Goal: Task Accomplishment & Management: Complete application form

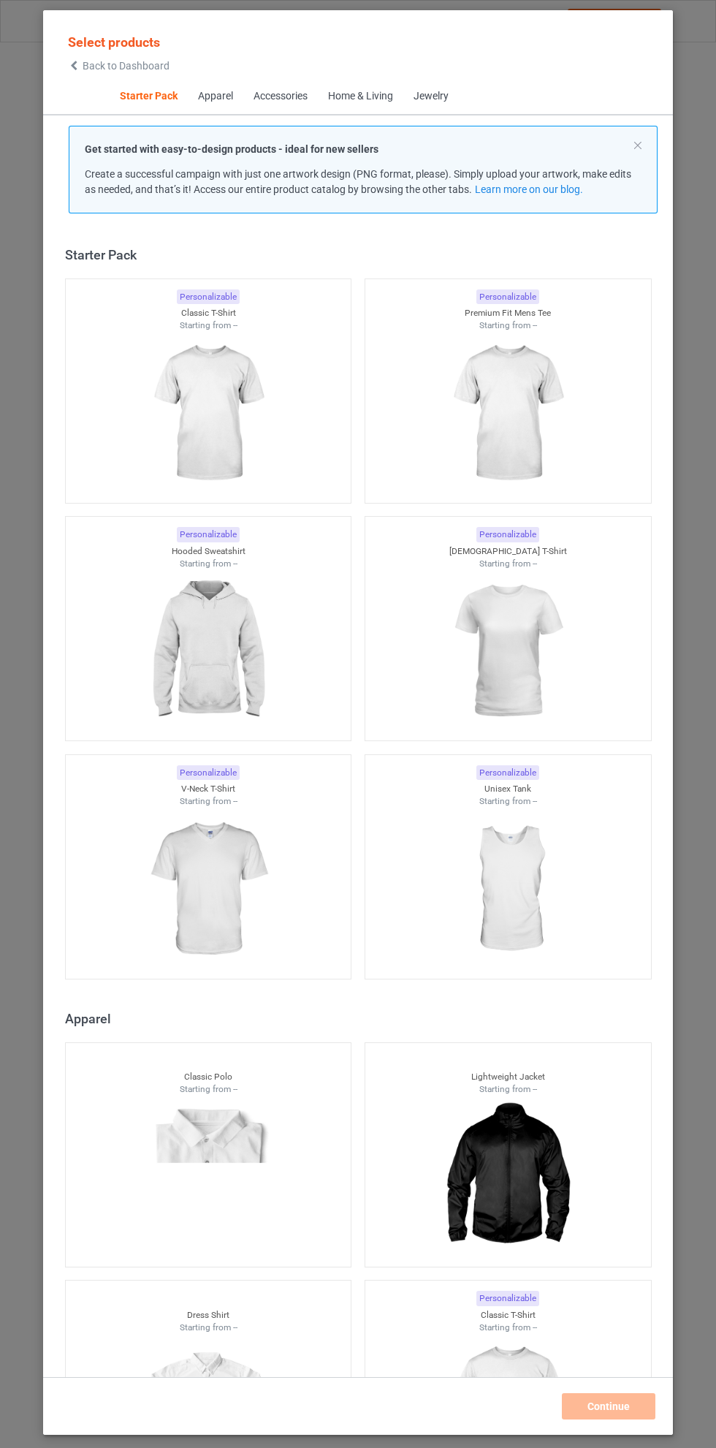
scroll to position [18, 0]
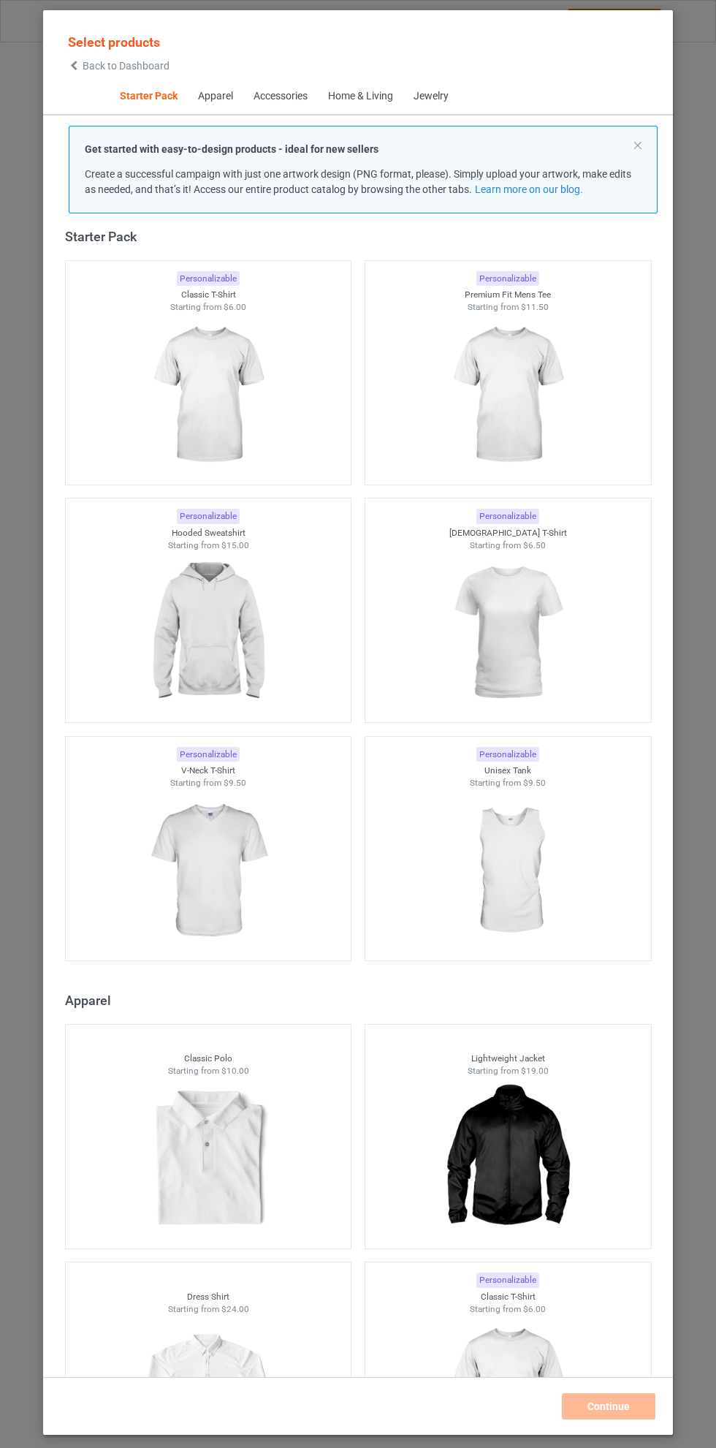
click at [216, 842] on img at bounding box center [208, 871] width 131 height 164
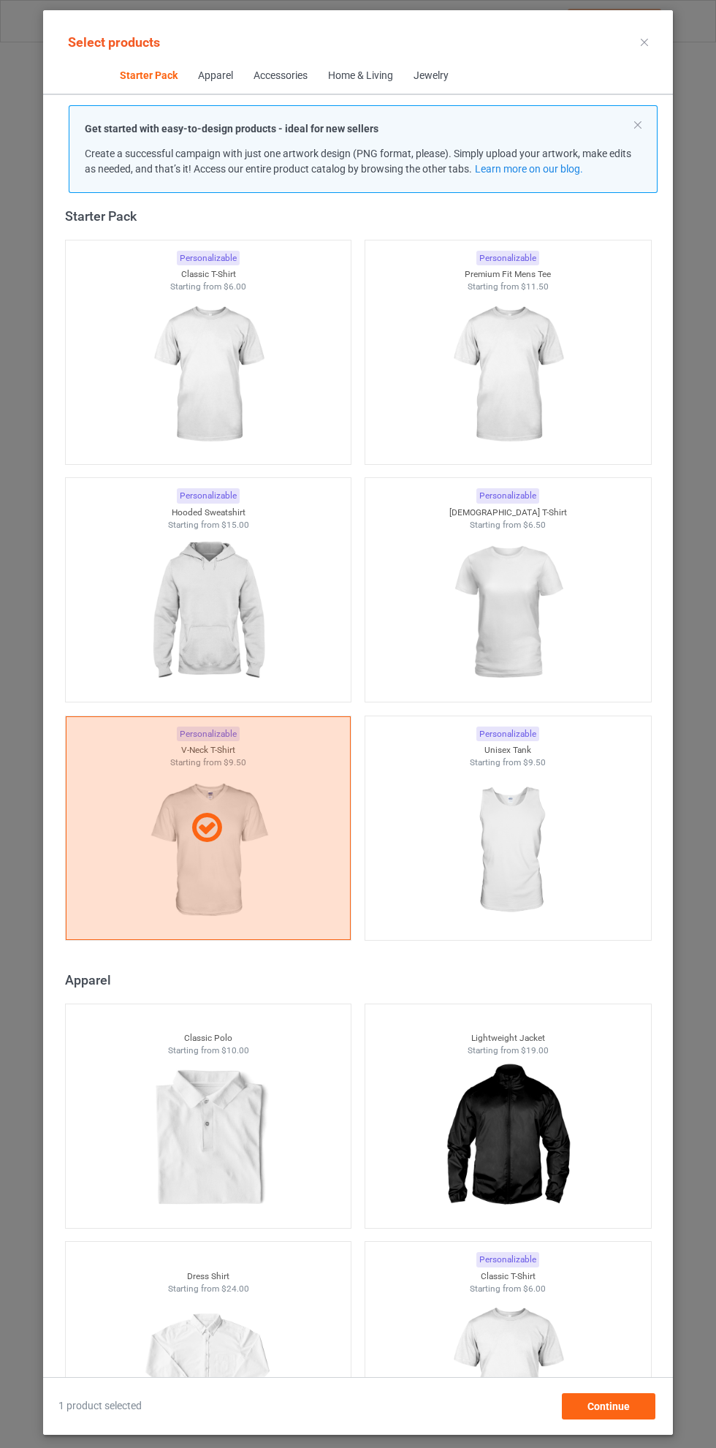
click at [202, 385] on img at bounding box center [208, 375] width 131 height 164
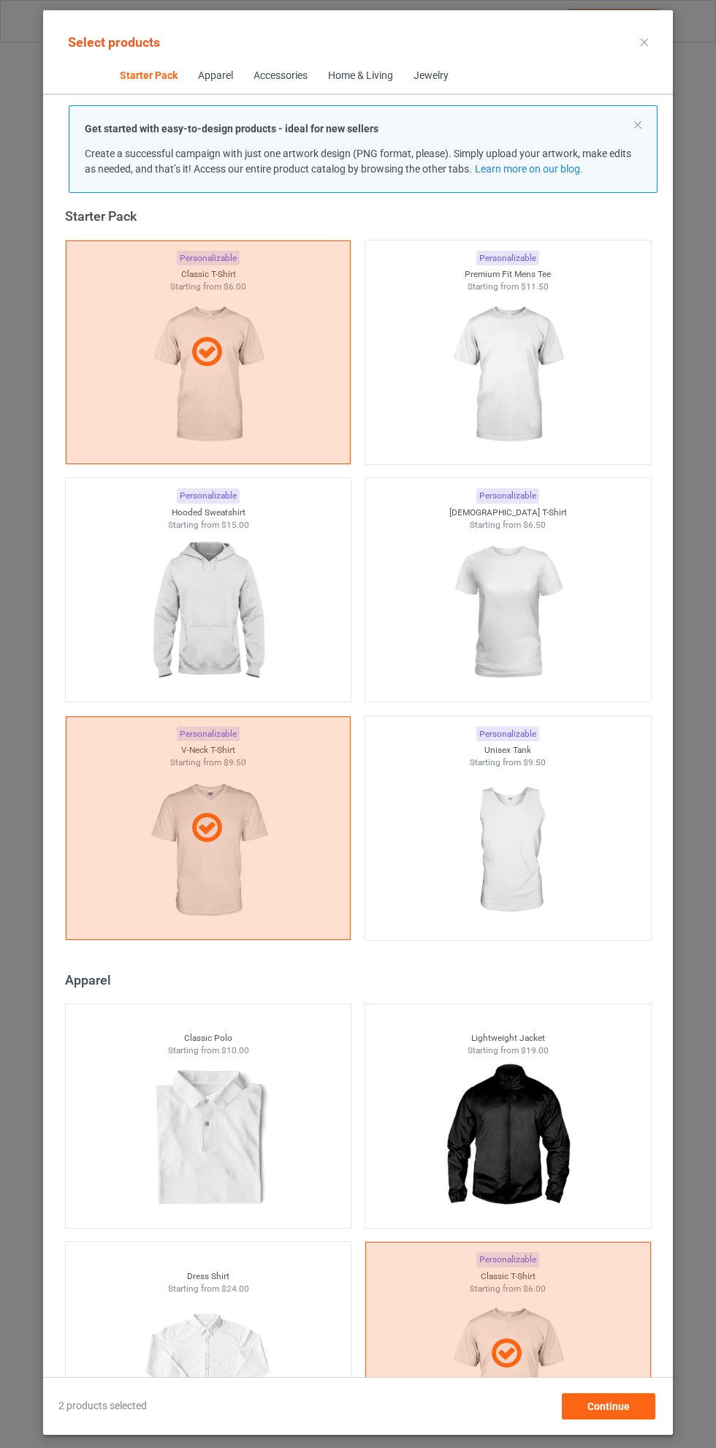
click at [531, 377] on img at bounding box center [507, 375] width 131 height 164
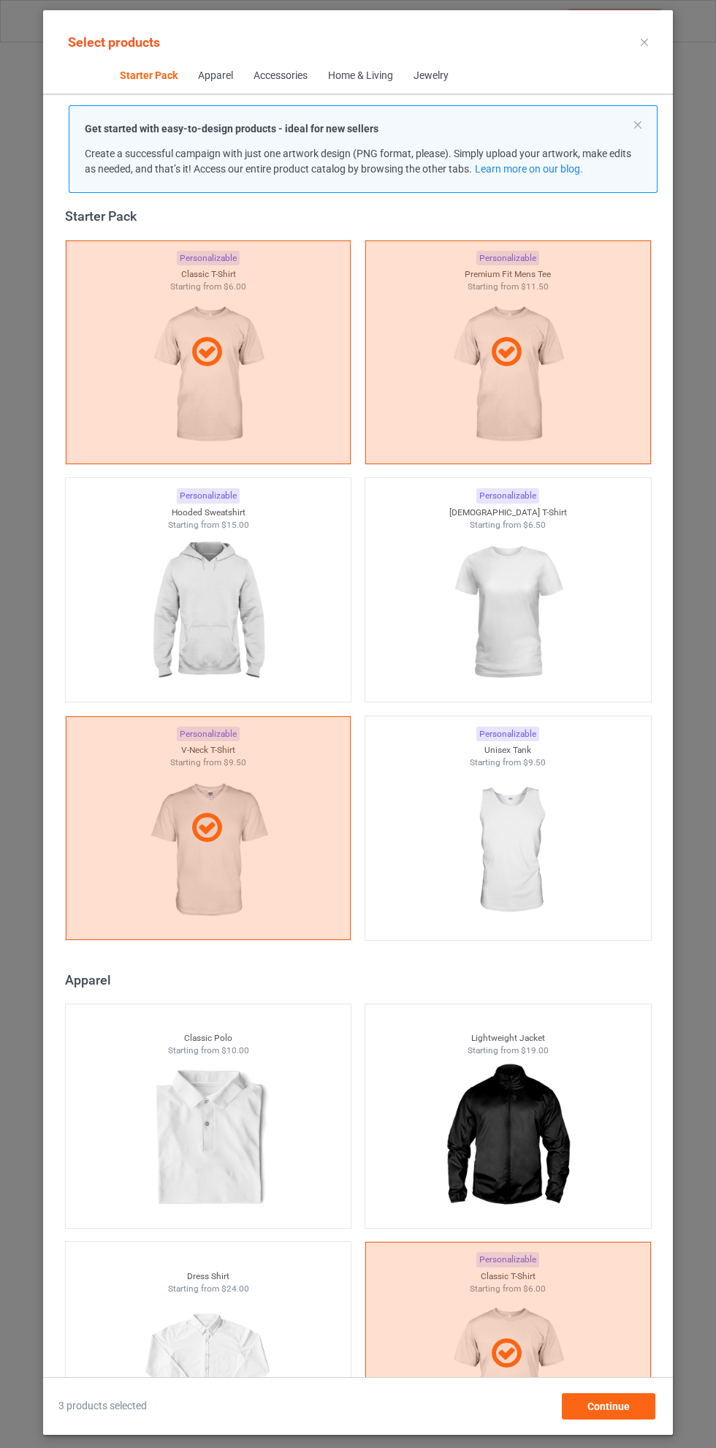
click at [211, 598] on img at bounding box center [208, 613] width 131 height 164
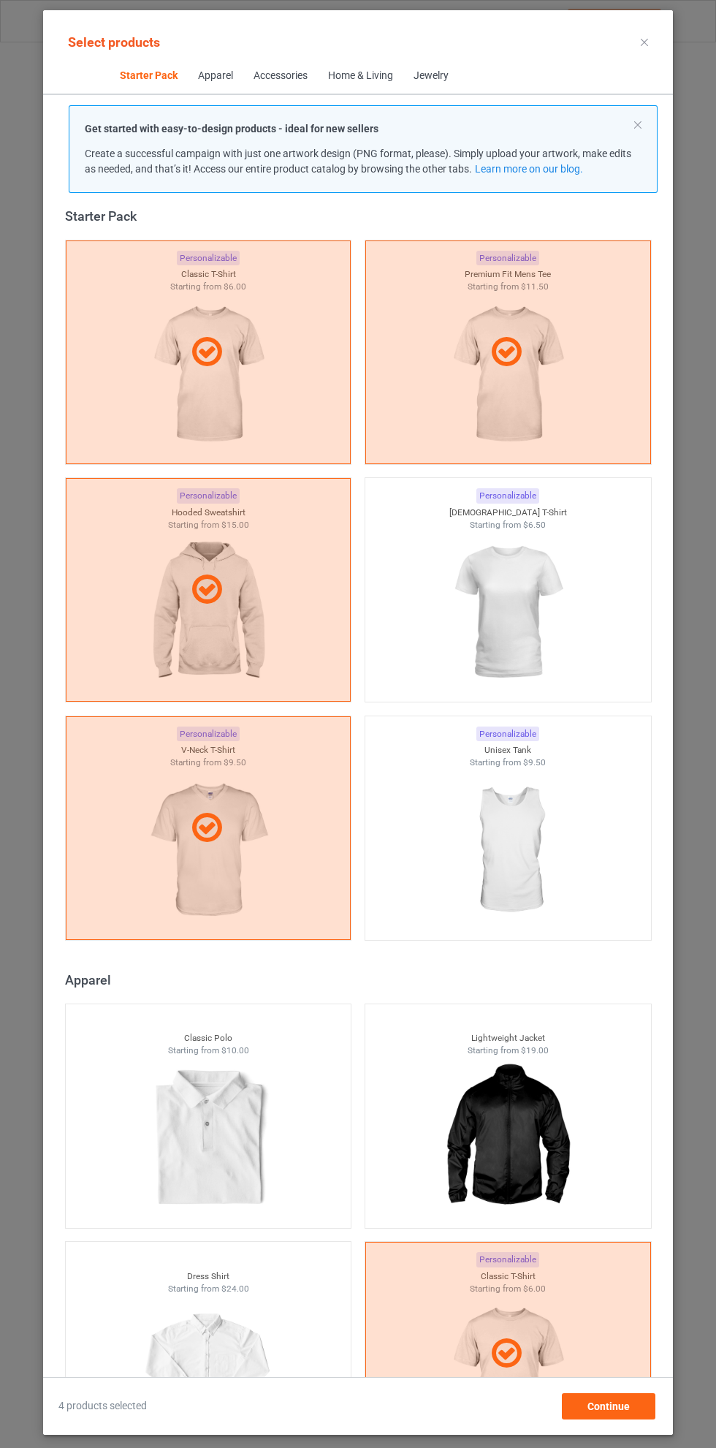
click at [530, 620] on img at bounding box center [507, 613] width 131 height 164
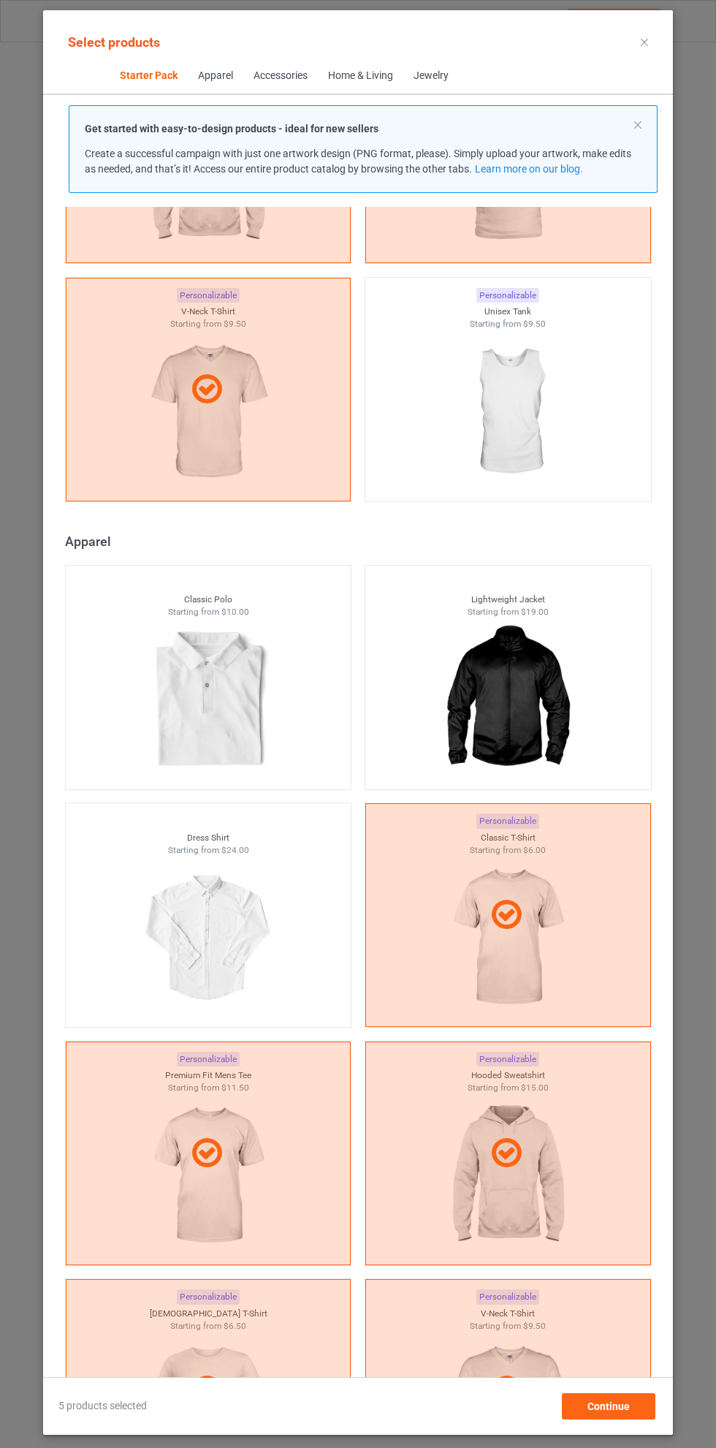
scroll to position [471, 0]
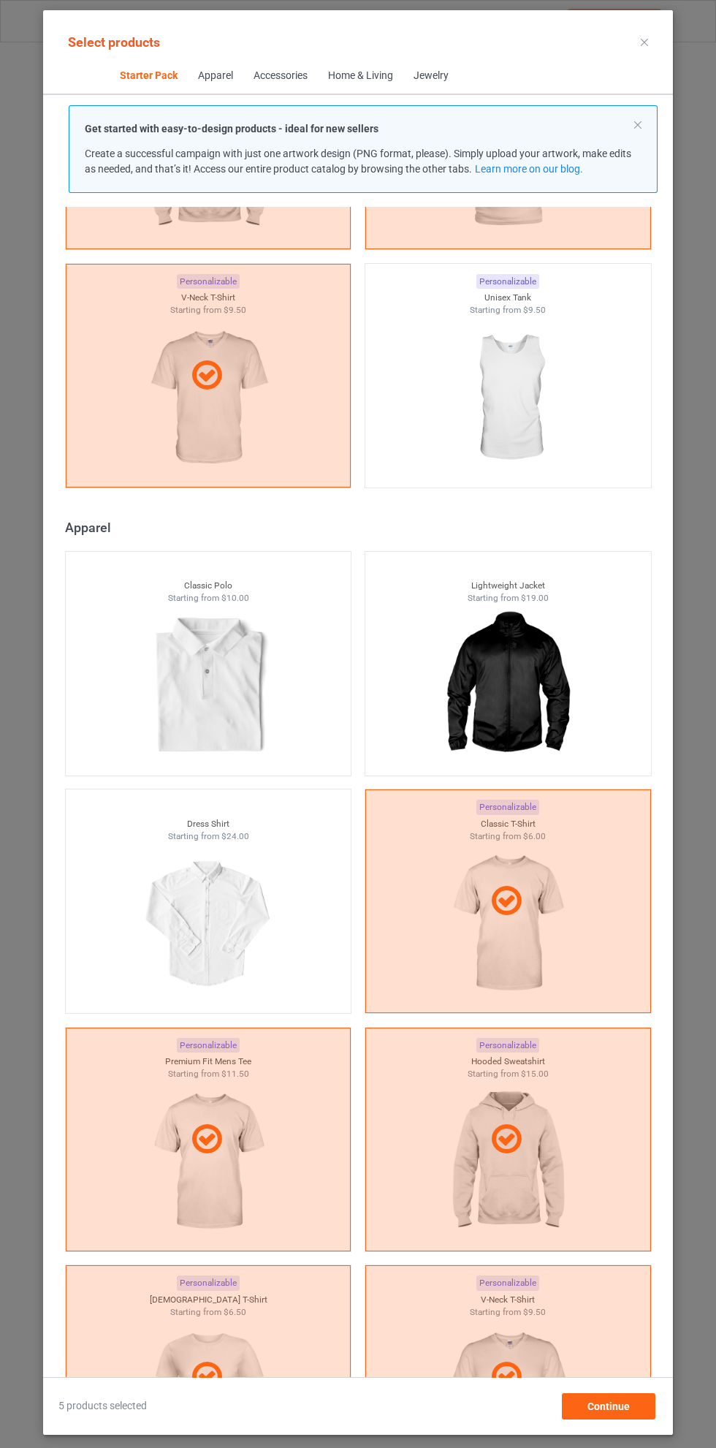
click at [645, 42] on icon at bounding box center [644, 42] width 7 height 7
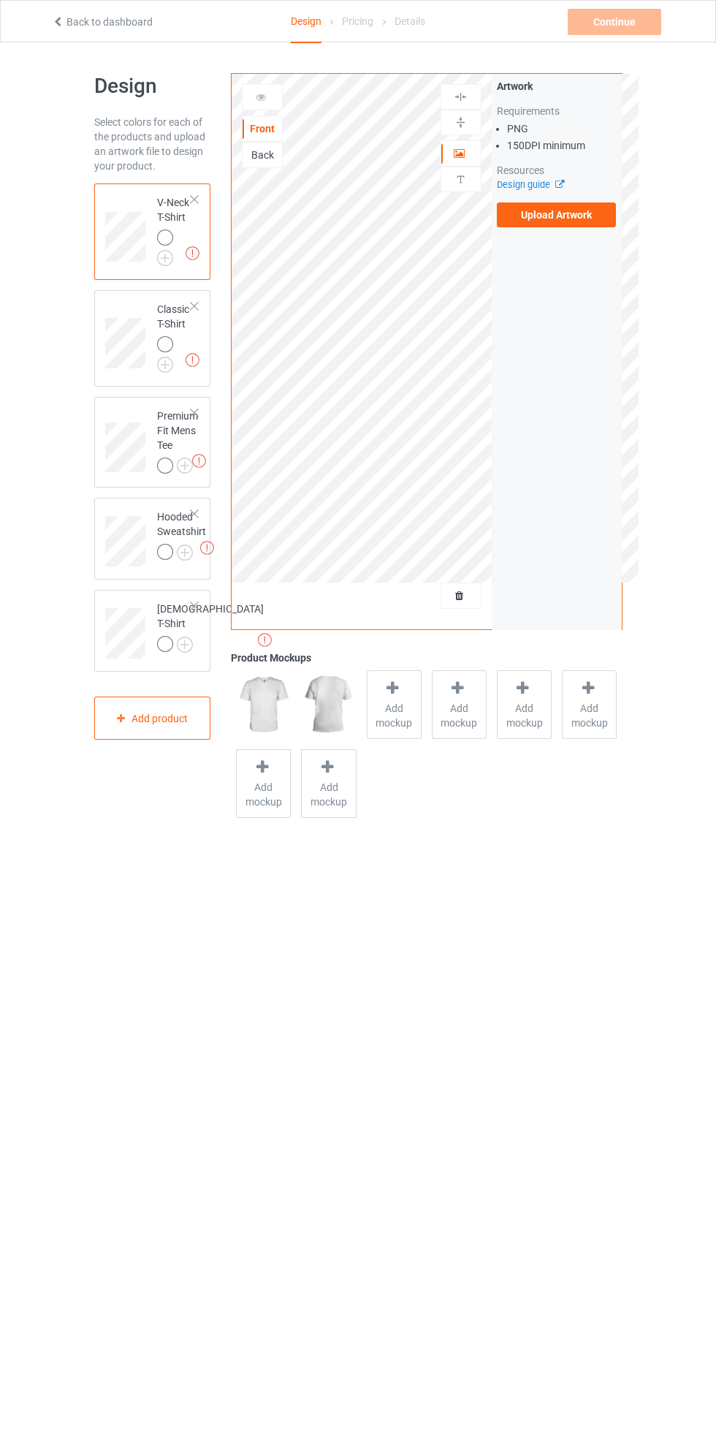
click at [0, 0] on img at bounding box center [0, 0] width 0 height 0
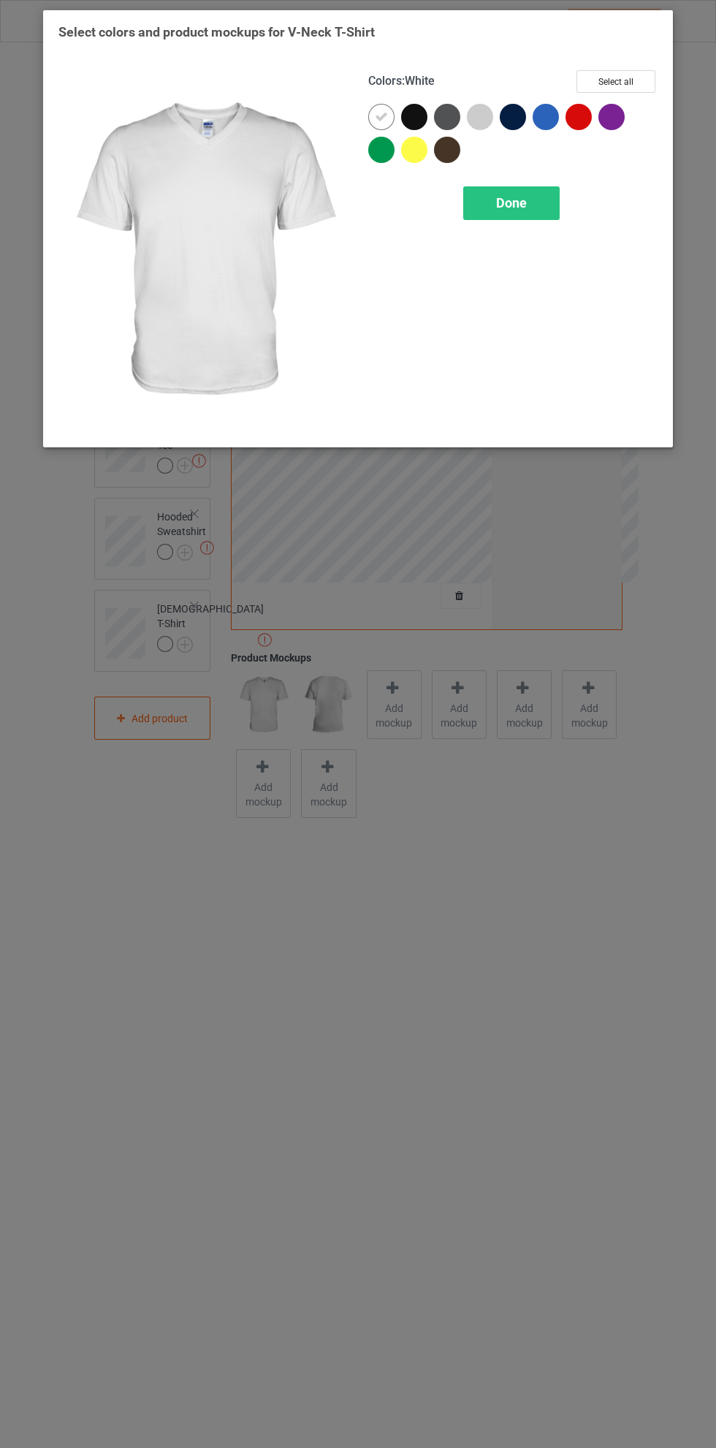
click at [547, 111] on div at bounding box center [546, 117] width 26 height 26
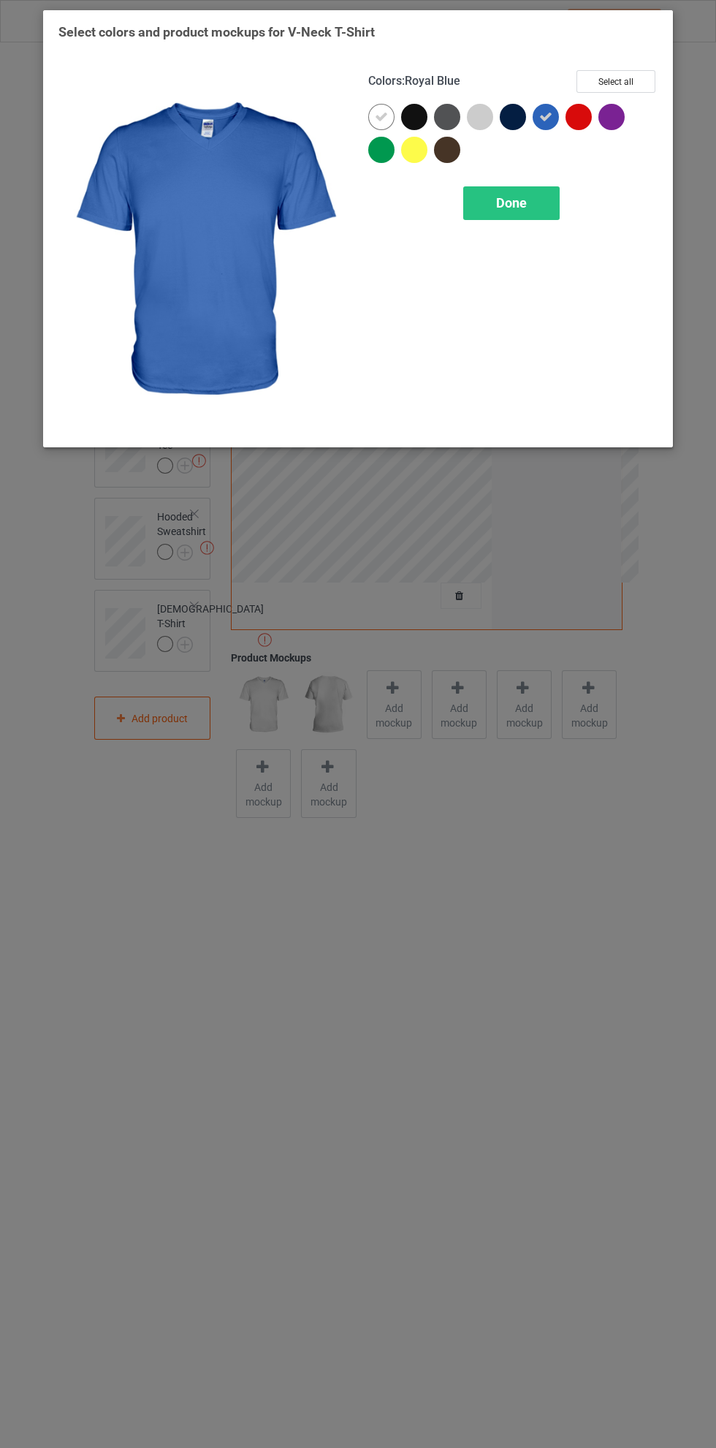
click at [382, 116] on icon at bounding box center [381, 116] width 13 height 13
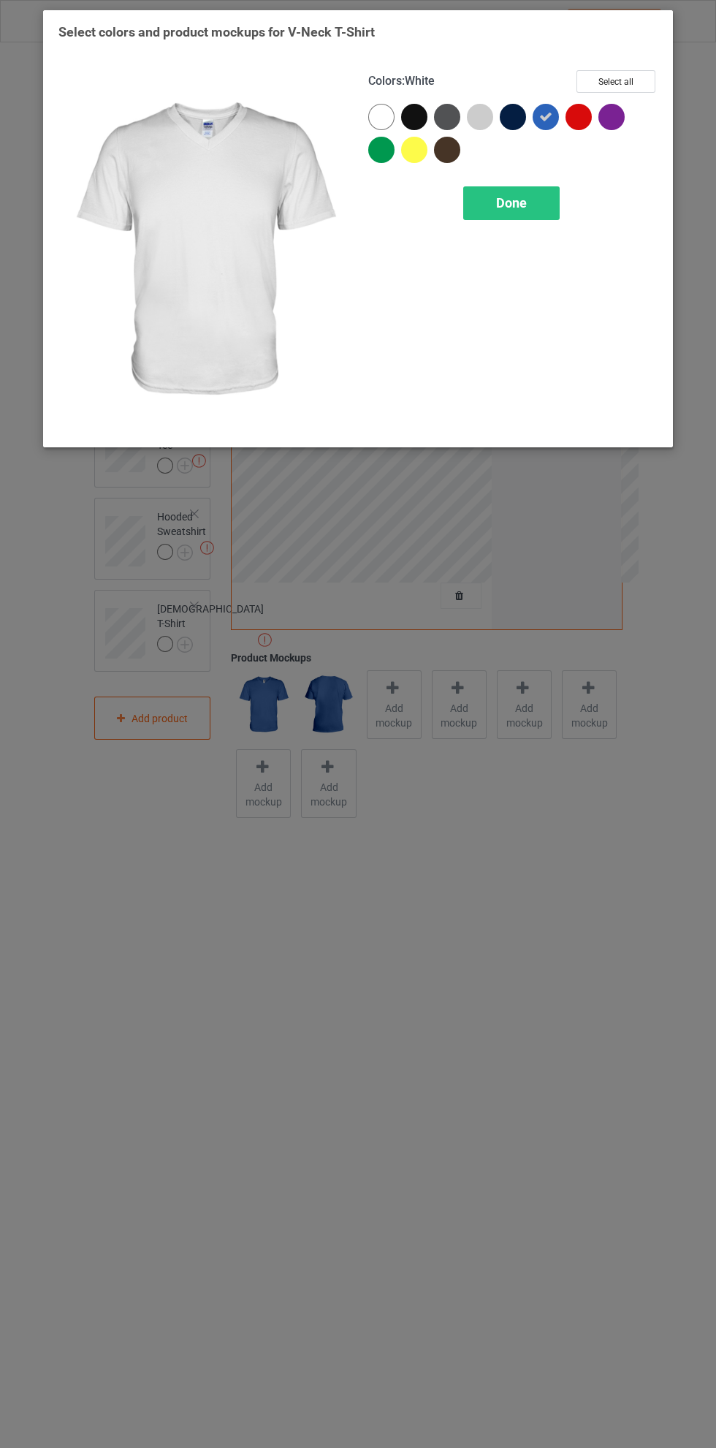
click at [527, 194] on div "Done" at bounding box center [511, 203] width 96 height 34
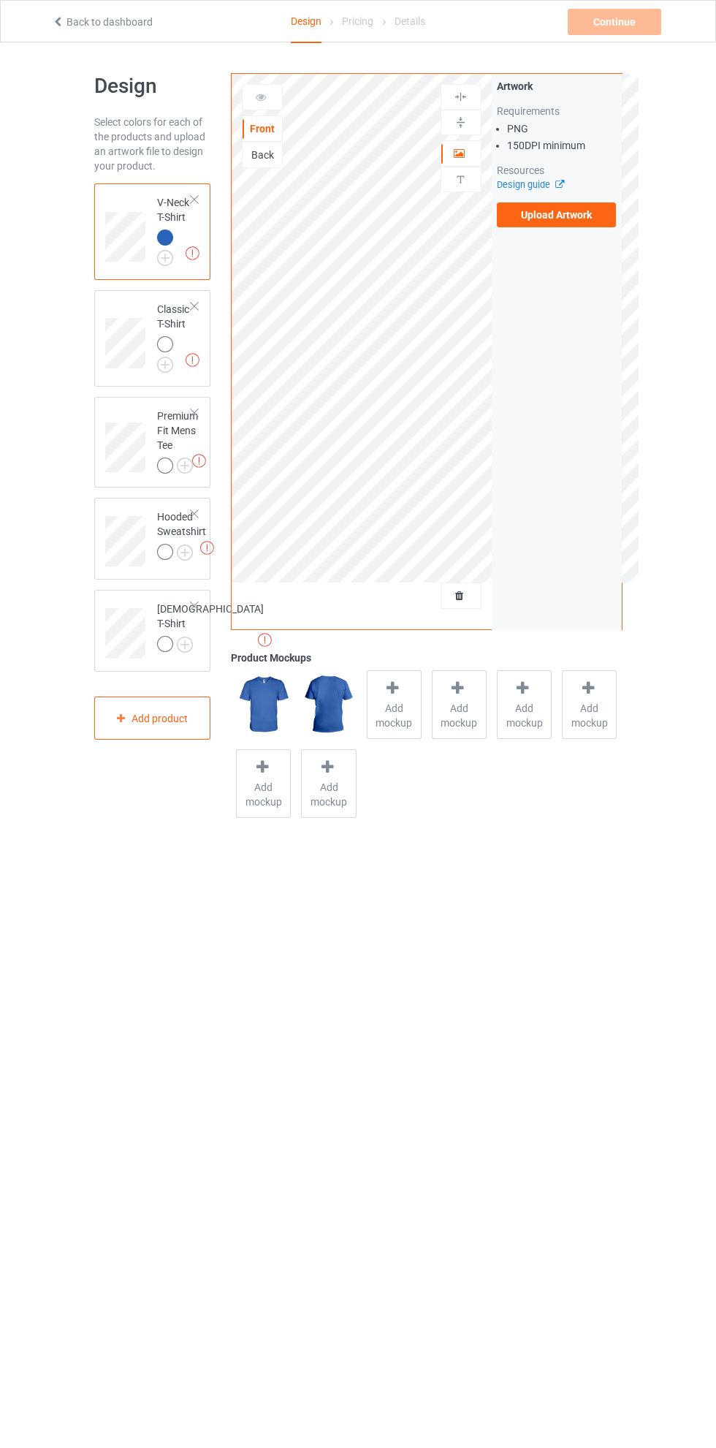
click at [559, 184] on icon at bounding box center [555, 183] width 11 height 10
click at [581, 219] on label "Upload Artwork" at bounding box center [557, 214] width 120 height 25
click at [0, 0] on input "Upload Artwork" at bounding box center [0, 0] width 0 height 0
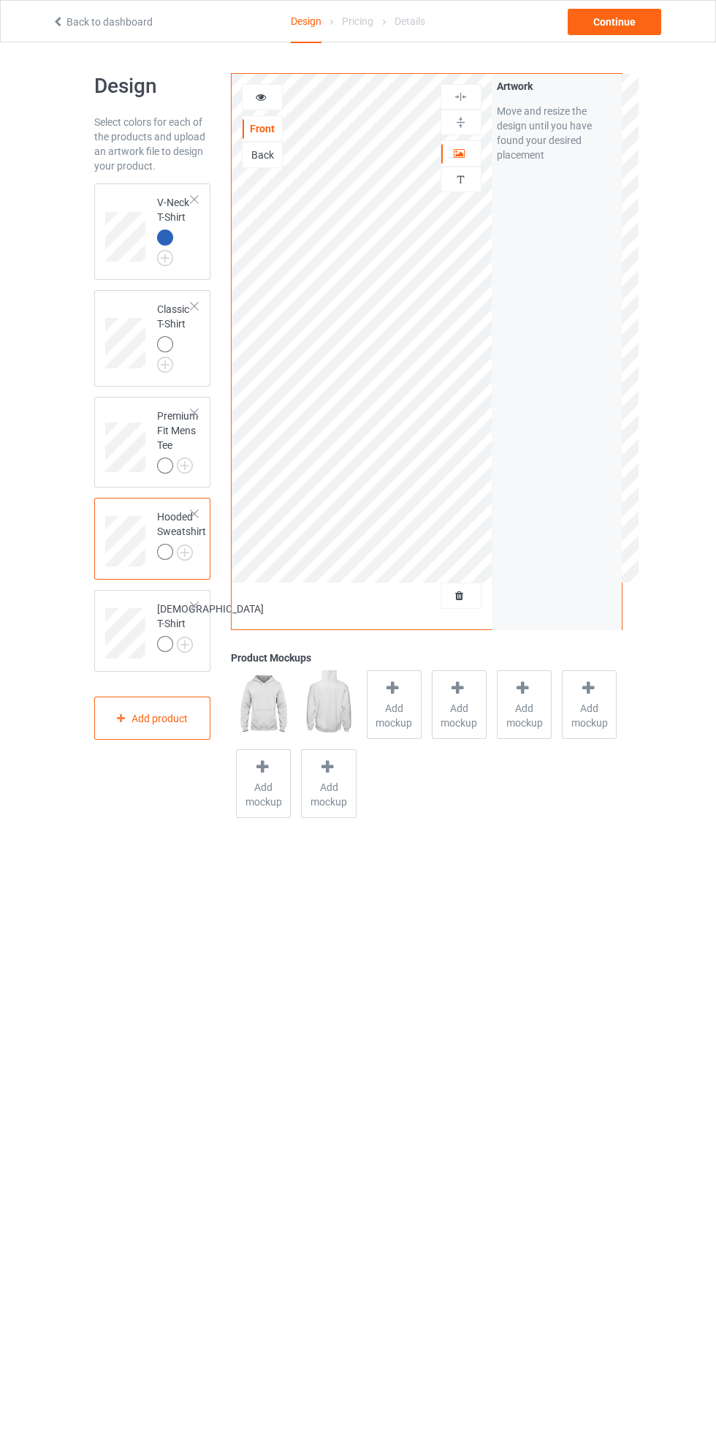
click at [459, 160] on div at bounding box center [460, 153] width 39 height 15
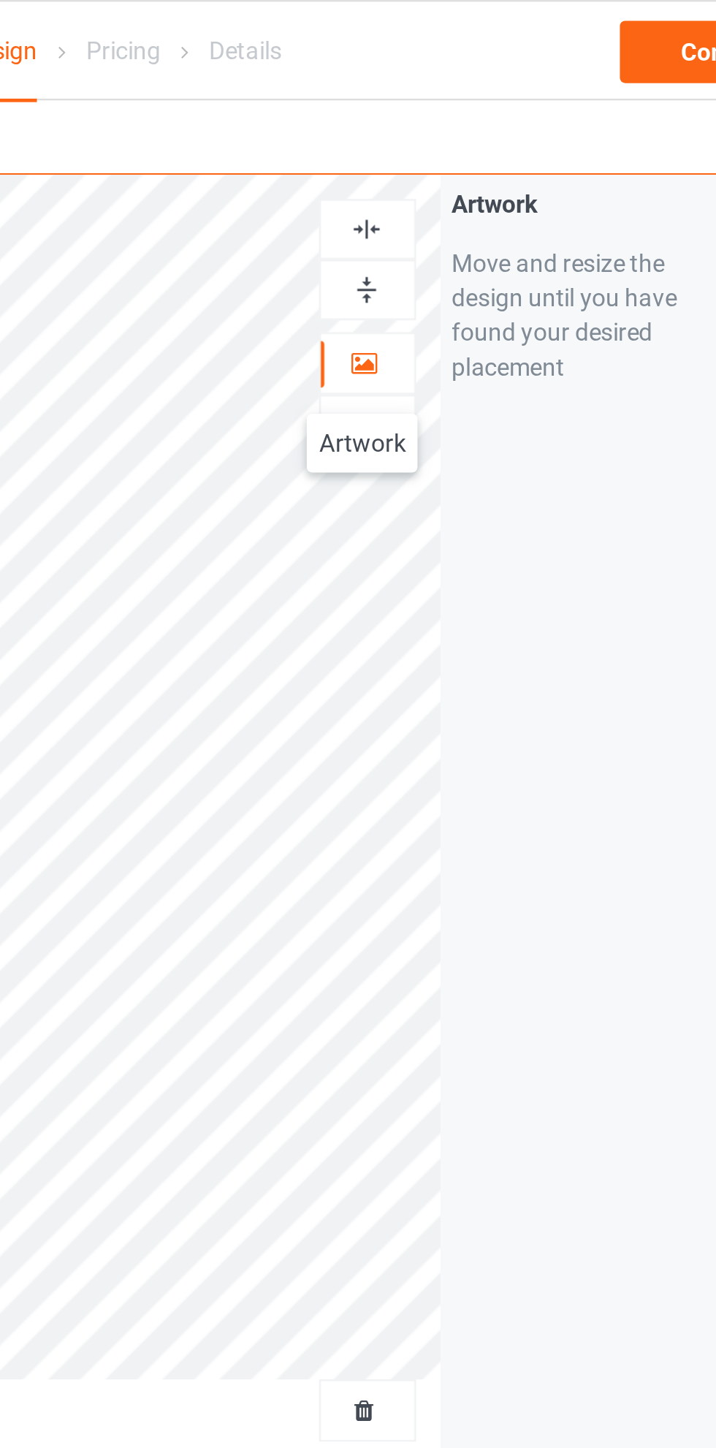
click at [463, 94] on img at bounding box center [461, 97] width 14 height 14
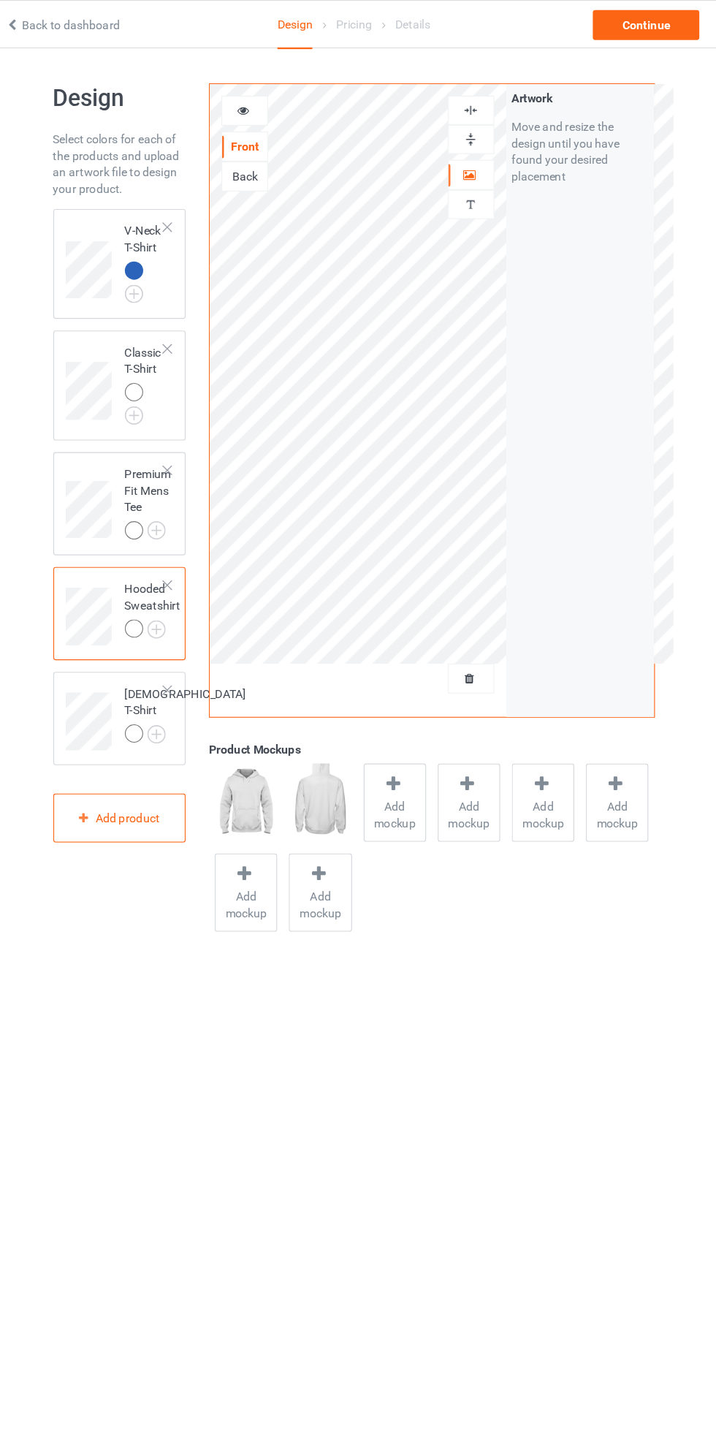
click at [143, 184] on div "V-Neck T-Shirt" at bounding box center [152, 231] width 117 height 96
click at [457, 154] on icon at bounding box center [460, 151] width 12 height 10
click at [263, 94] on icon at bounding box center [261, 95] width 12 height 10
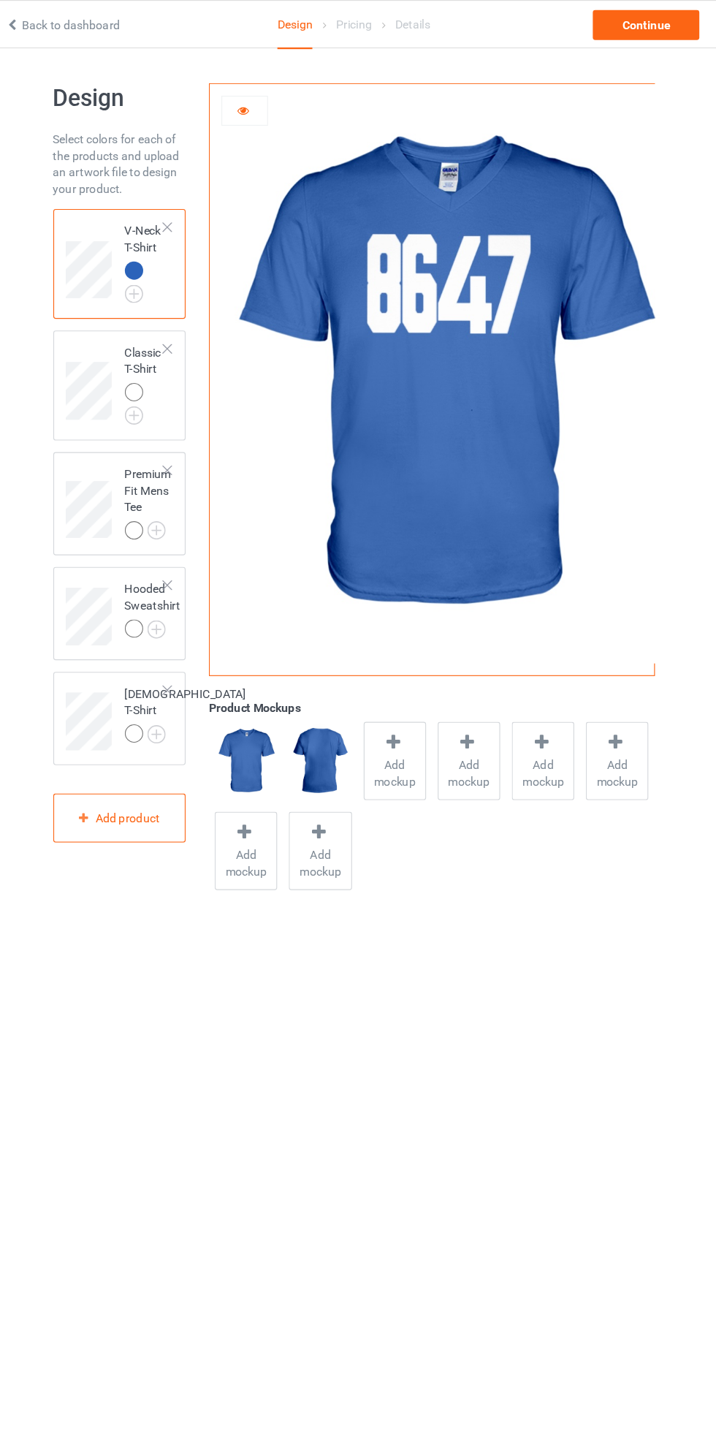
click at [0, 0] on img at bounding box center [0, 0] width 0 height 0
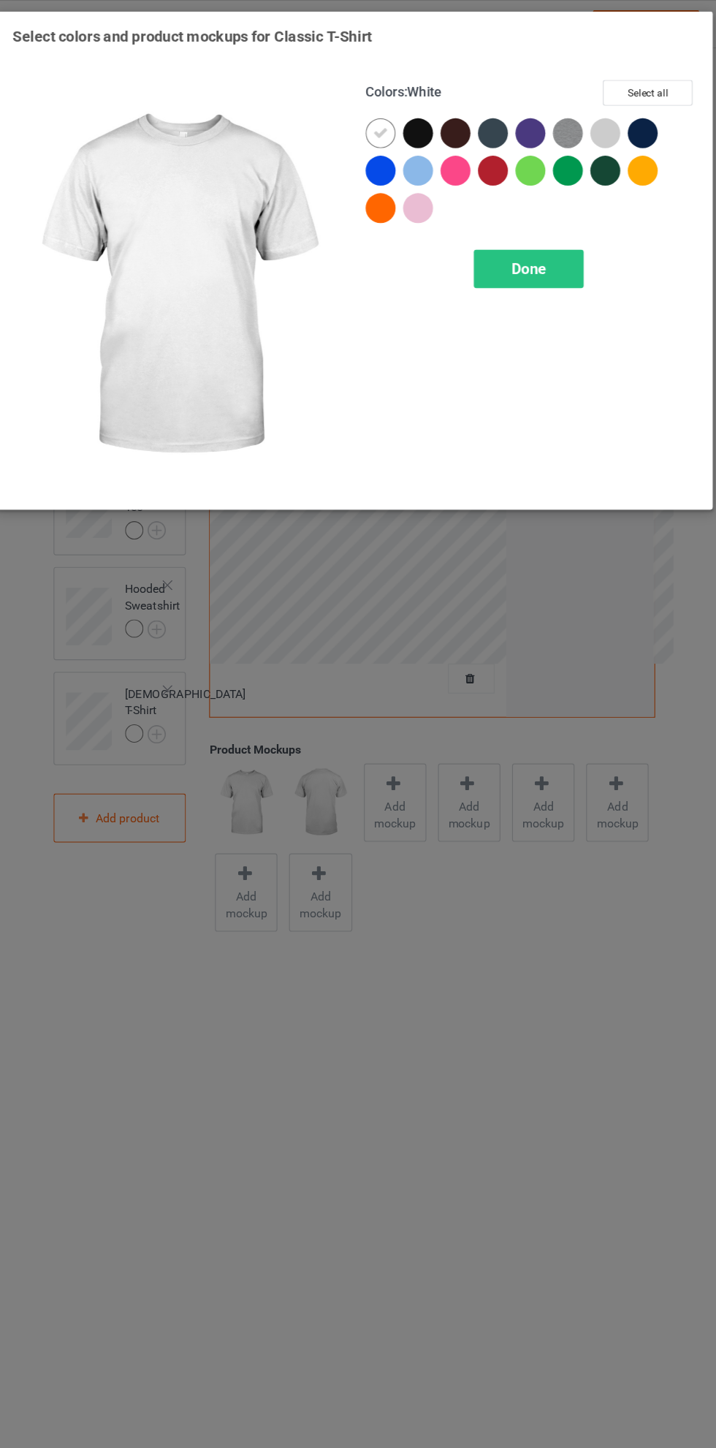
click at [414, 143] on div at bounding box center [414, 150] width 26 height 26
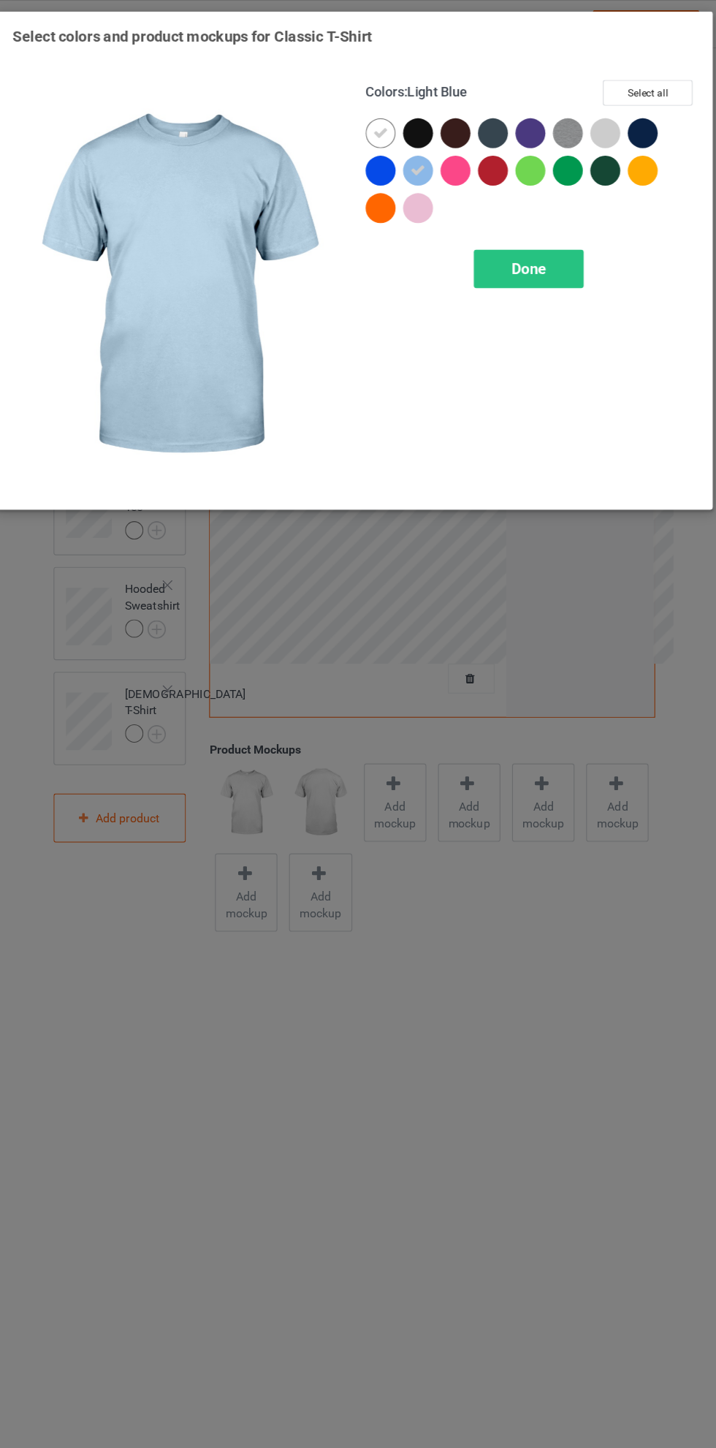
click at [383, 147] on div at bounding box center [381, 150] width 26 height 26
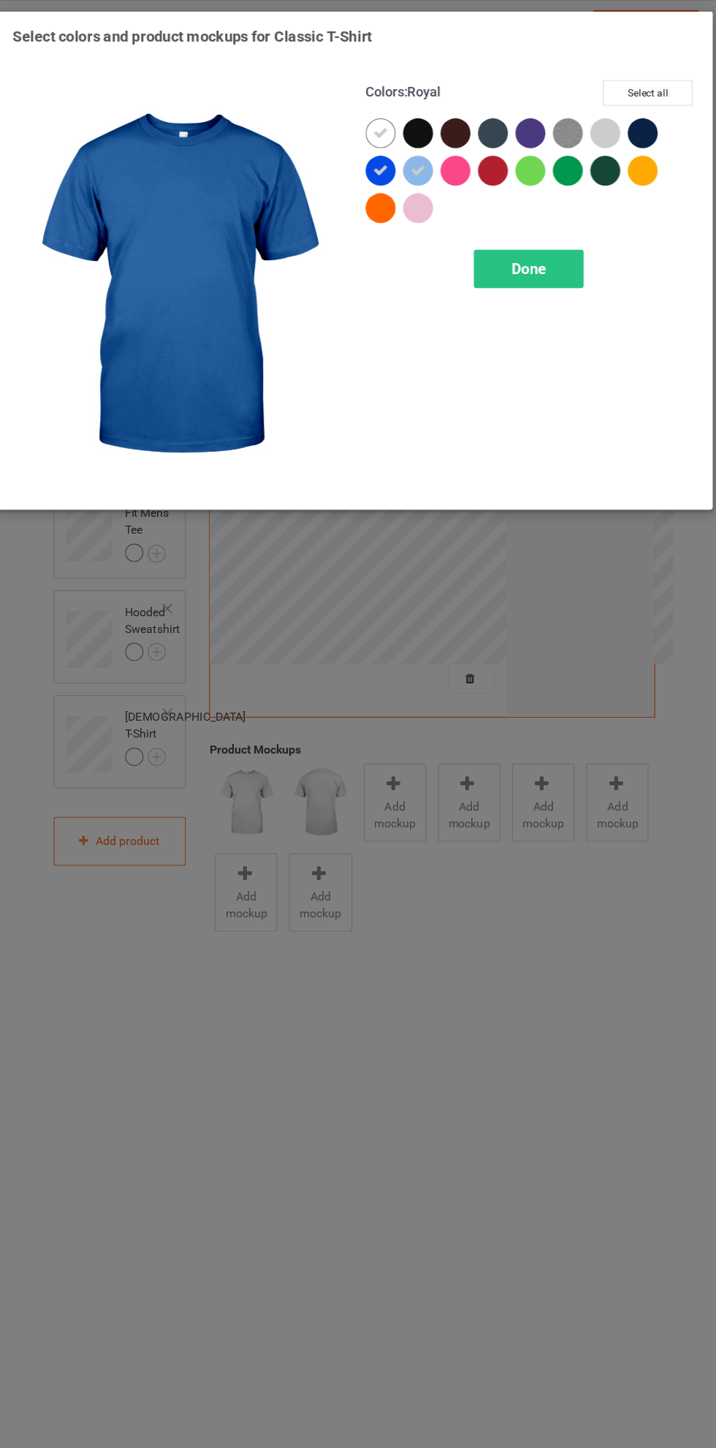
click at [381, 116] on icon at bounding box center [381, 116] width 13 height 13
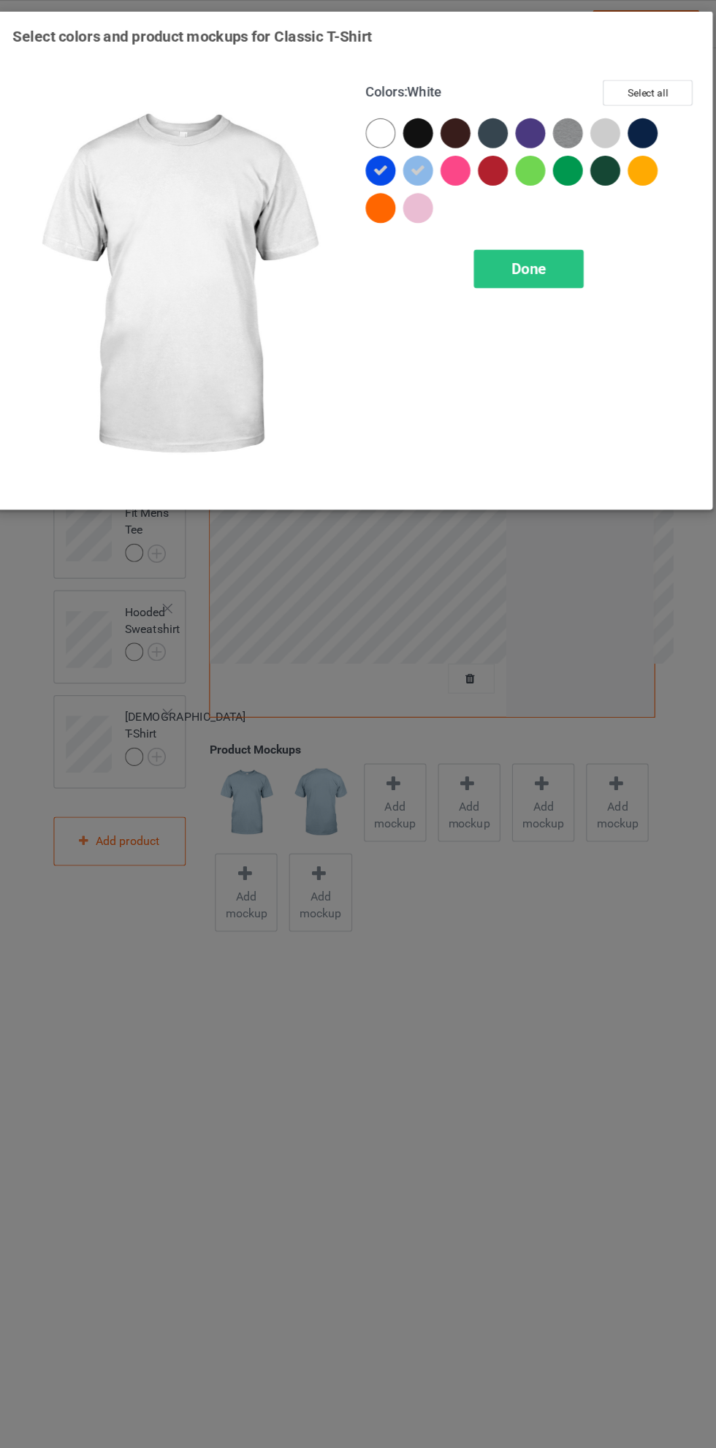
click at [613, 107] on div at bounding box center [612, 117] width 26 height 26
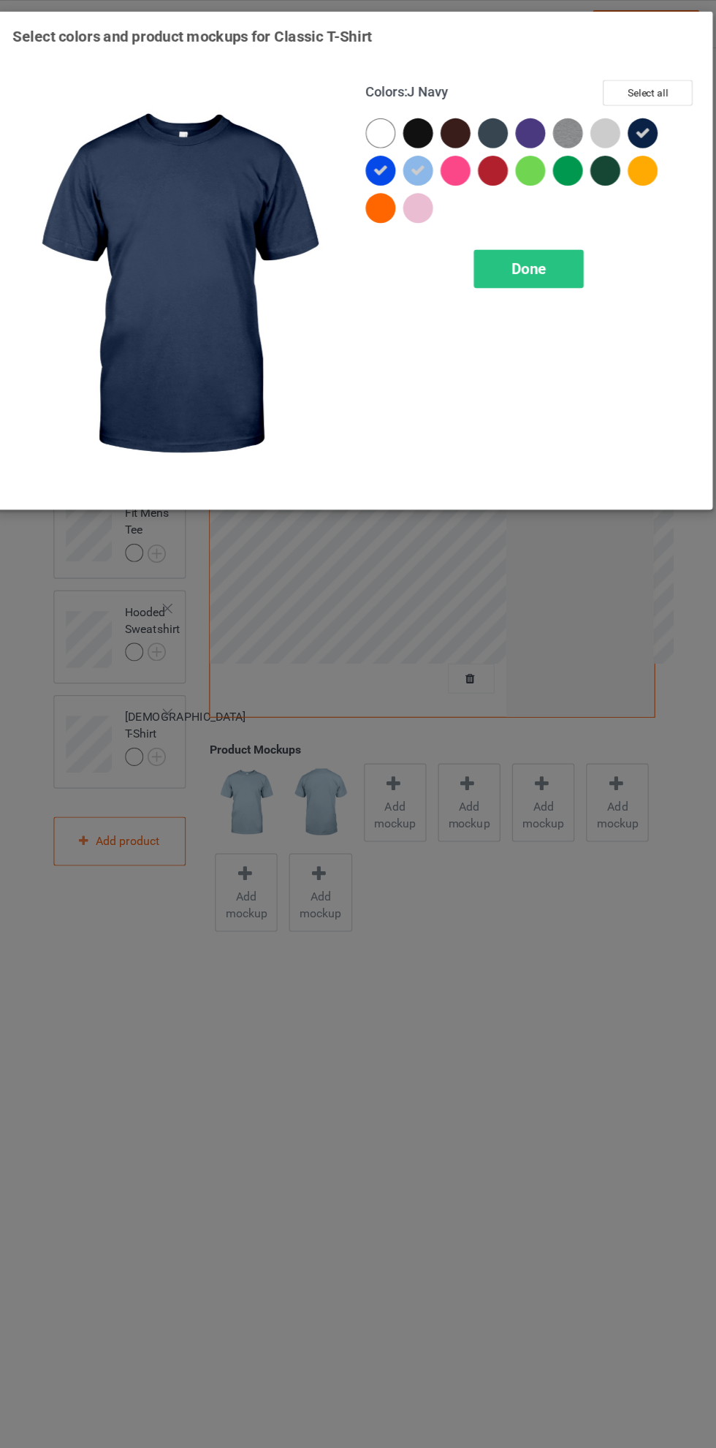
click at [612, 116] on icon at bounding box center [611, 116] width 13 height 13
click at [525, 229] on span "Done" at bounding box center [511, 235] width 31 height 15
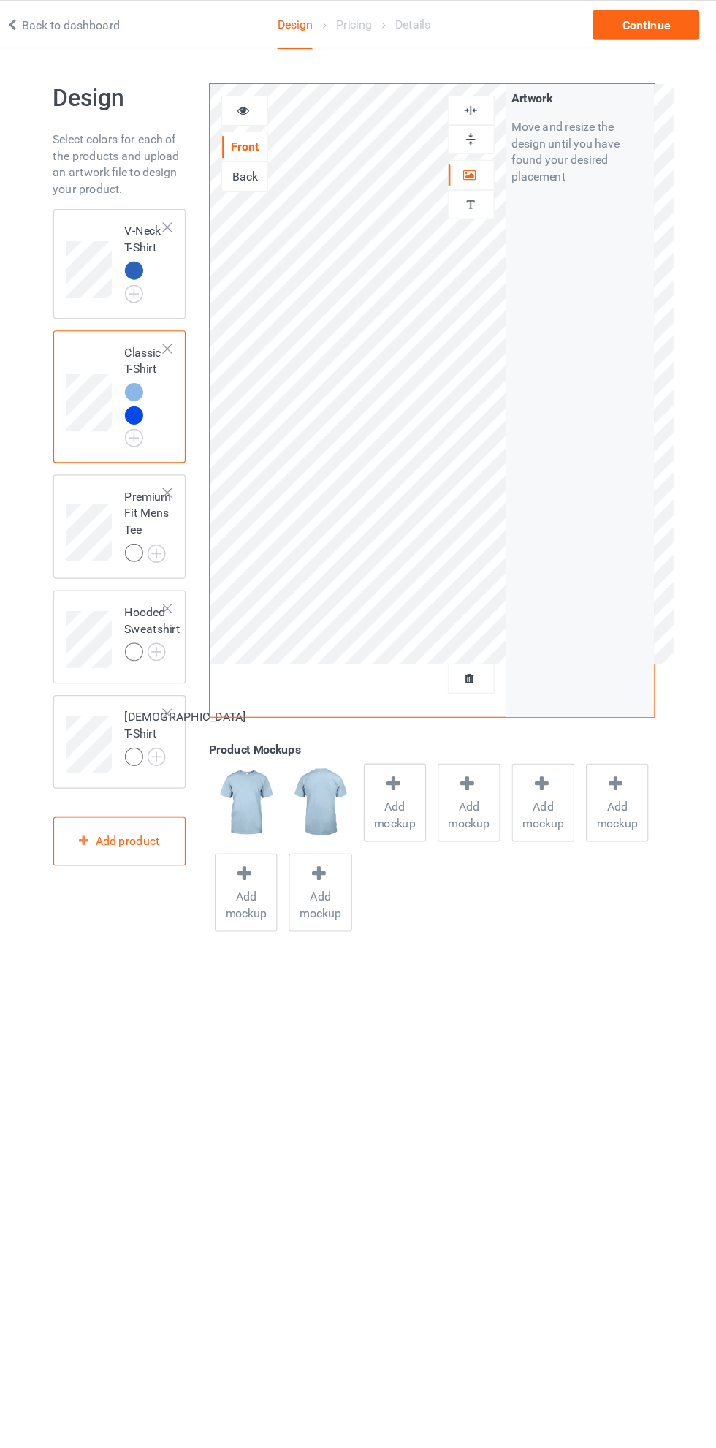
click at [0, 0] on img at bounding box center [0, 0] width 0 height 0
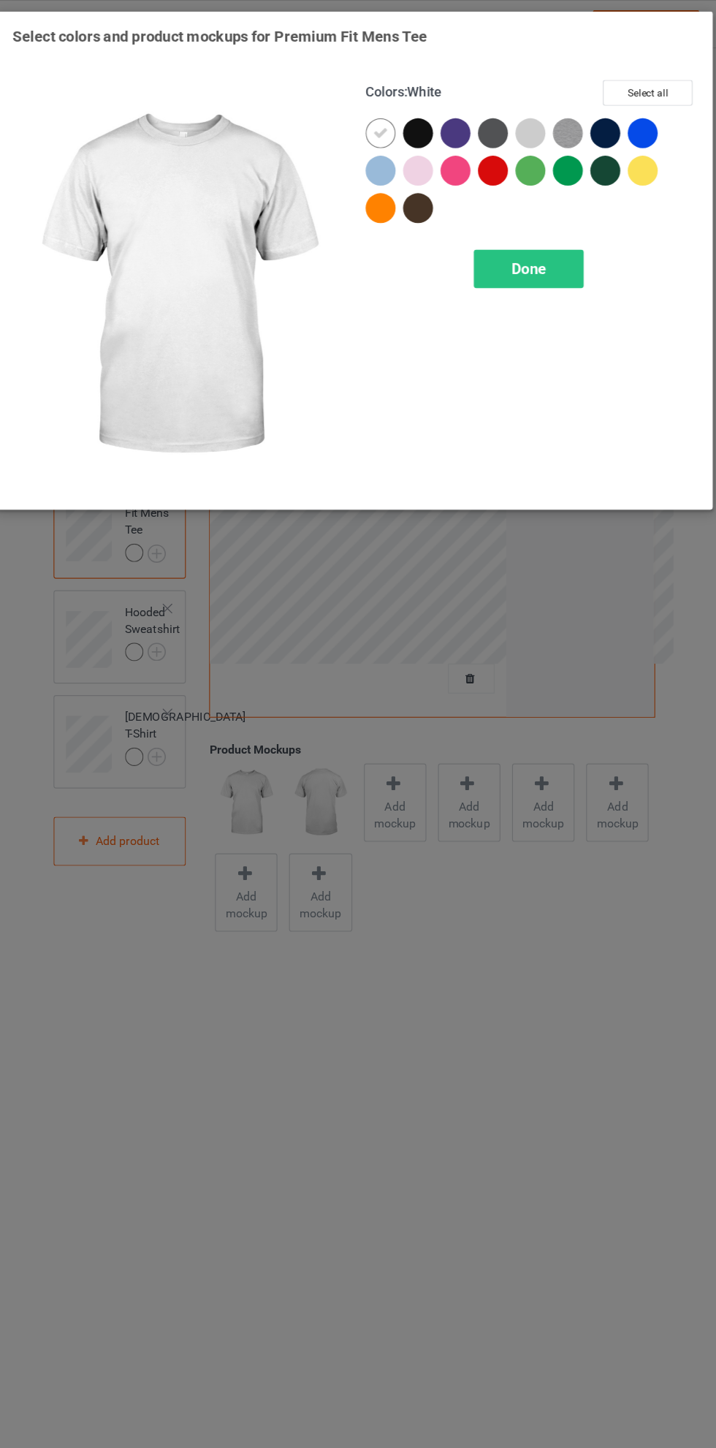
click at [610, 116] on div at bounding box center [612, 117] width 26 height 26
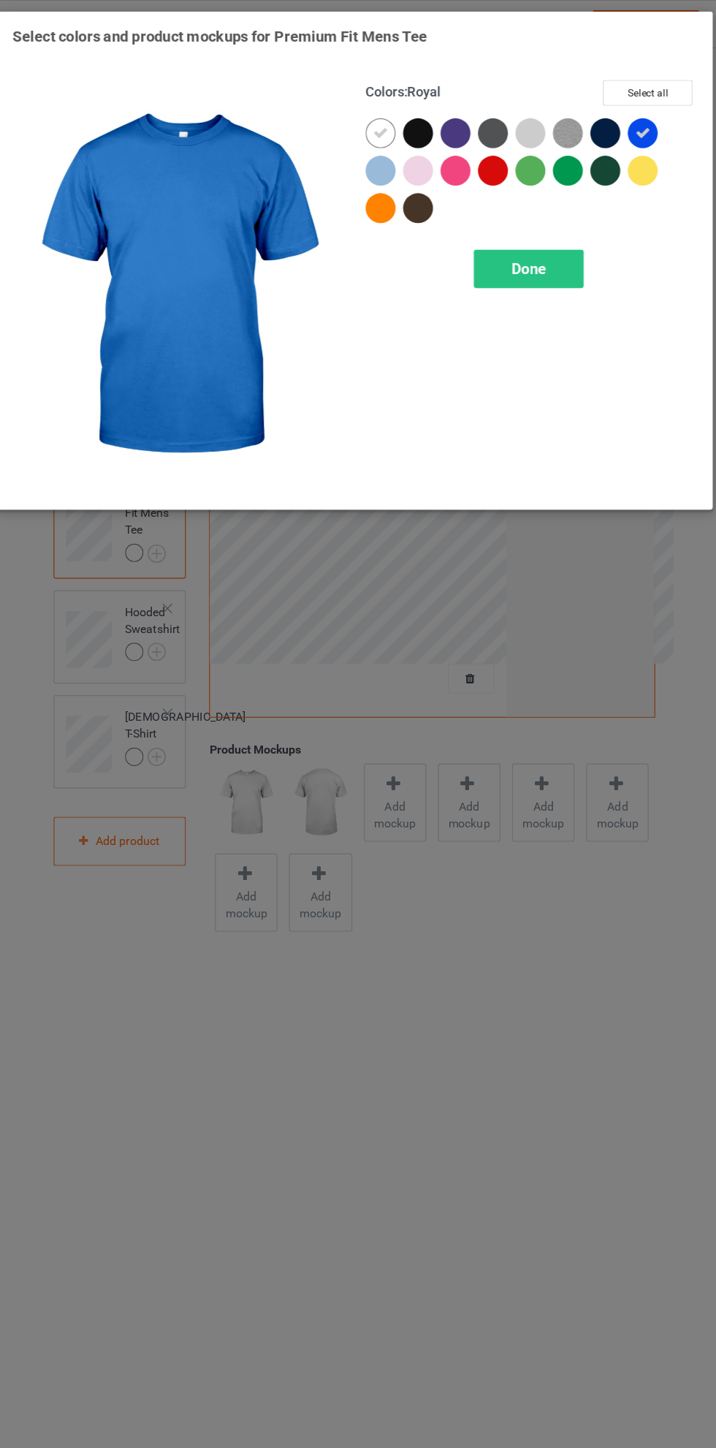
click at [389, 143] on div at bounding box center [381, 150] width 26 height 26
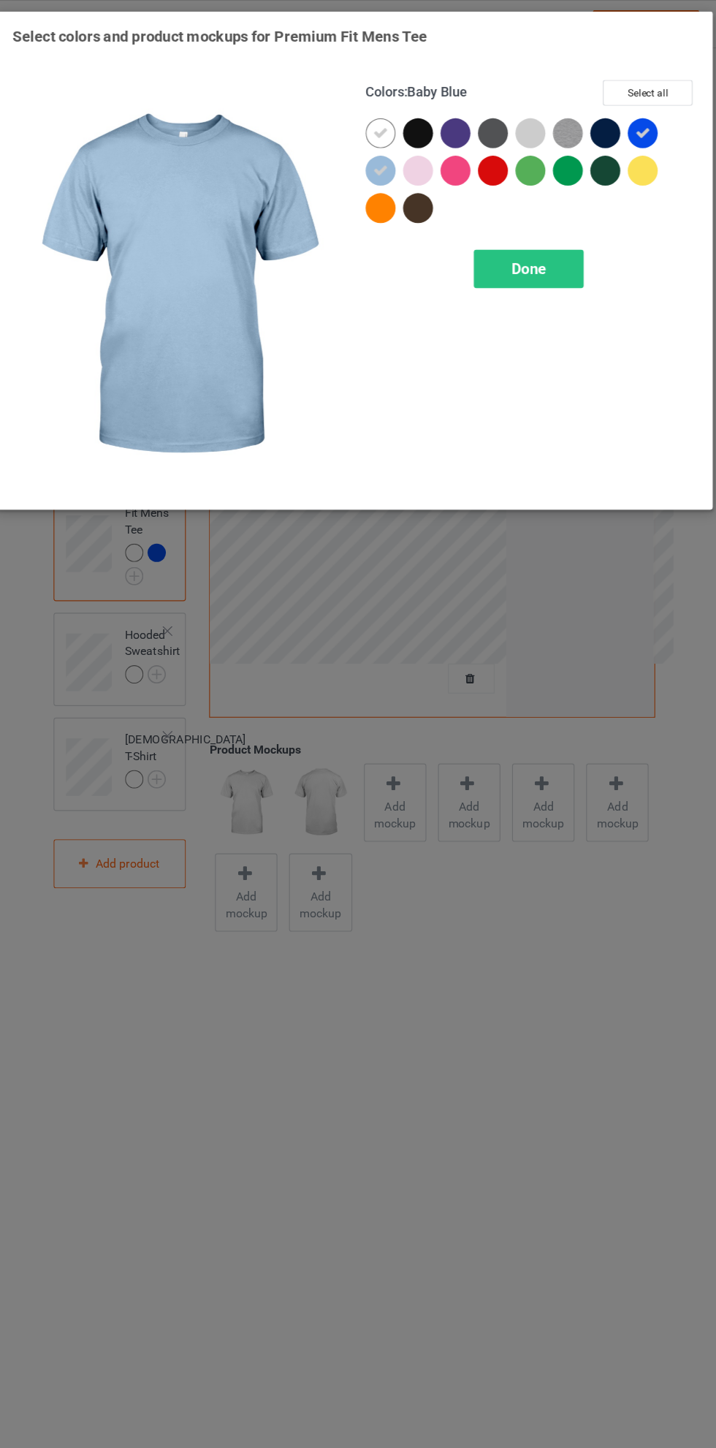
click at [380, 110] on icon at bounding box center [381, 116] width 13 height 13
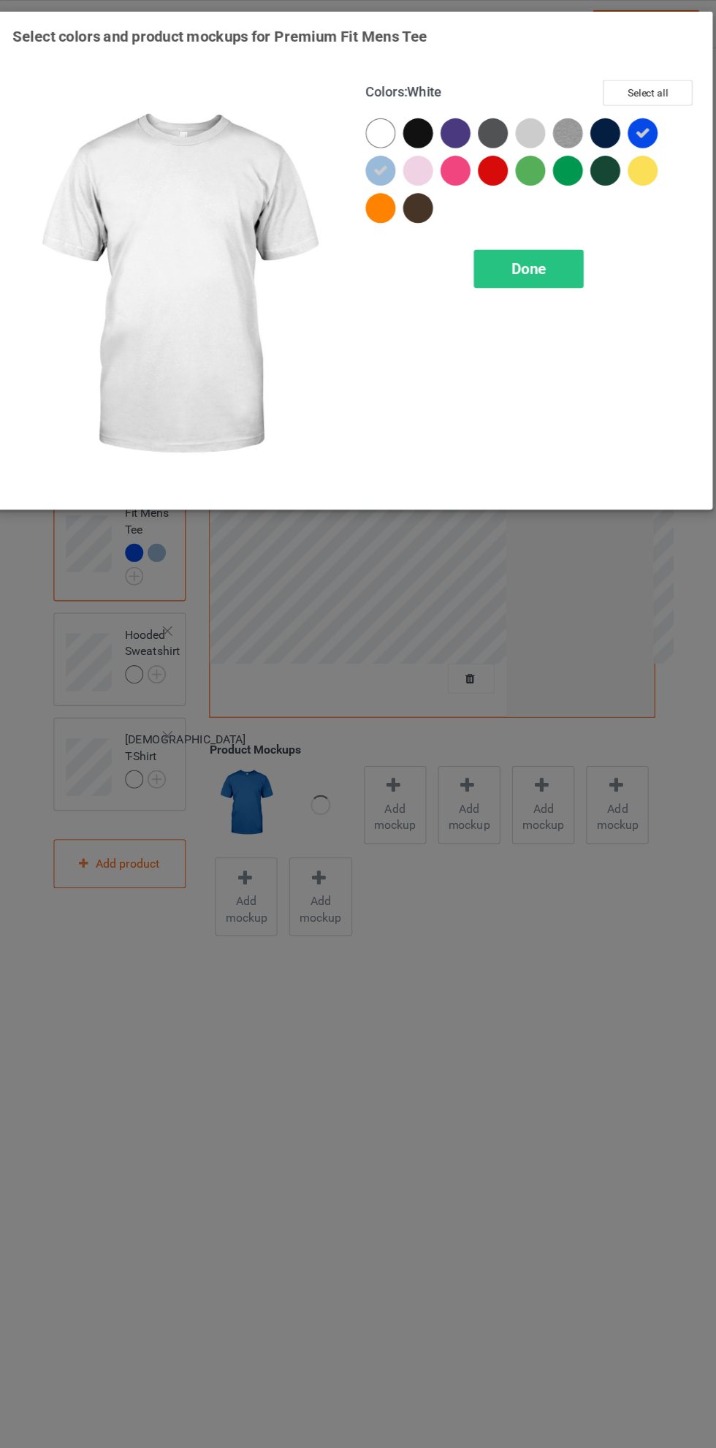
click at [506, 235] on span "Done" at bounding box center [511, 235] width 31 height 15
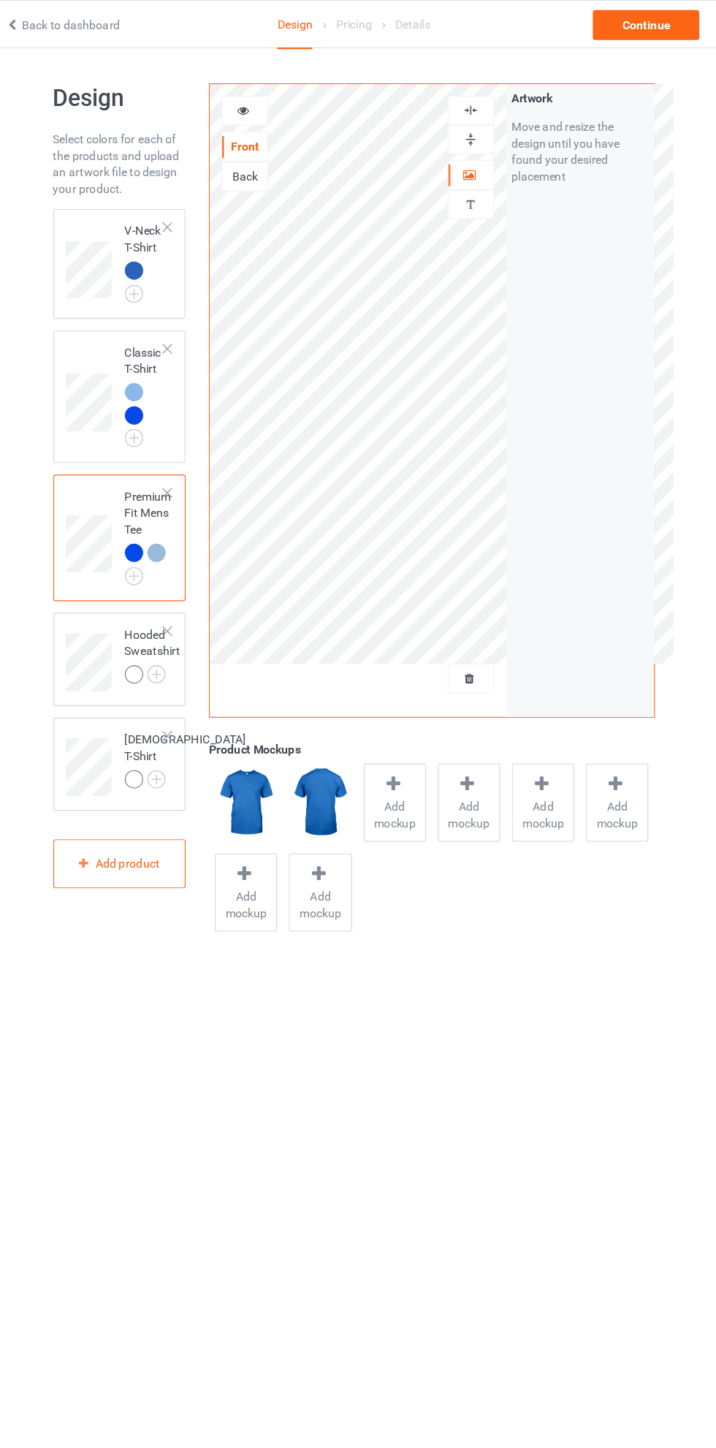
click at [0, 0] on img at bounding box center [0, 0] width 0 height 0
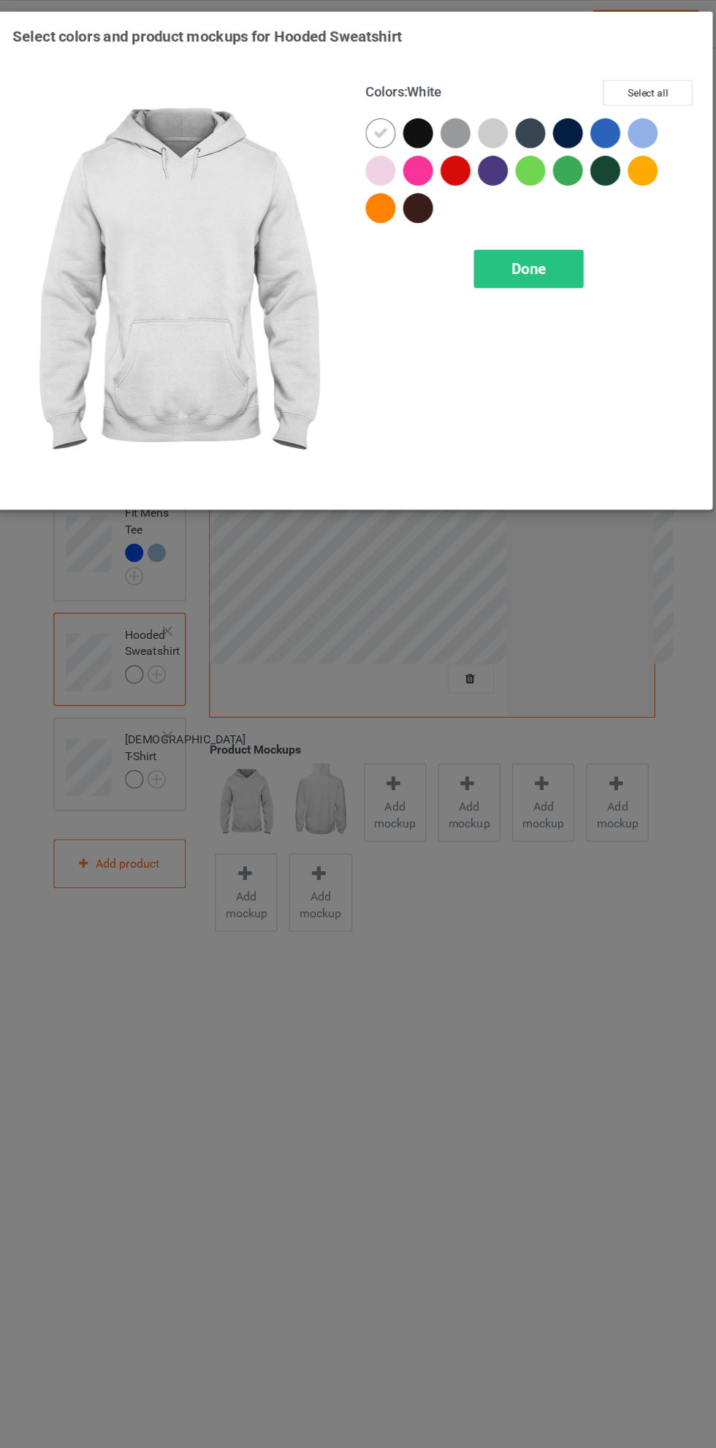
click at [582, 110] on div at bounding box center [579, 117] width 26 height 26
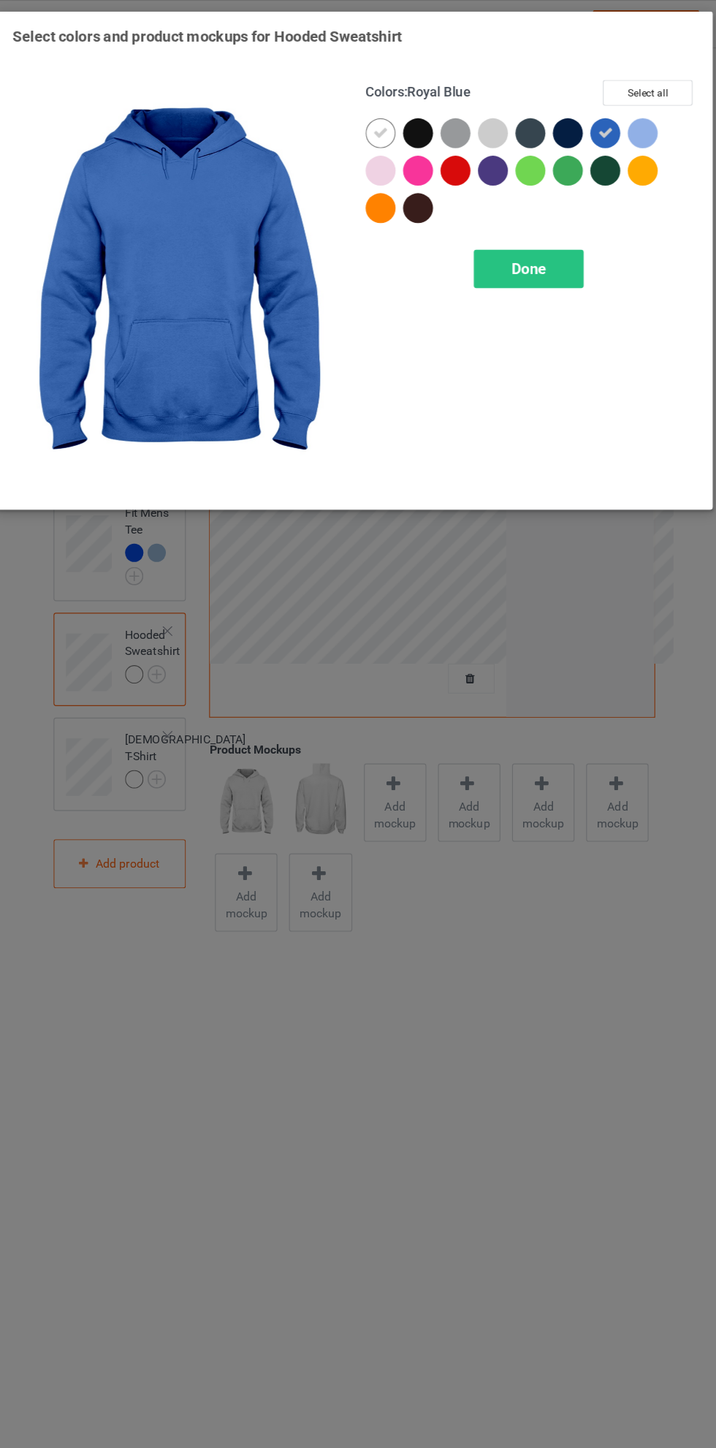
click at [615, 118] on div at bounding box center [612, 117] width 26 height 26
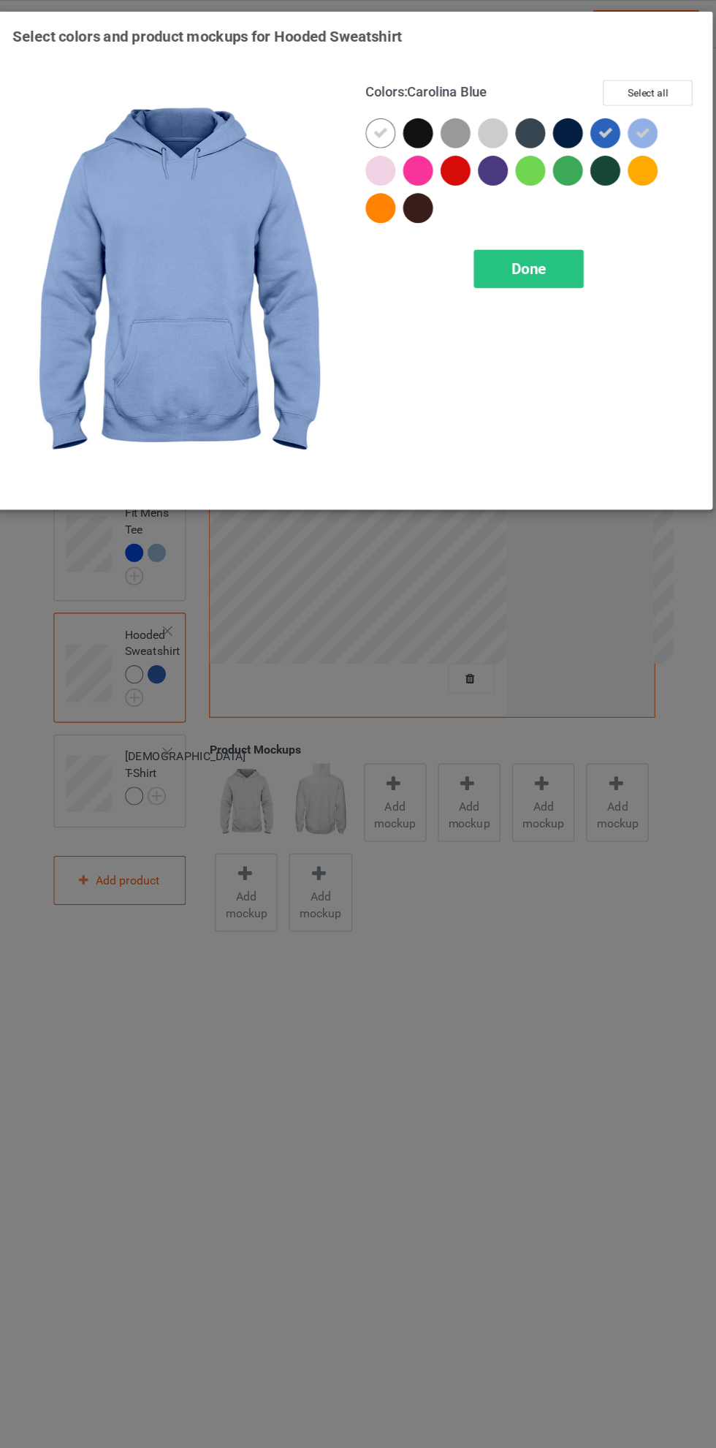
click at [382, 115] on icon at bounding box center [381, 116] width 13 height 13
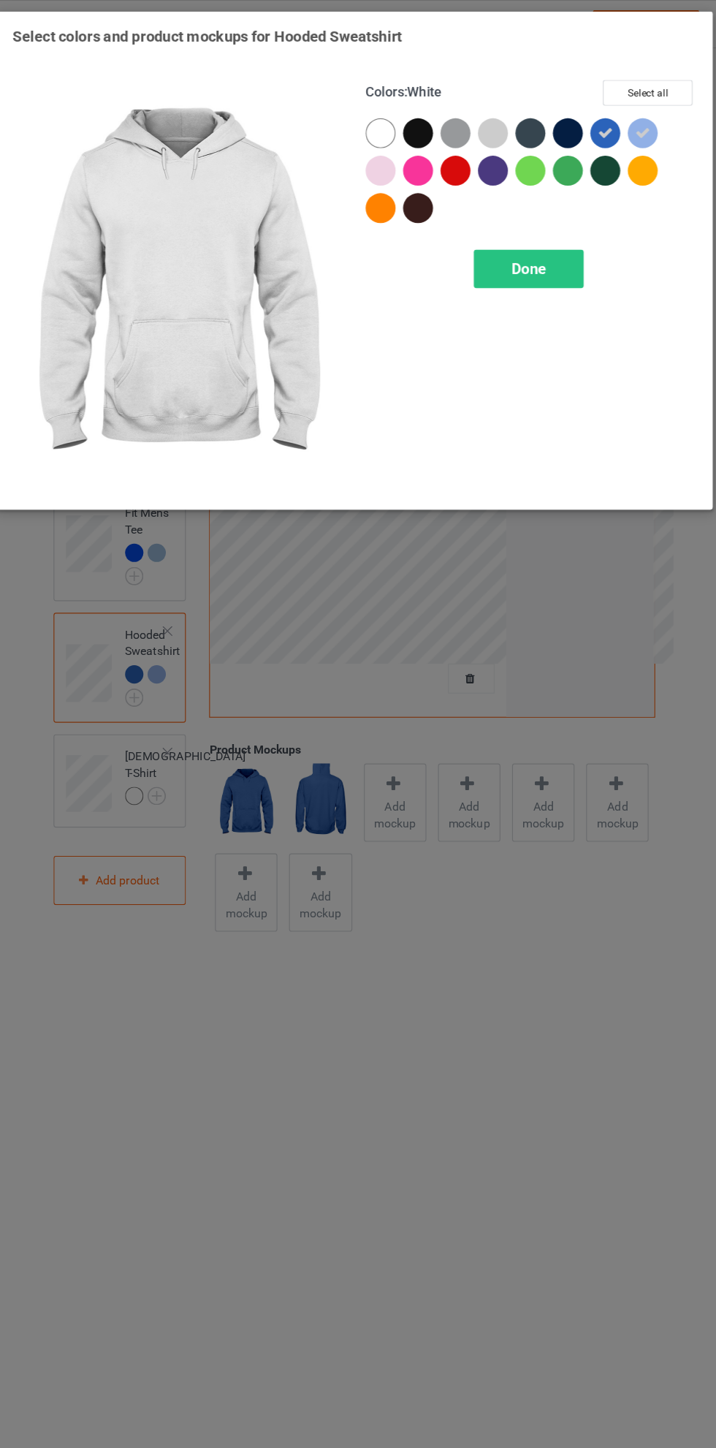
click at [513, 235] on span "Done" at bounding box center [511, 235] width 31 height 15
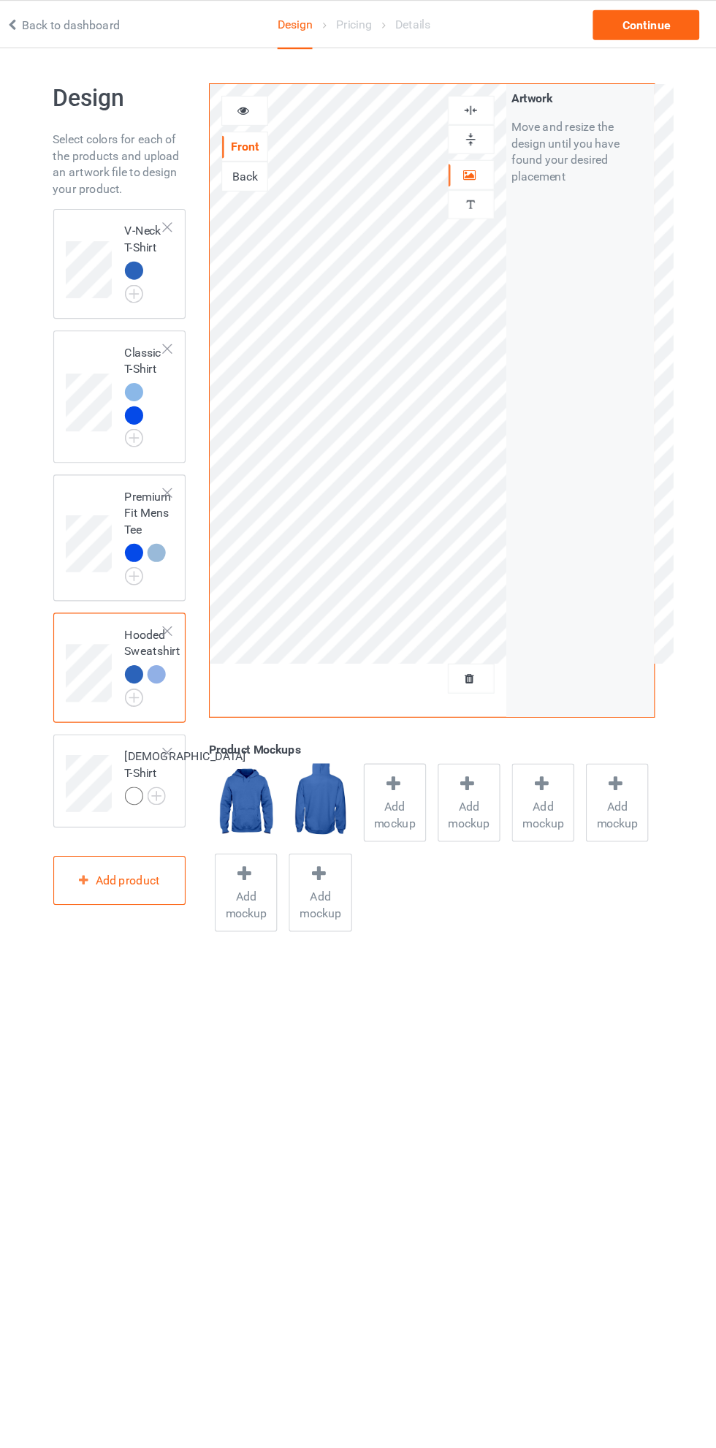
click at [175, 709] on div at bounding box center [167, 701] width 20 height 20
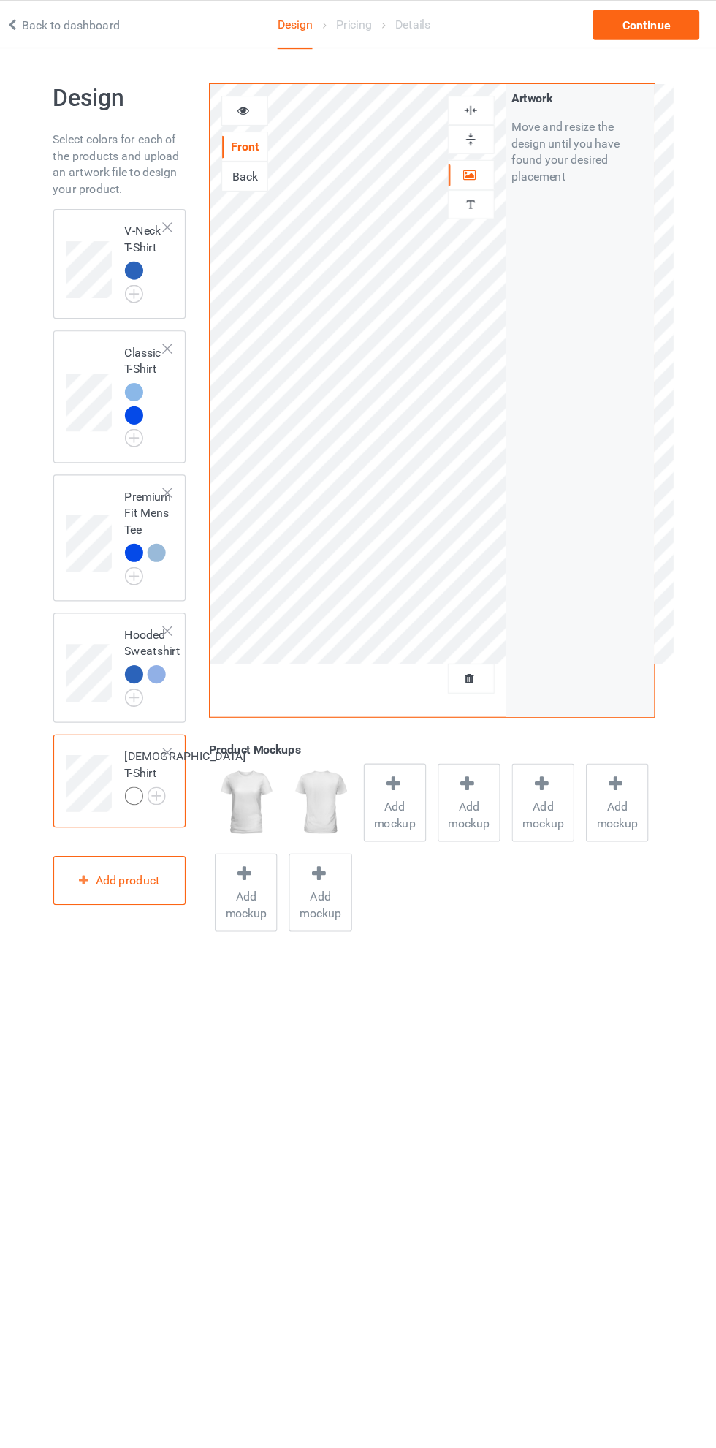
click at [194, 662] on div at bounding box center [194, 661] width 10 height 10
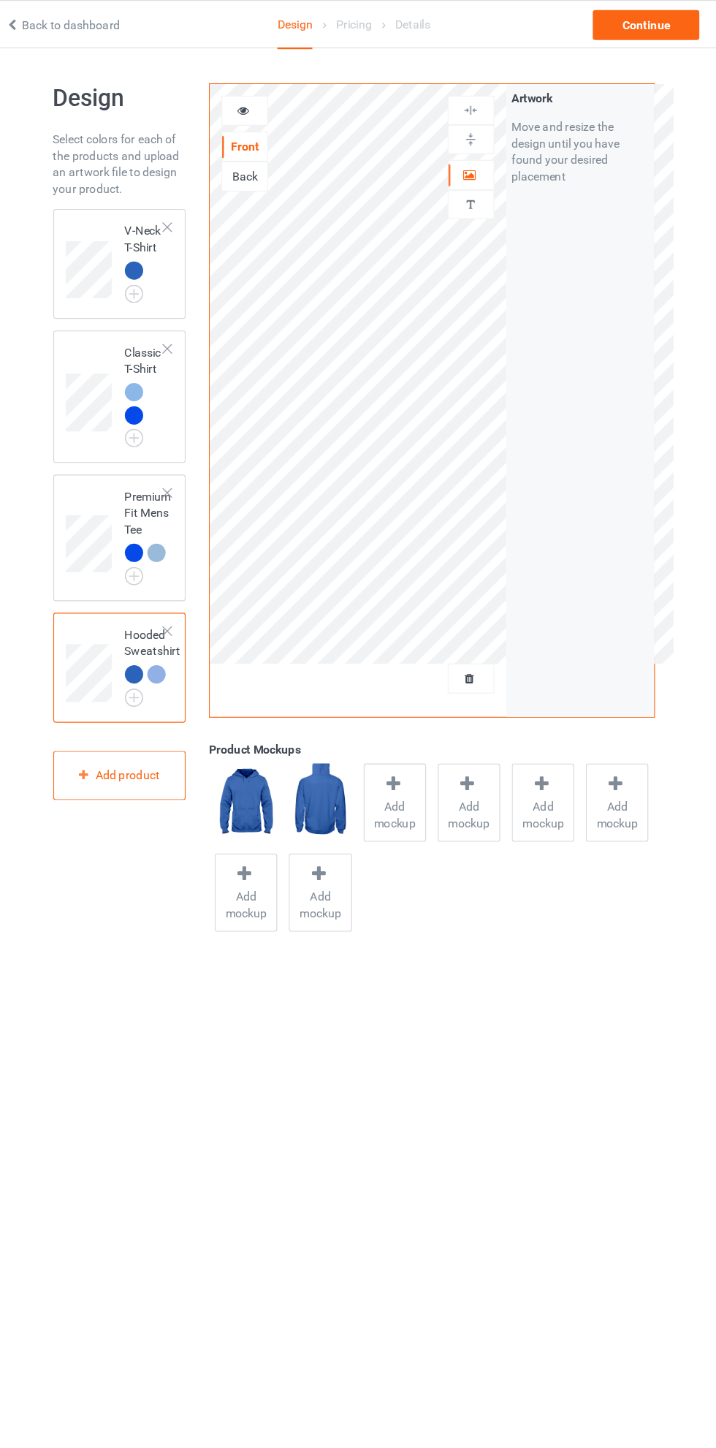
click at [137, 186] on div "V-Neck T-Shirt" at bounding box center [152, 231] width 117 height 96
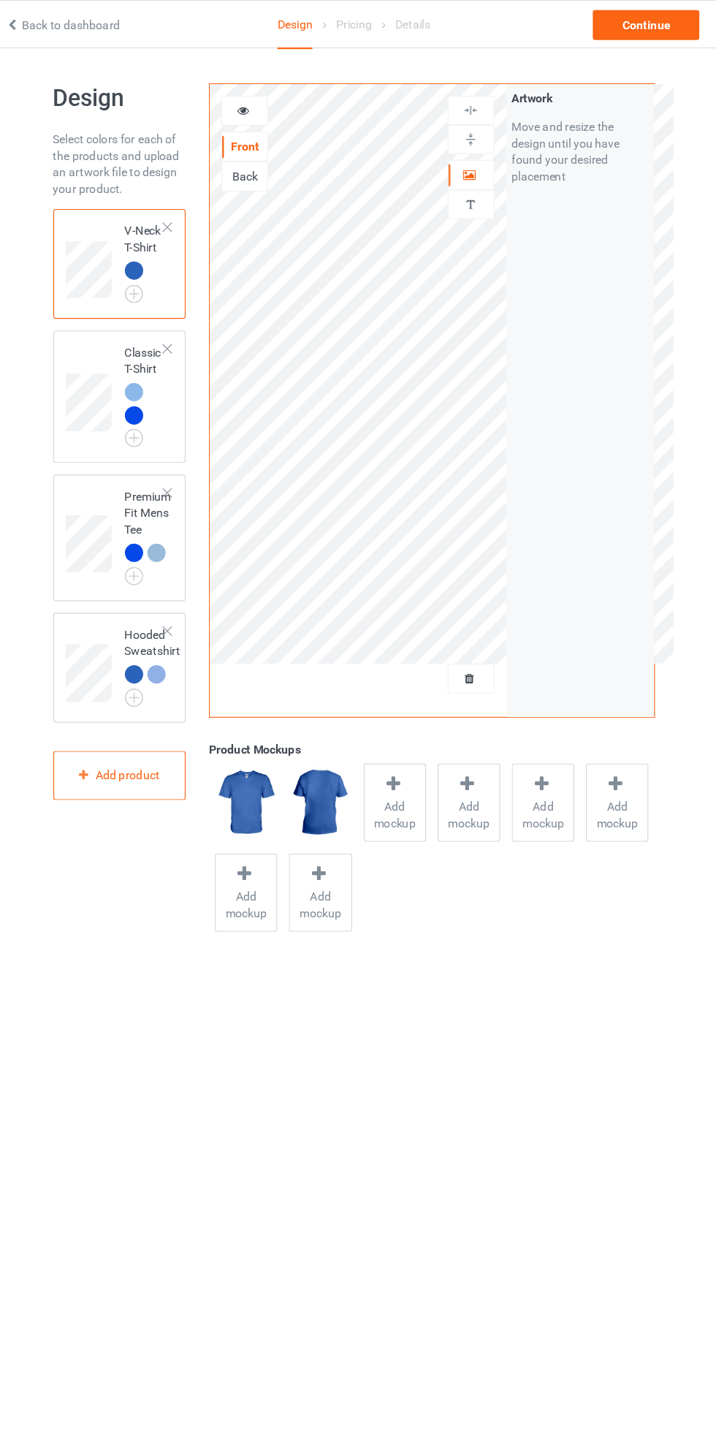
click at [466, 161] on div at bounding box center [460, 153] width 39 height 15
click at [452, 97] on div at bounding box center [460, 97] width 39 height 14
click at [390, 701] on span "Add mockup" at bounding box center [394, 715] width 53 height 29
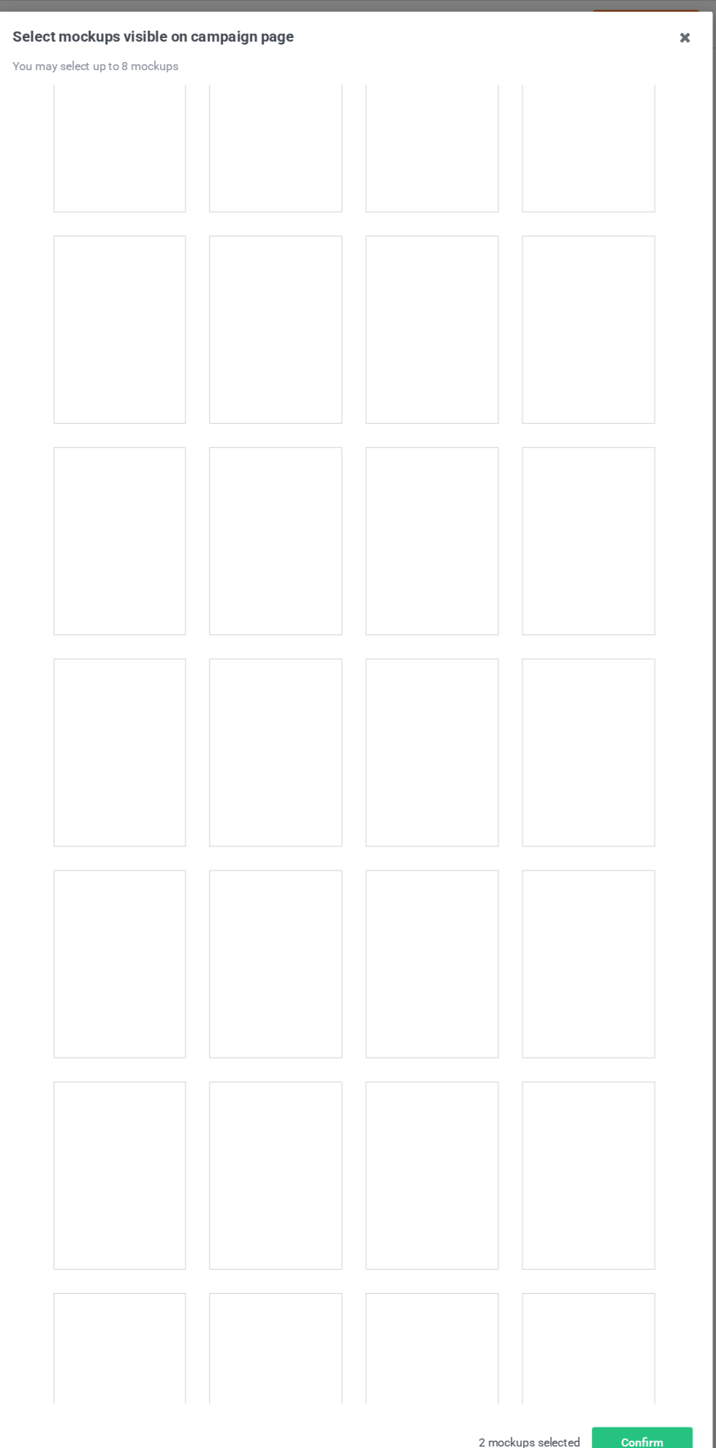
scroll to position [1746, 0]
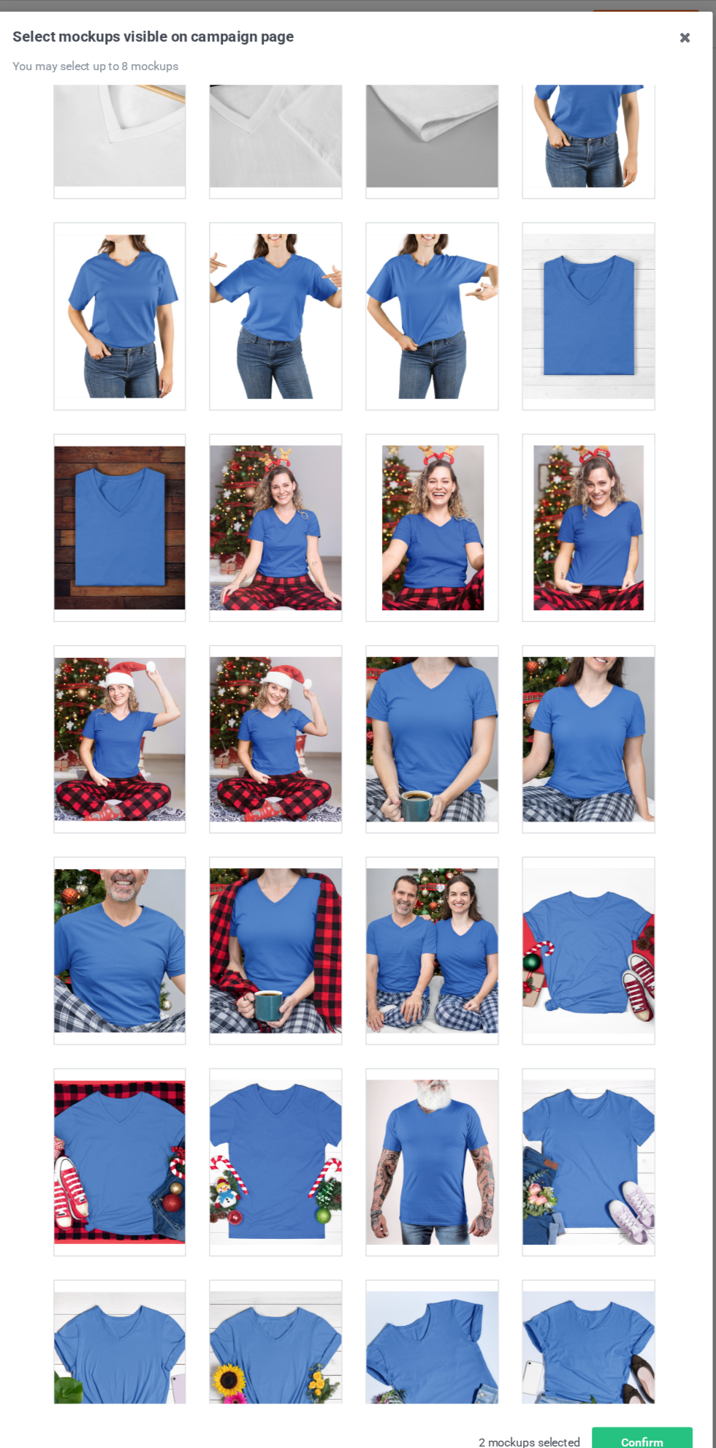
click at [435, 837] on div at bounding box center [426, 835] width 115 height 164
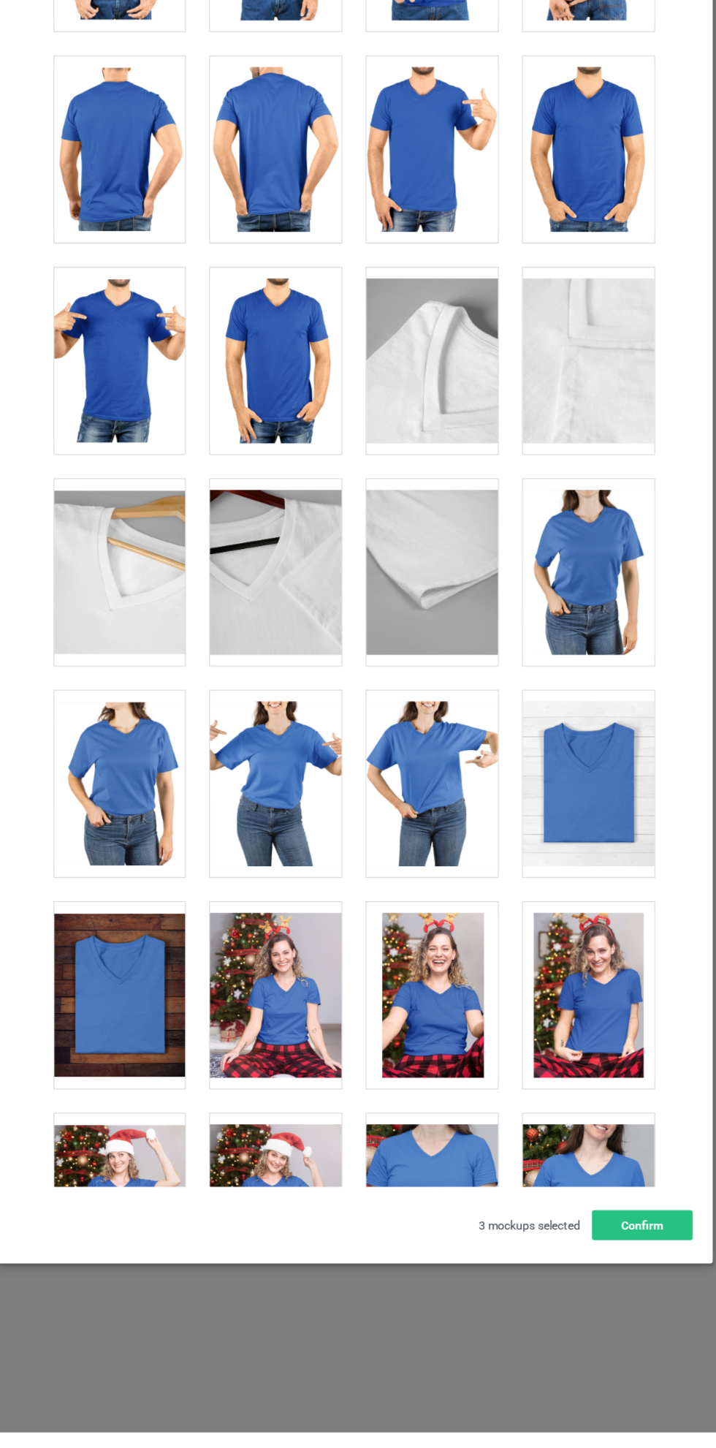
scroll to position [1146, 0]
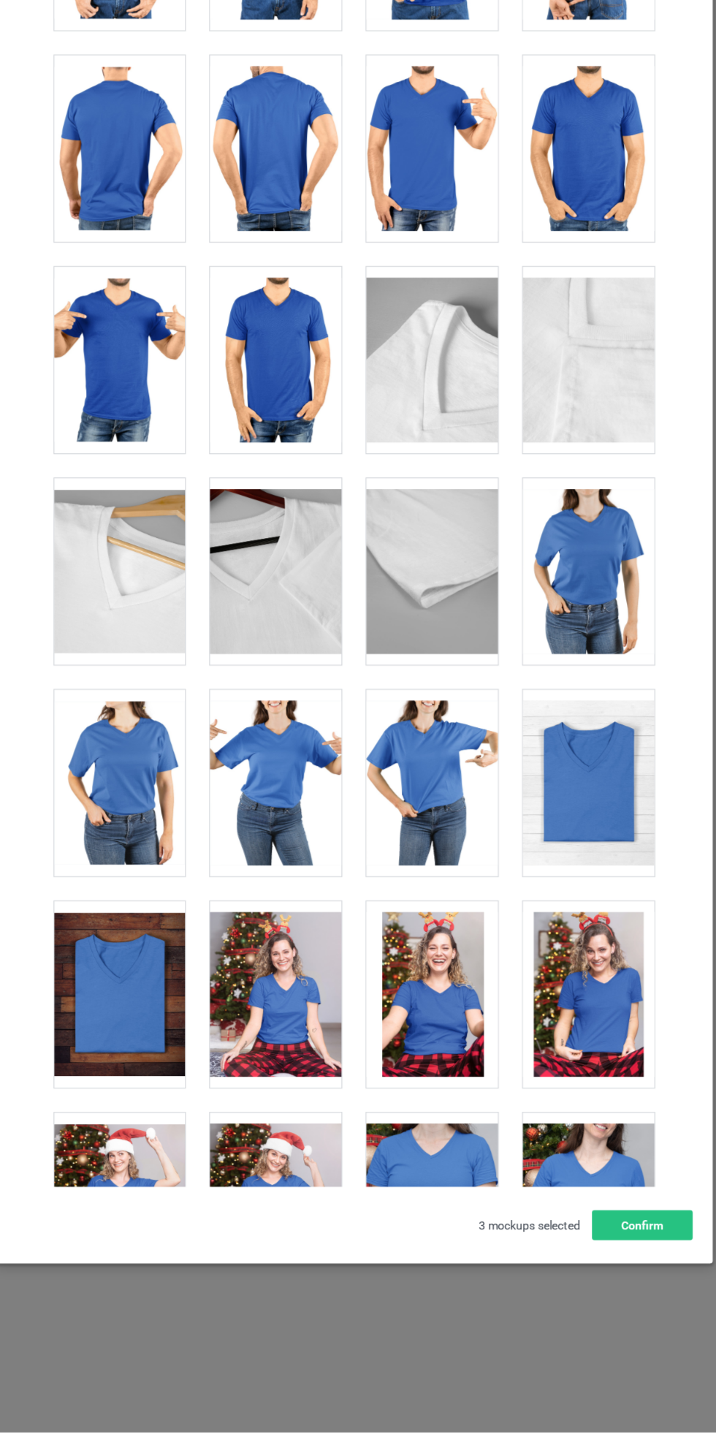
click at [560, 1082] on div at bounding box center [563, 1064] width 115 height 164
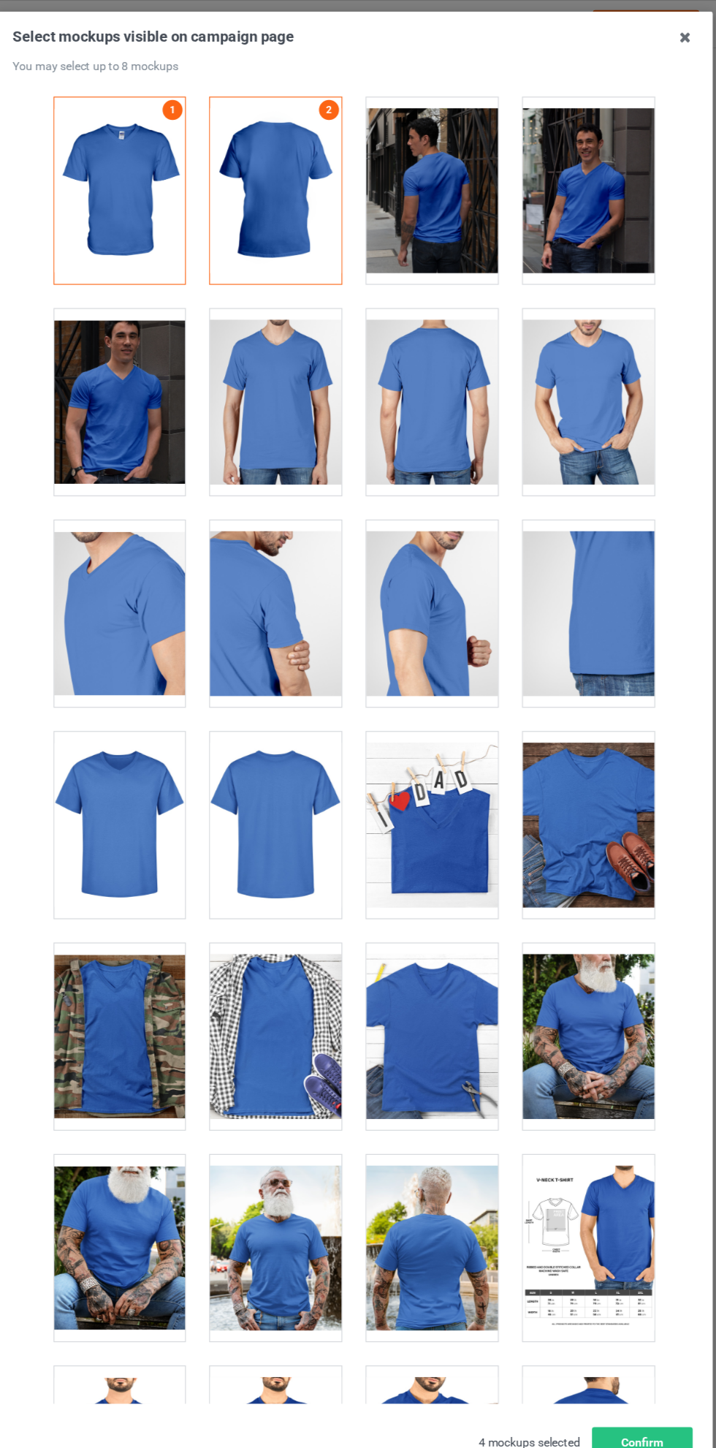
scroll to position [0, 0]
click at [145, 338] on div at bounding box center [151, 353] width 115 height 164
click at [649, 34] on icon at bounding box center [648, 32] width 23 height 23
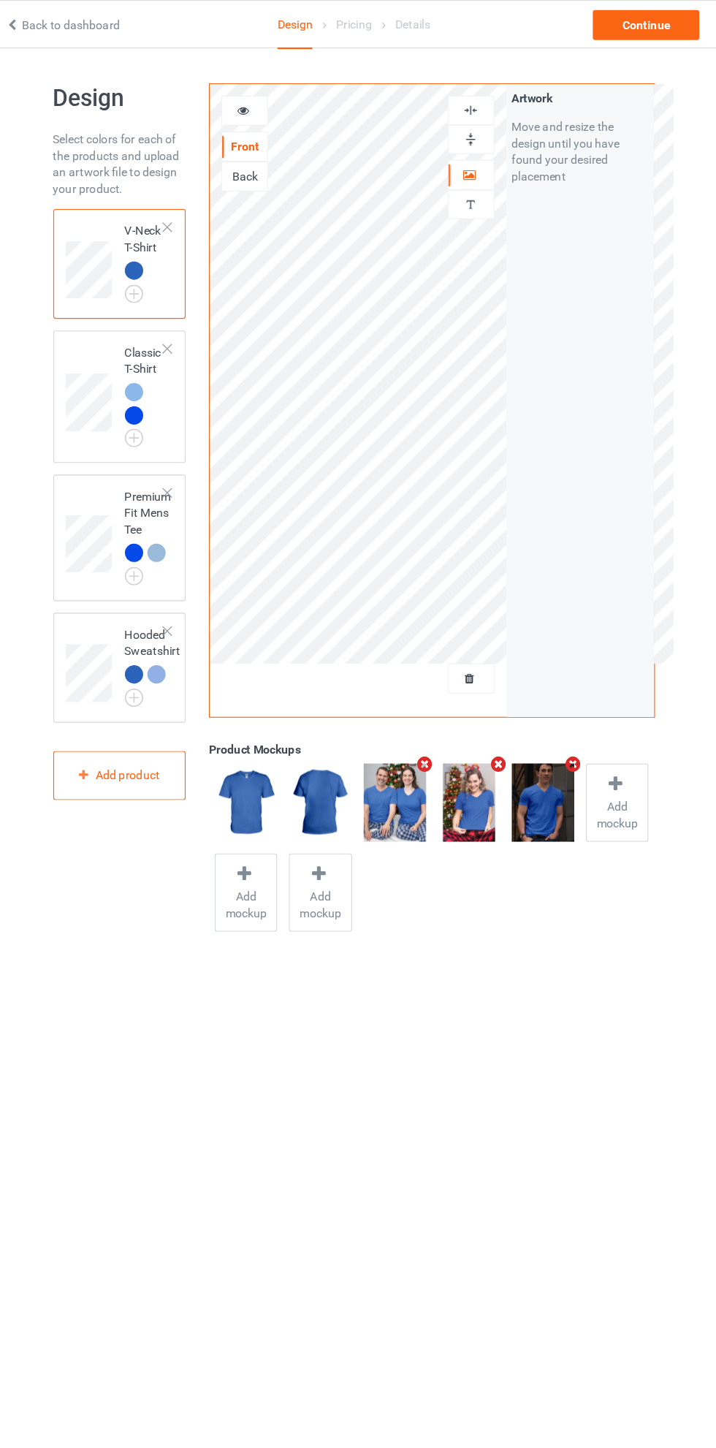
click at [137, 304] on td at bounding box center [127, 348] width 44 height 105
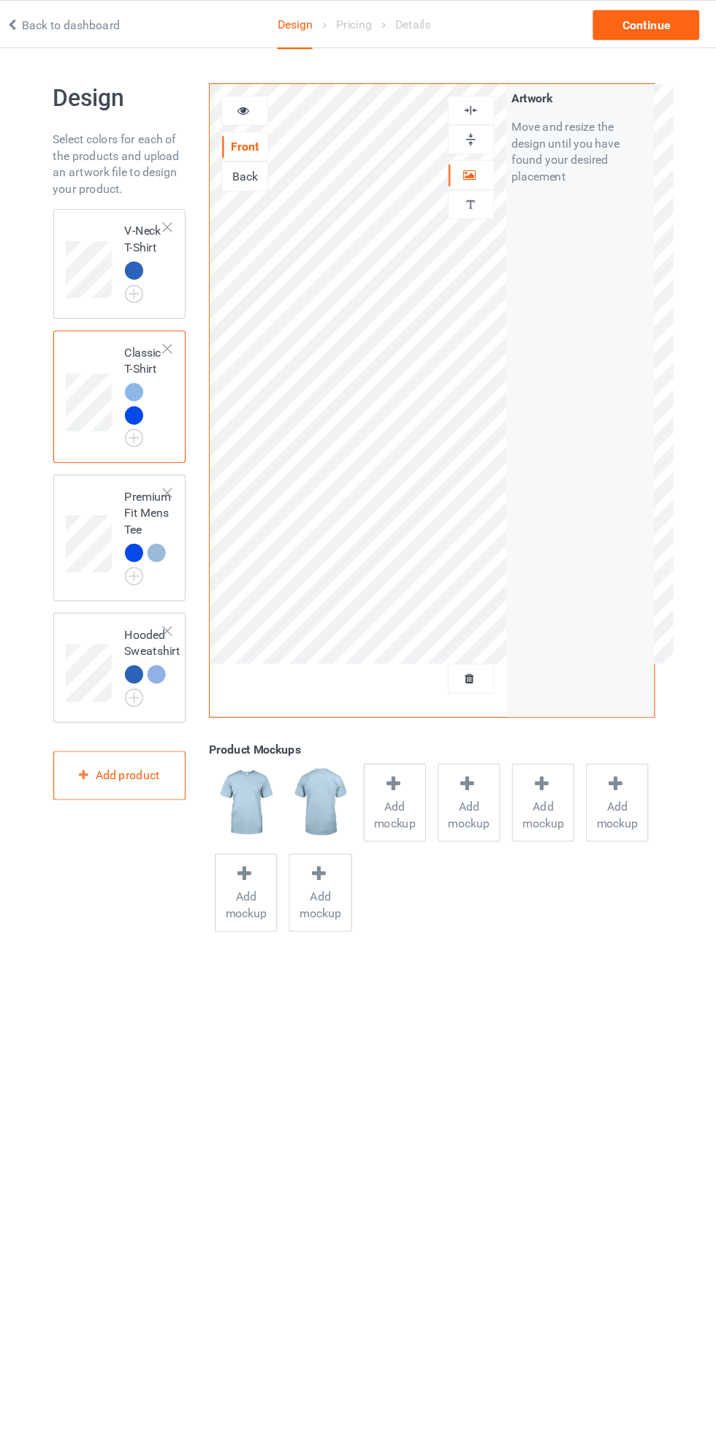
click at [0, 0] on img at bounding box center [0, 0] width 0 height 0
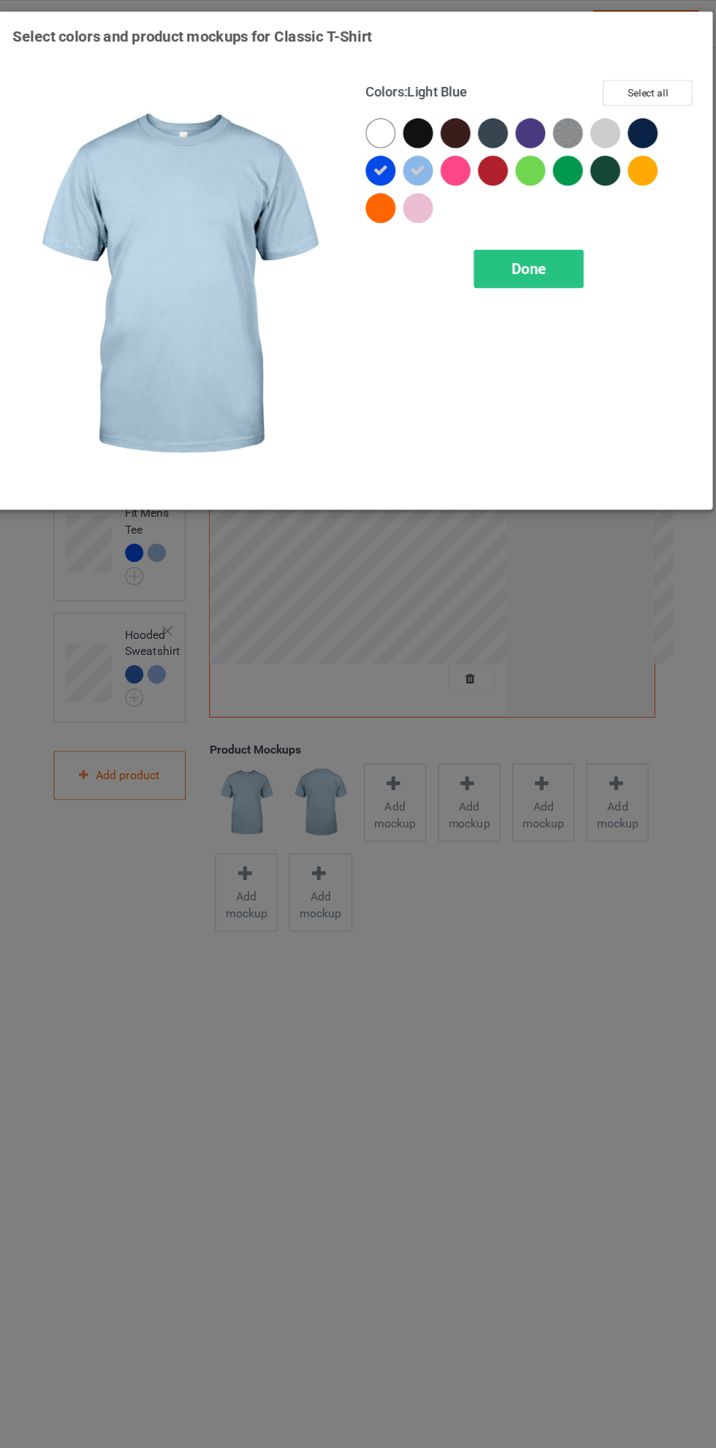
click at [417, 148] on icon at bounding box center [414, 149] width 13 height 13
click at [530, 222] on div "Done" at bounding box center [511, 236] width 96 height 34
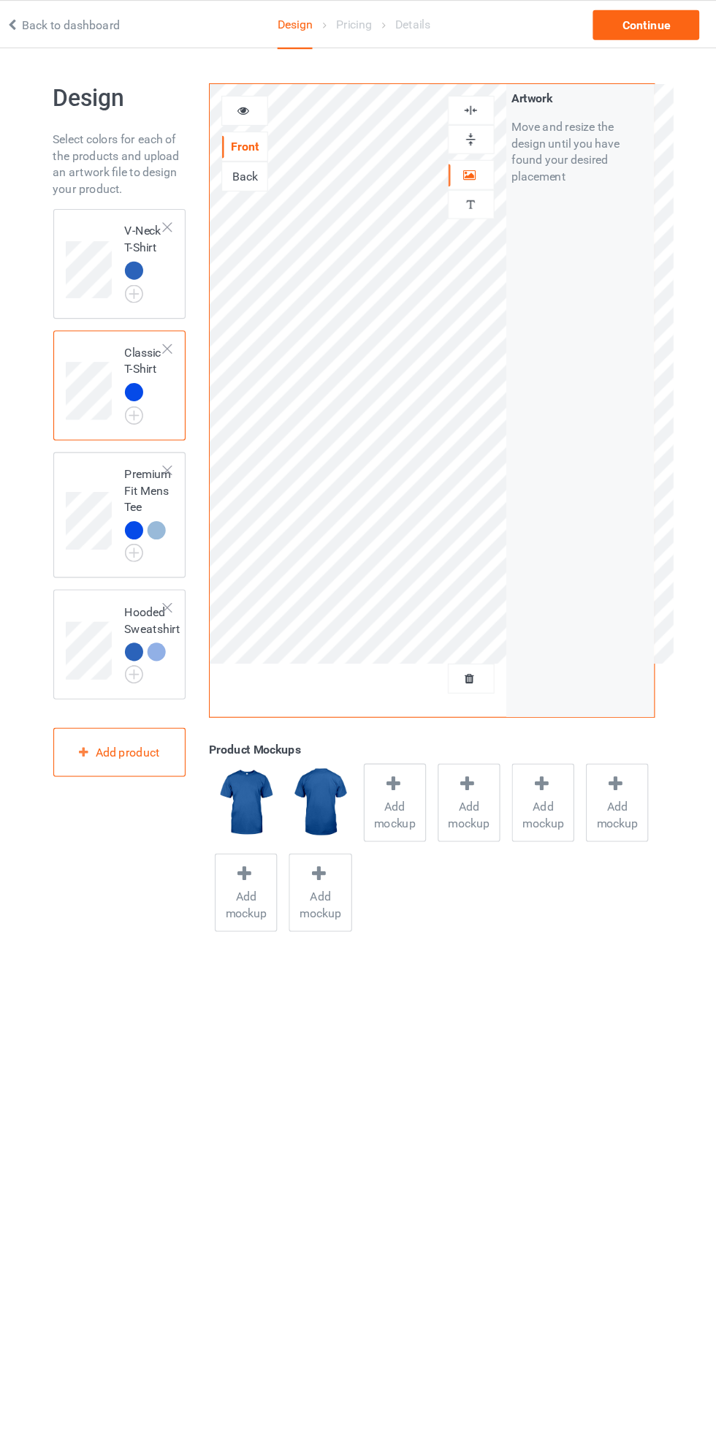
click at [0, 0] on img at bounding box center [0, 0] width 0 height 0
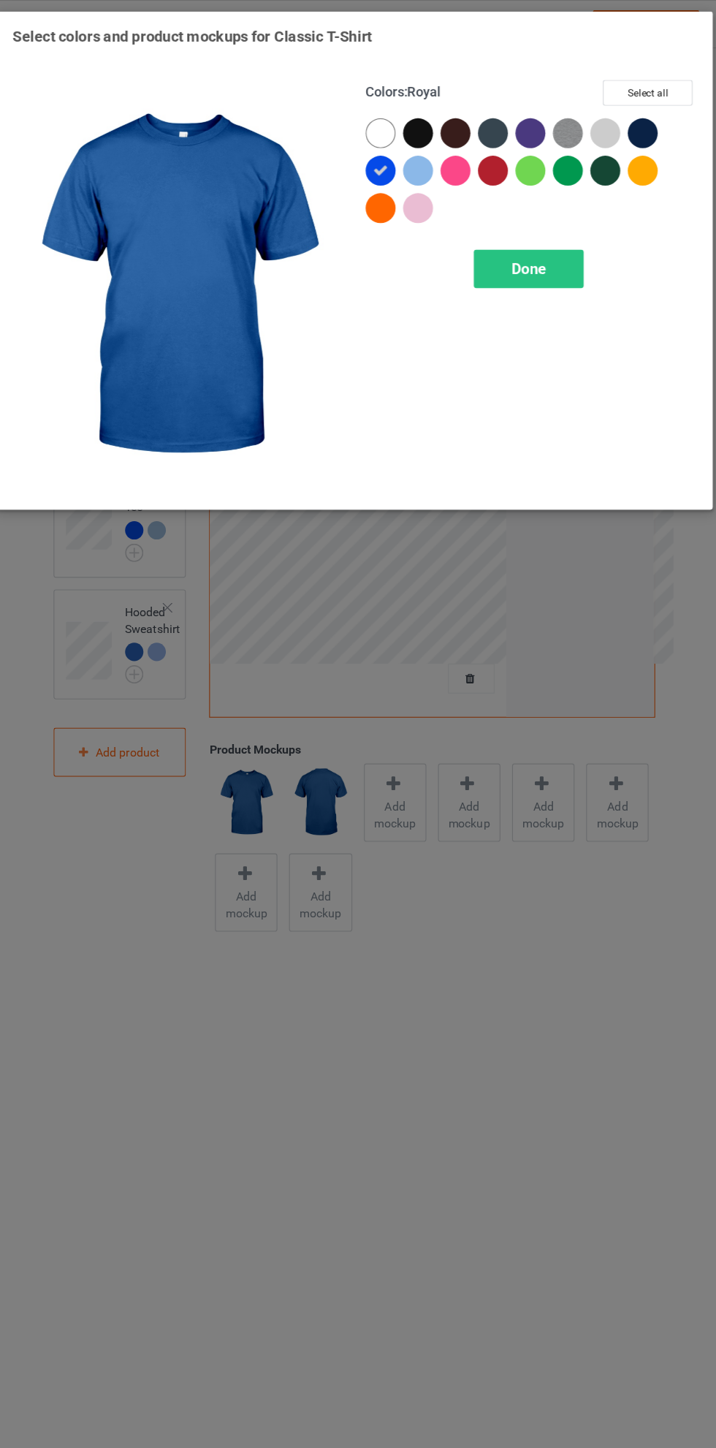
click at [619, 114] on div at bounding box center [612, 117] width 26 height 26
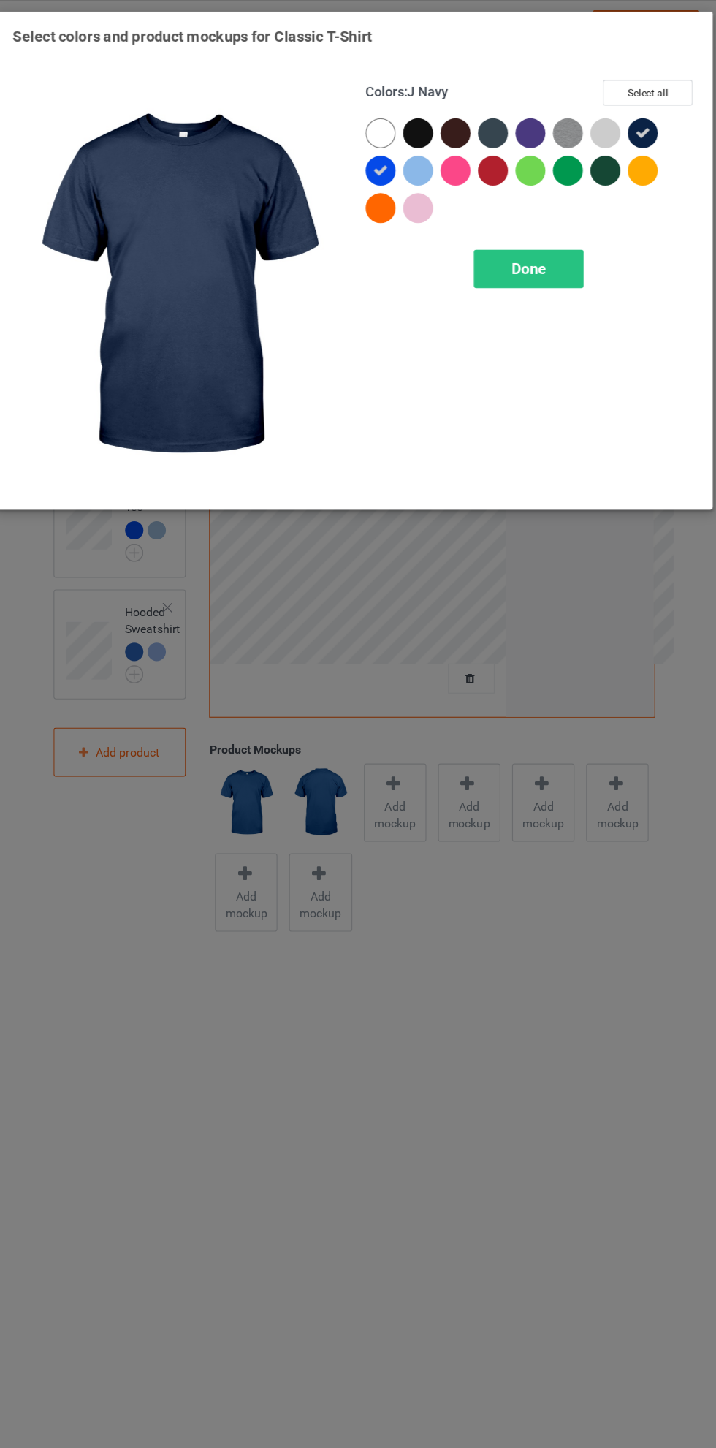
click at [536, 231] on div "Done" at bounding box center [511, 236] width 96 height 34
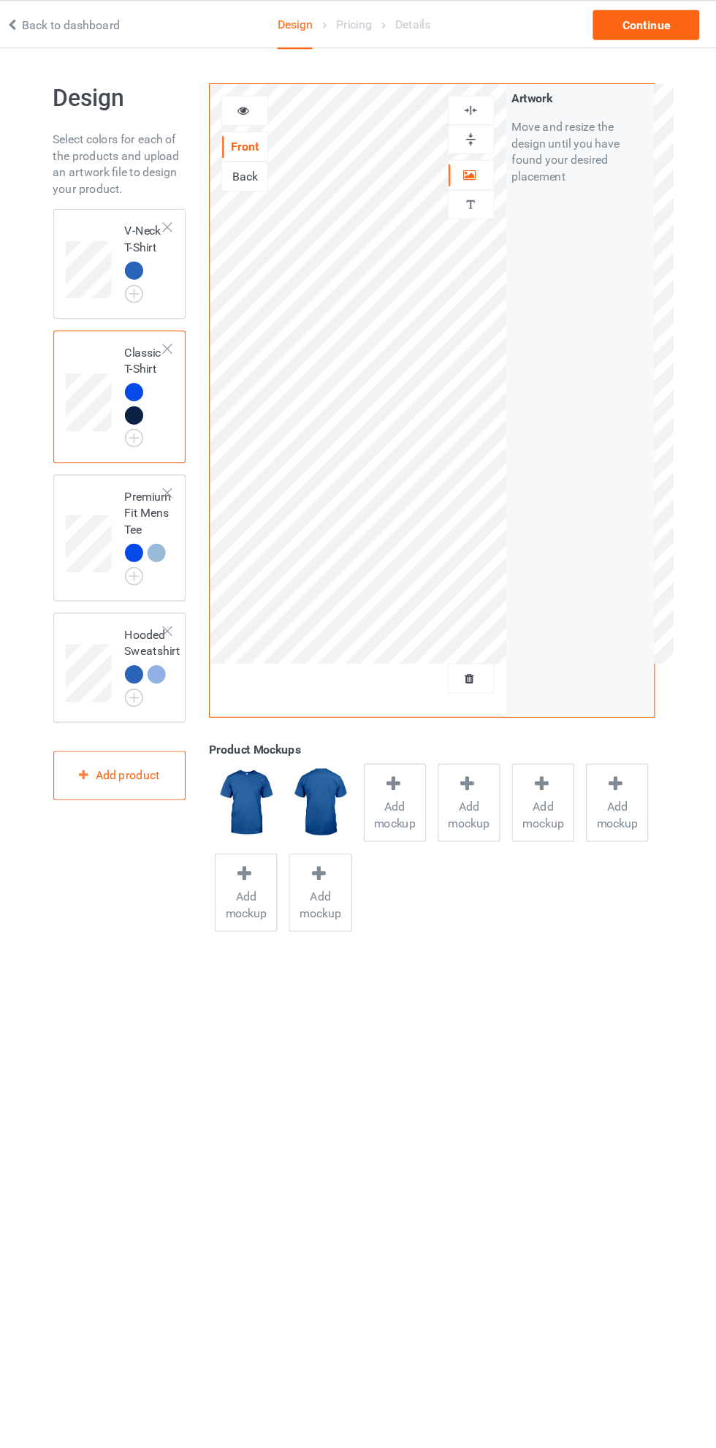
click at [0, 0] on img at bounding box center [0, 0] width 0 height 0
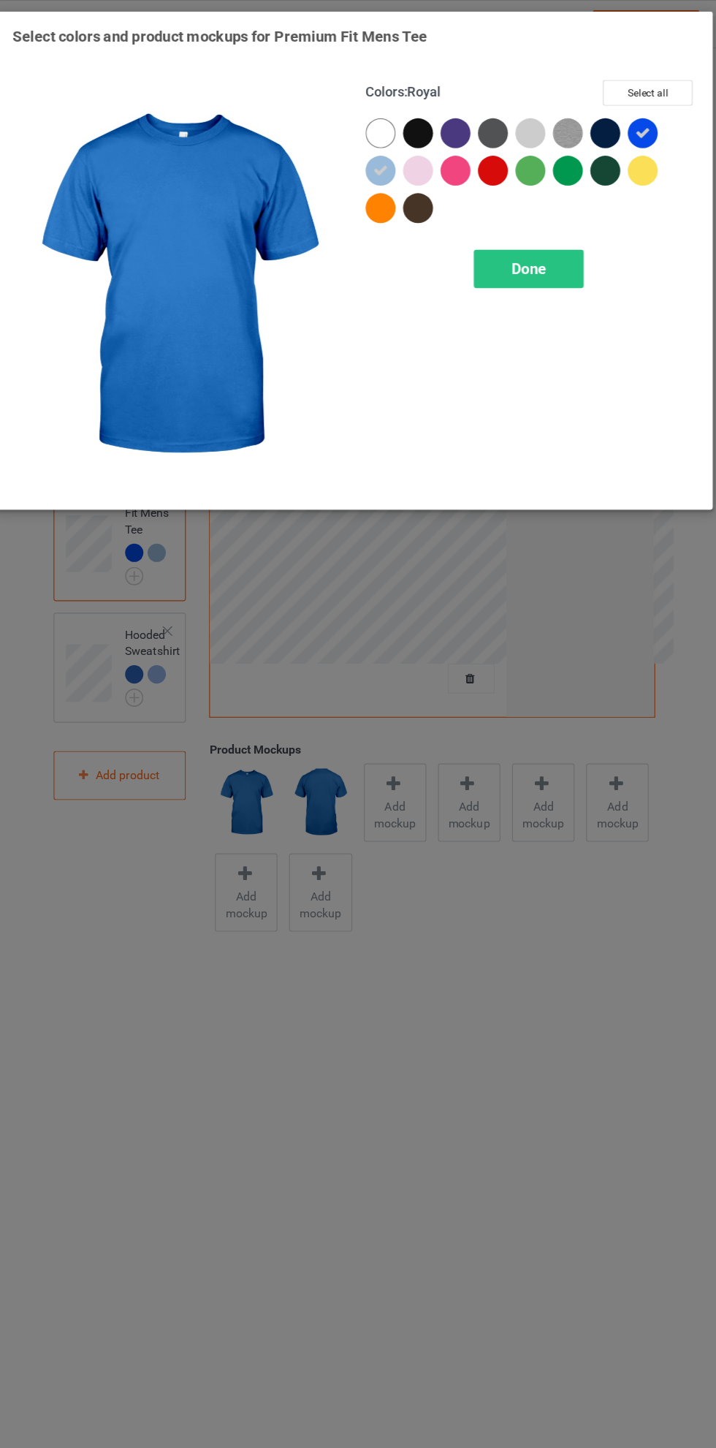
click at [382, 152] on icon at bounding box center [381, 149] width 13 height 13
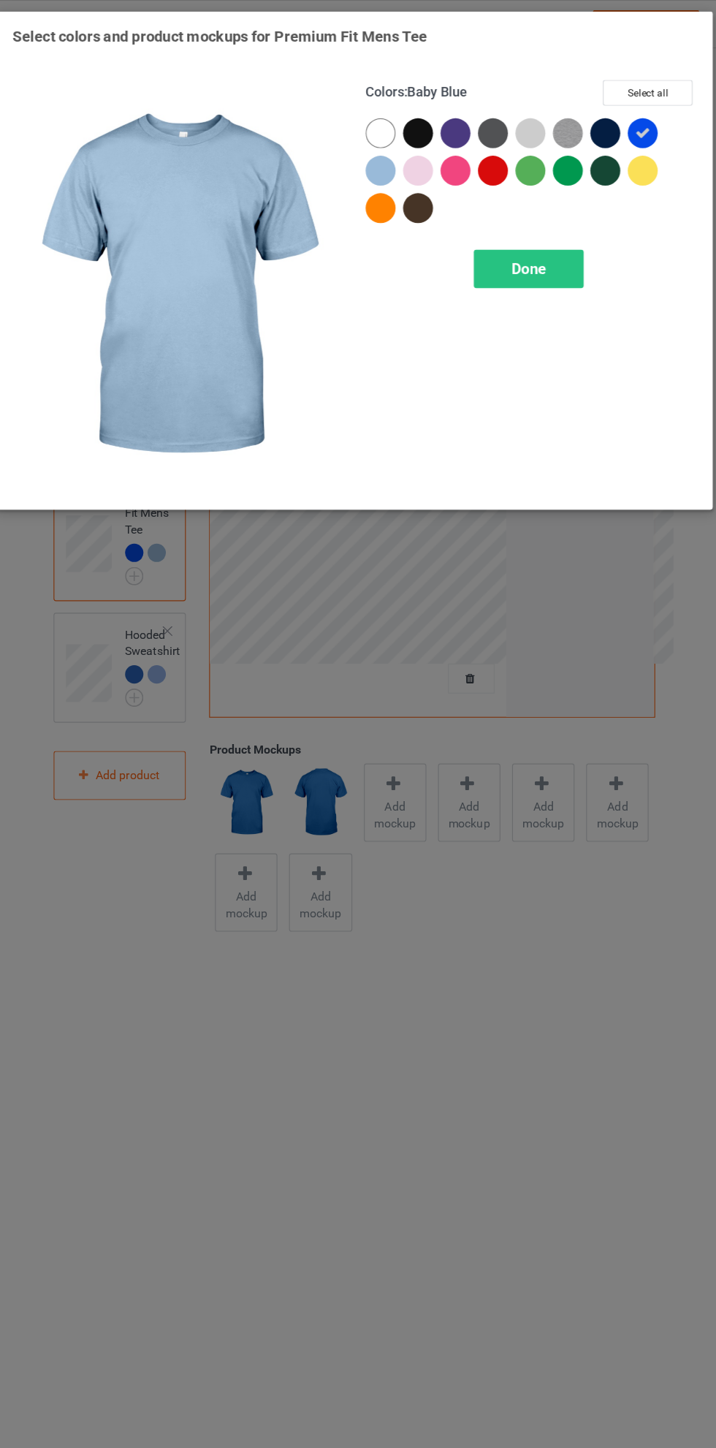
click at [579, 111] on div at bounding box center [579, 117] width 26 height 26
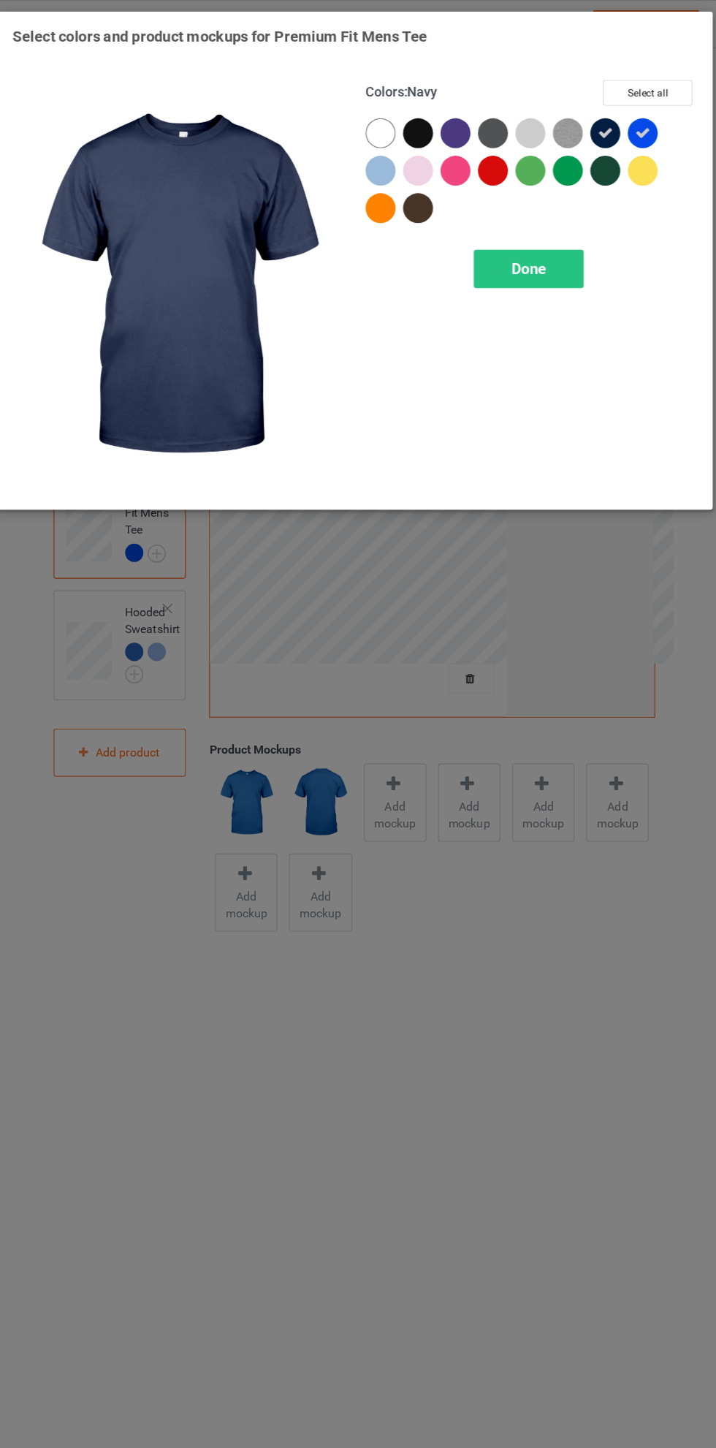
click at [530, 224] on div "Done" at bounding box center [511, 236] width 96 height 34
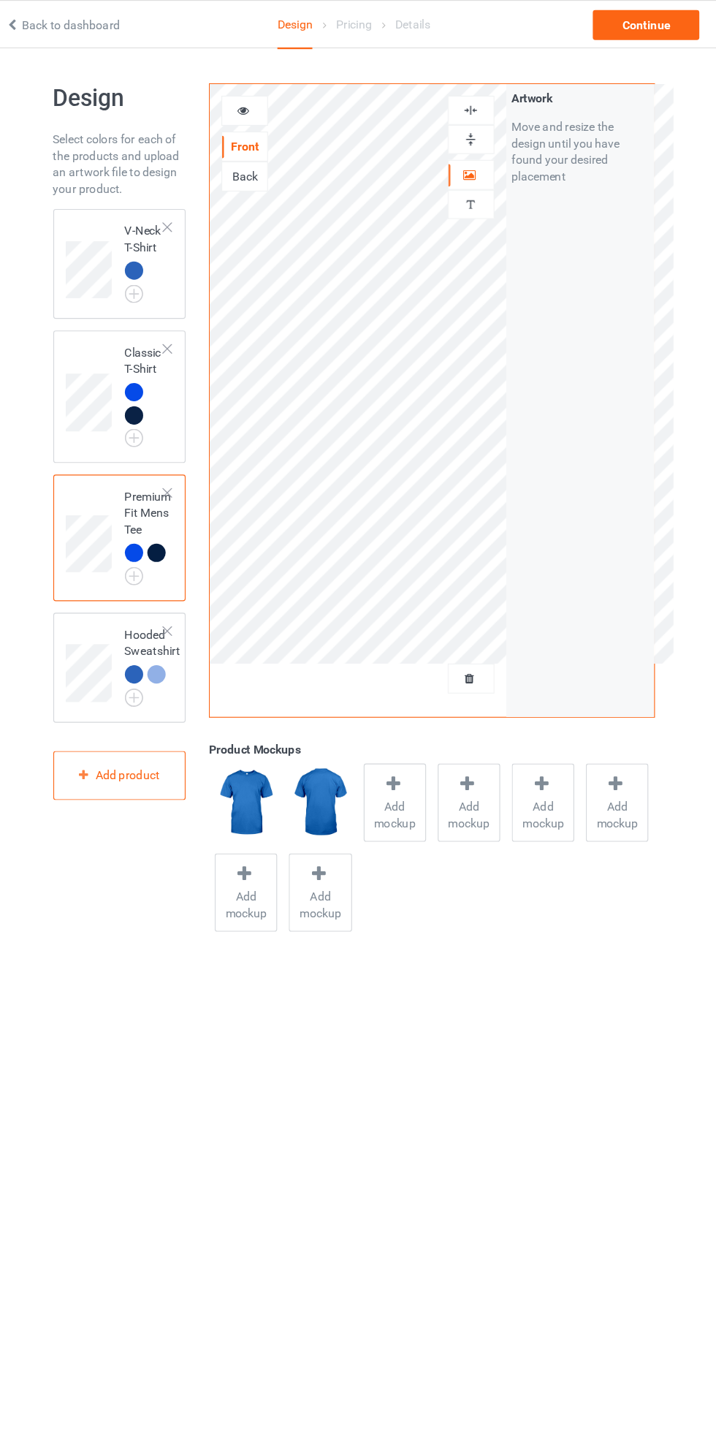
click at [0, 0] on img at bounding box center [0, 0] width 0 height 0
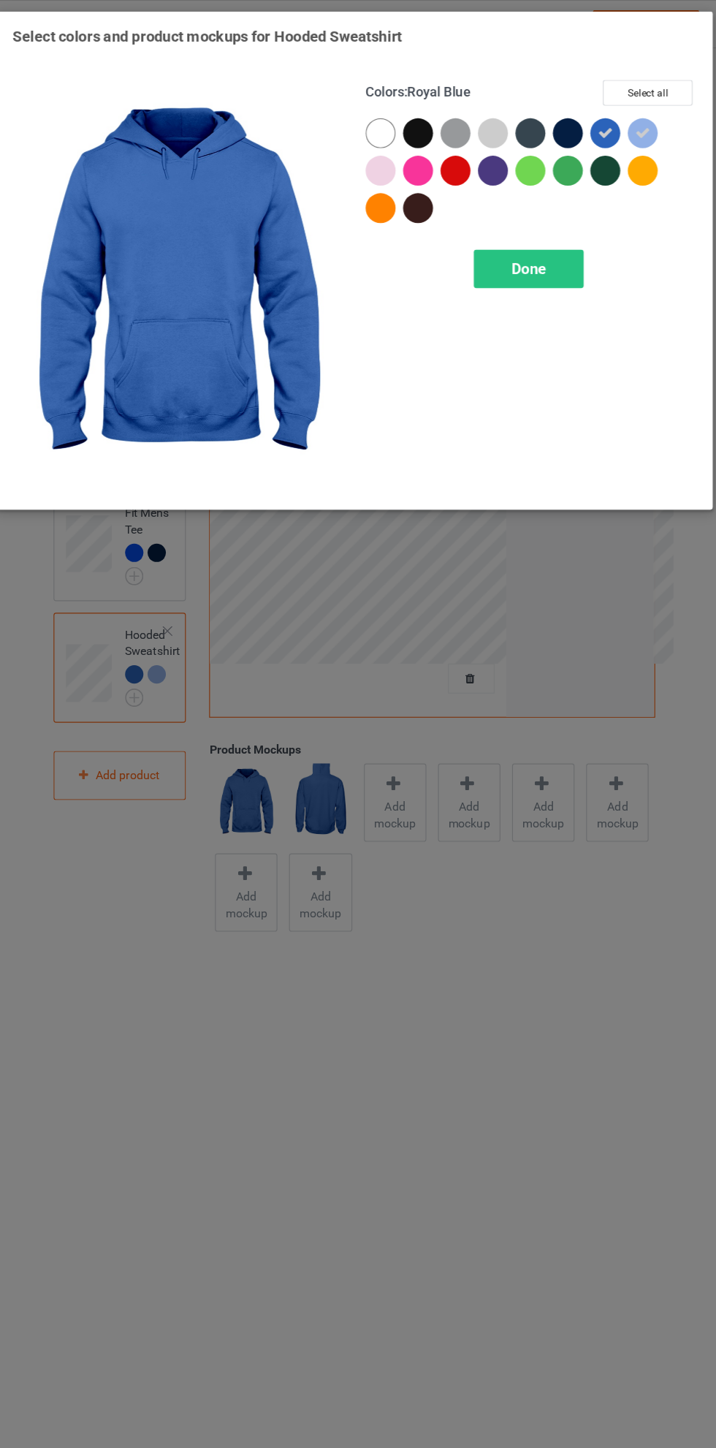
click at [473, 159] on div at bounding box center [480, 150] width 26 height 26
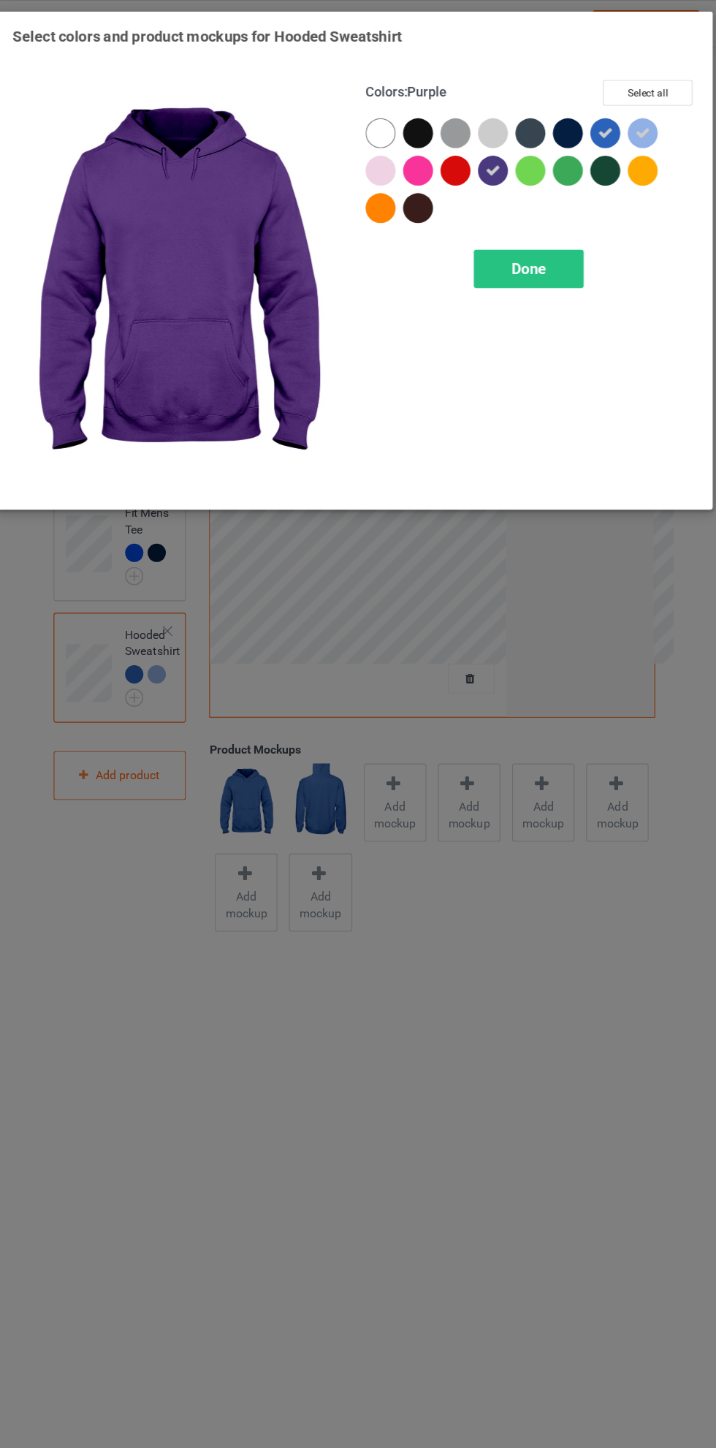
click at [549, 116] on div at bounding box center [546, 117] width 26 height 26
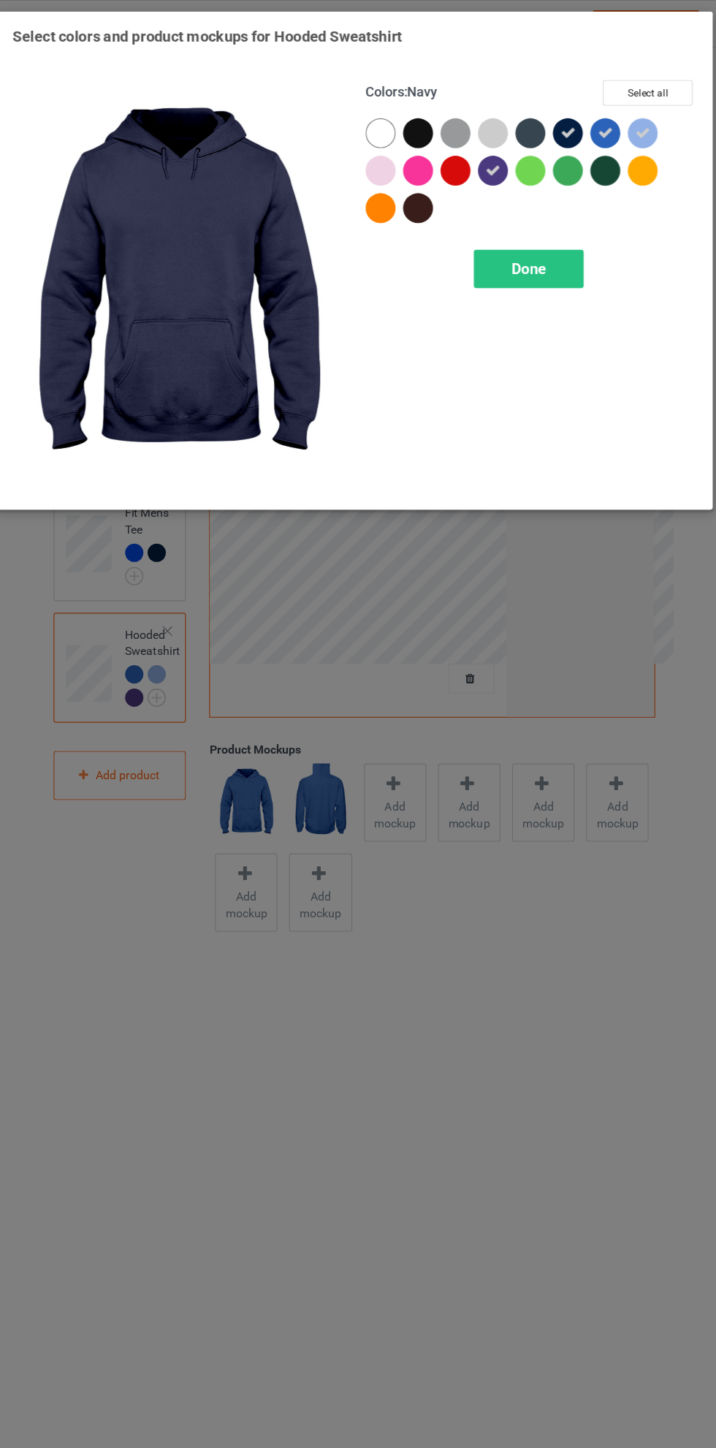
click at [547, 234] on div "Done" at bounding box center [511, 236] width 96 height 34
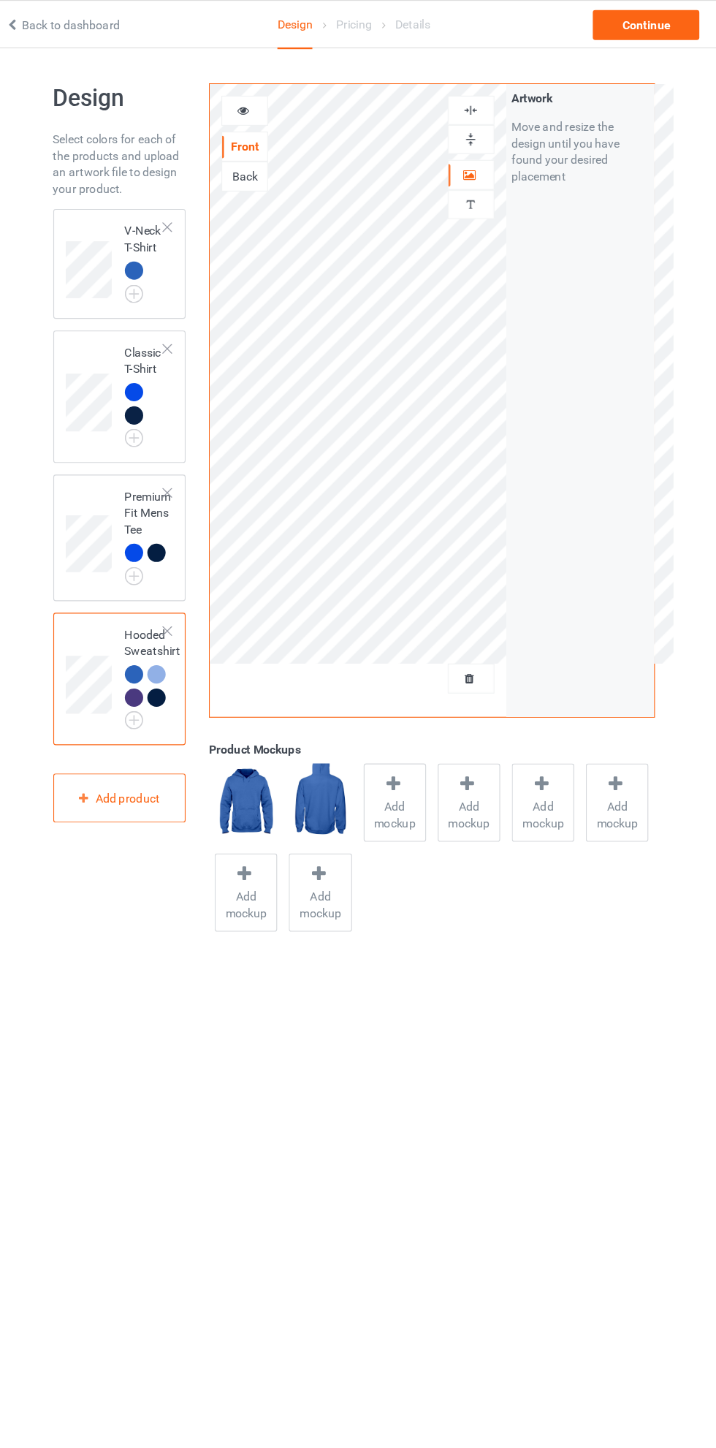
click at [120, 302] on td at bounding box center [127, 348] width 44 height 105
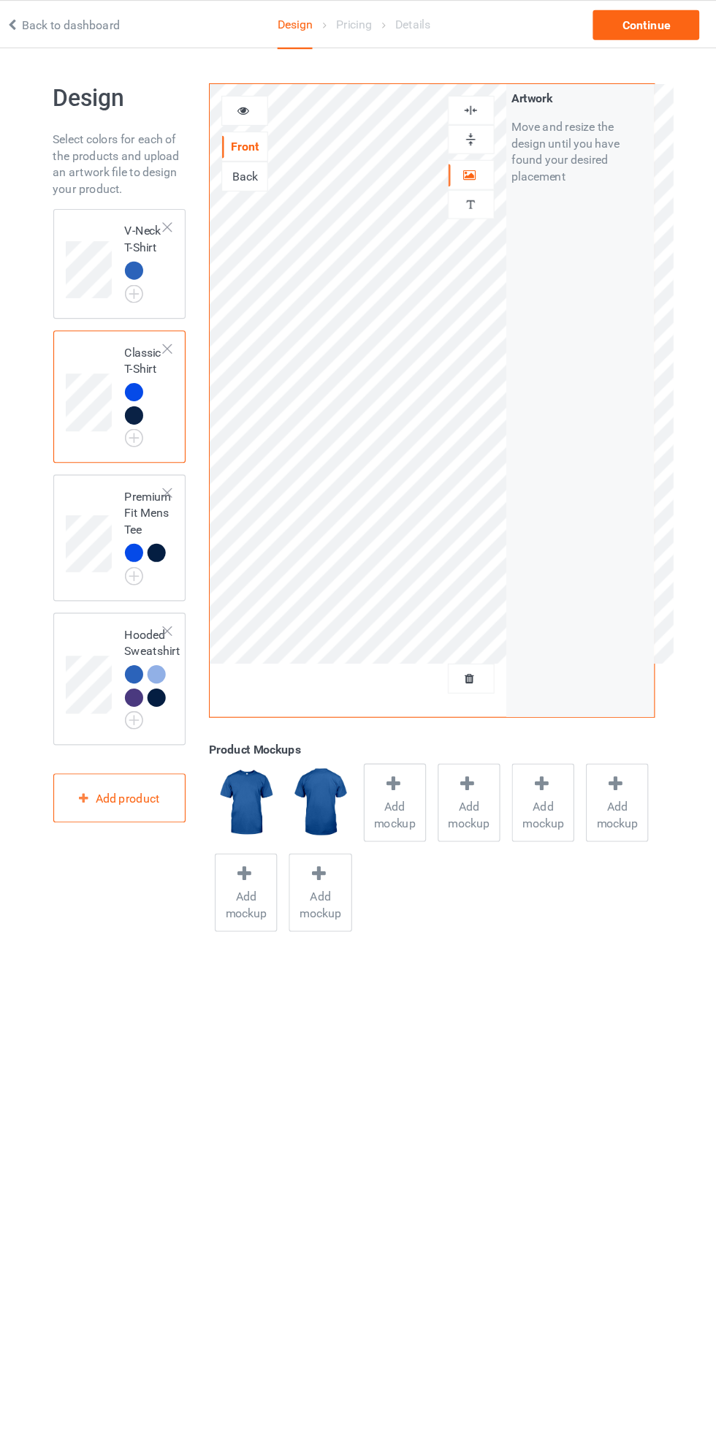
click at [398, 688] on icon at bounding box center [393, 687] width 18 height 15
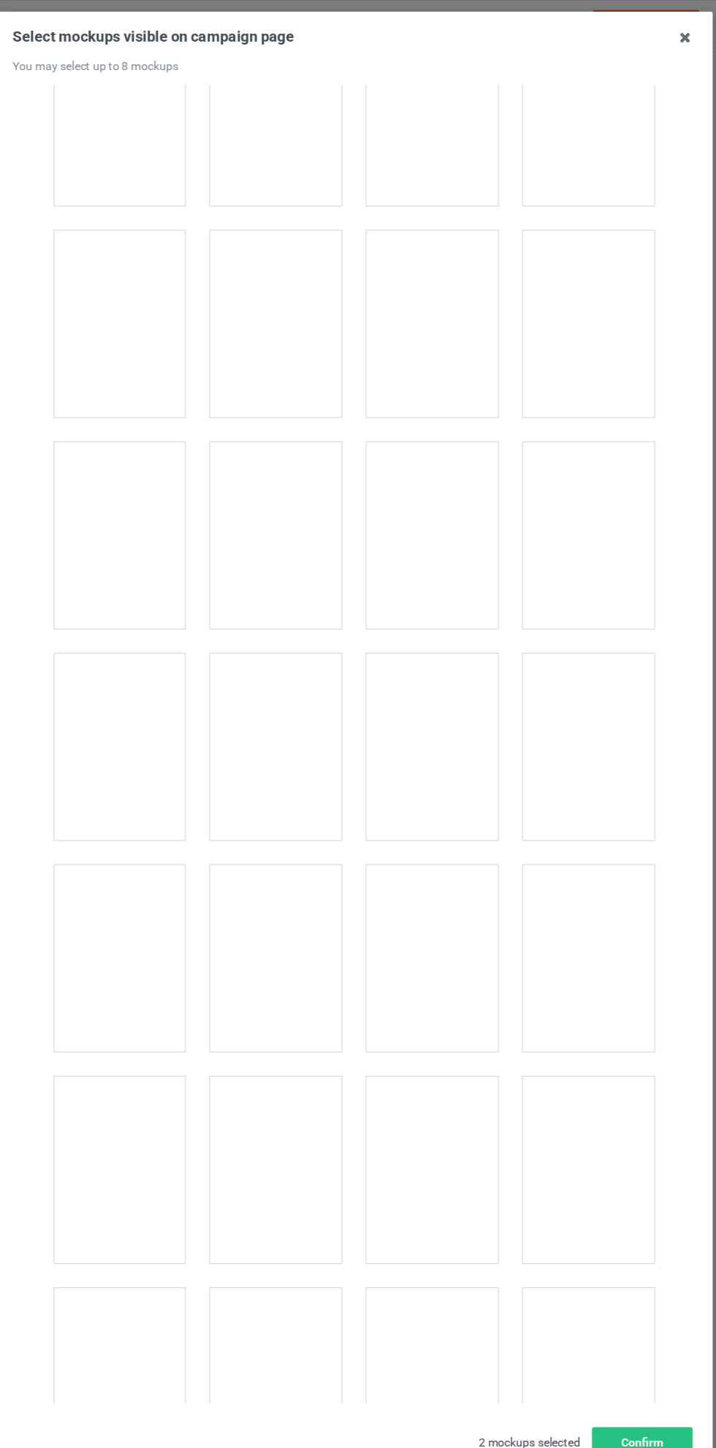
scroll to position [14736, 0]
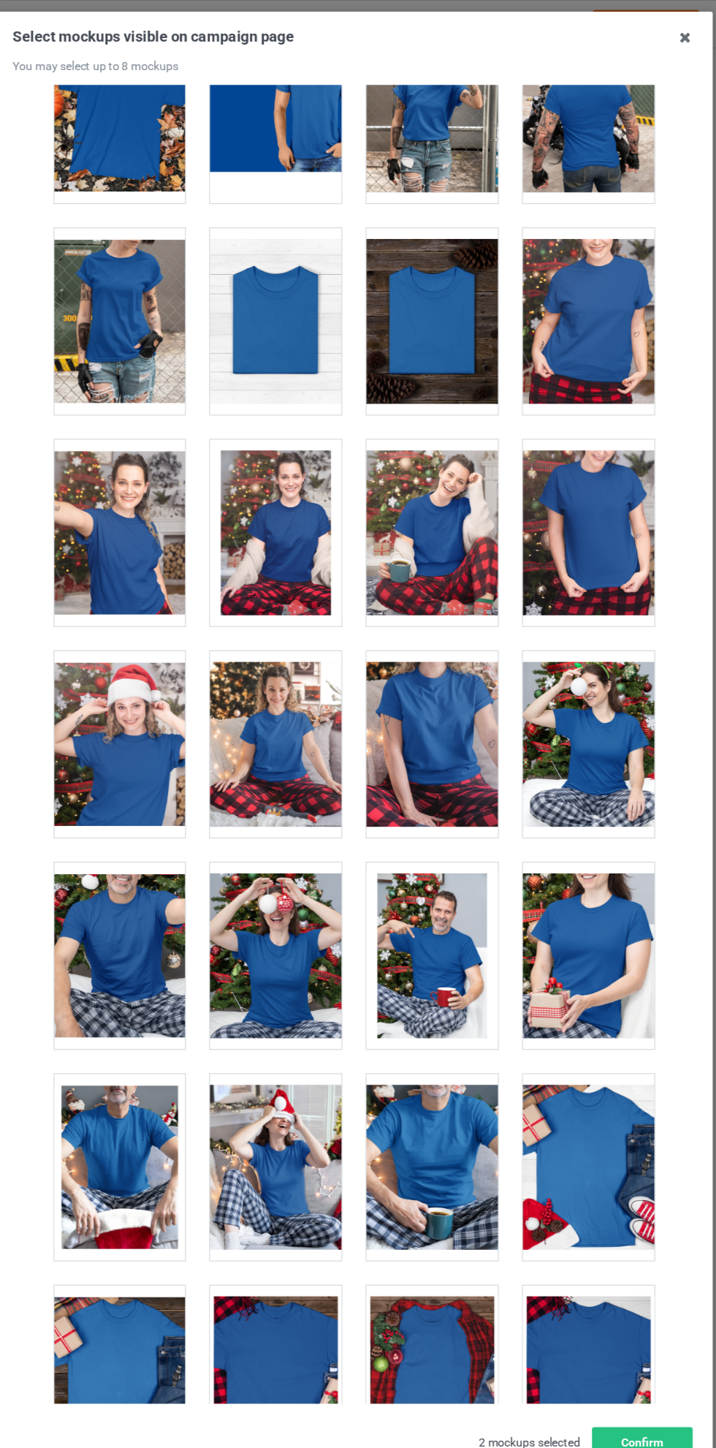
click at [276, 832] on div at bounding box center [289, 839] width 115 height 164
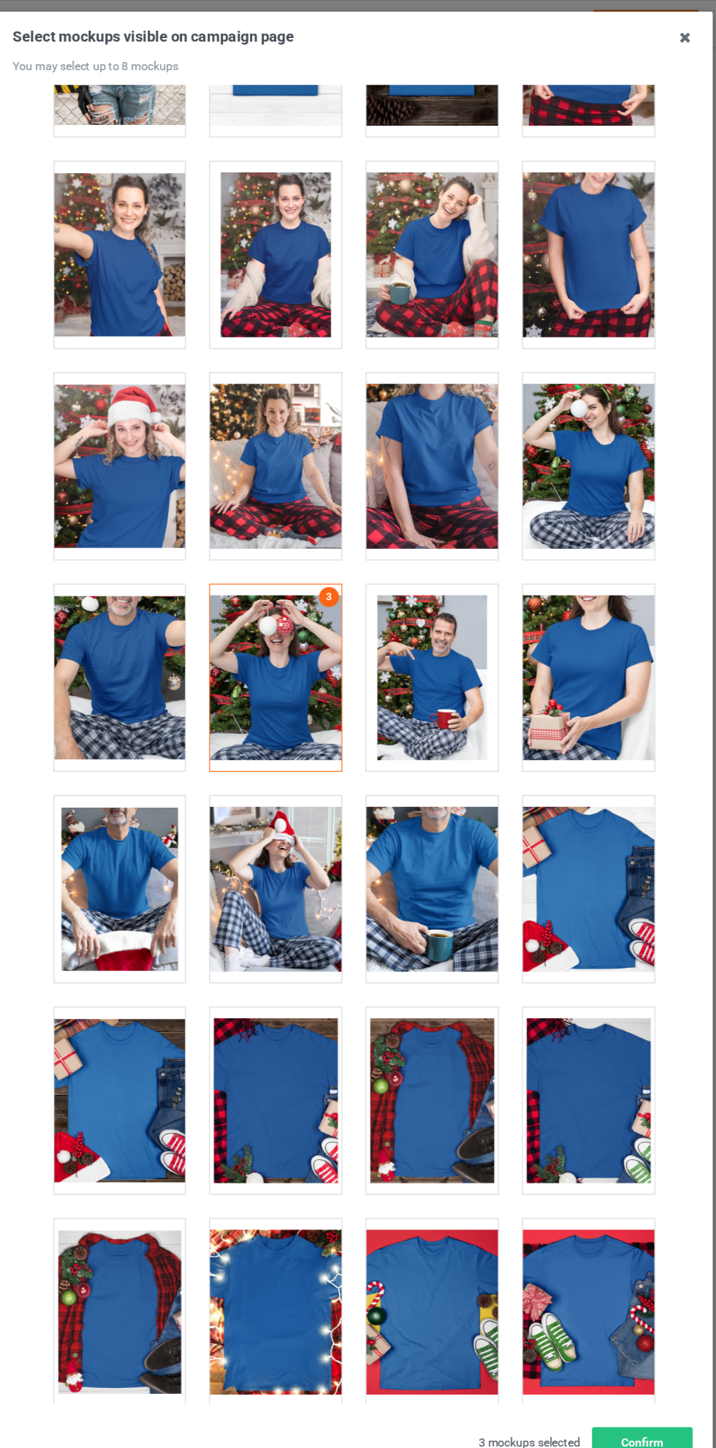
scroll to position [15014, 0]
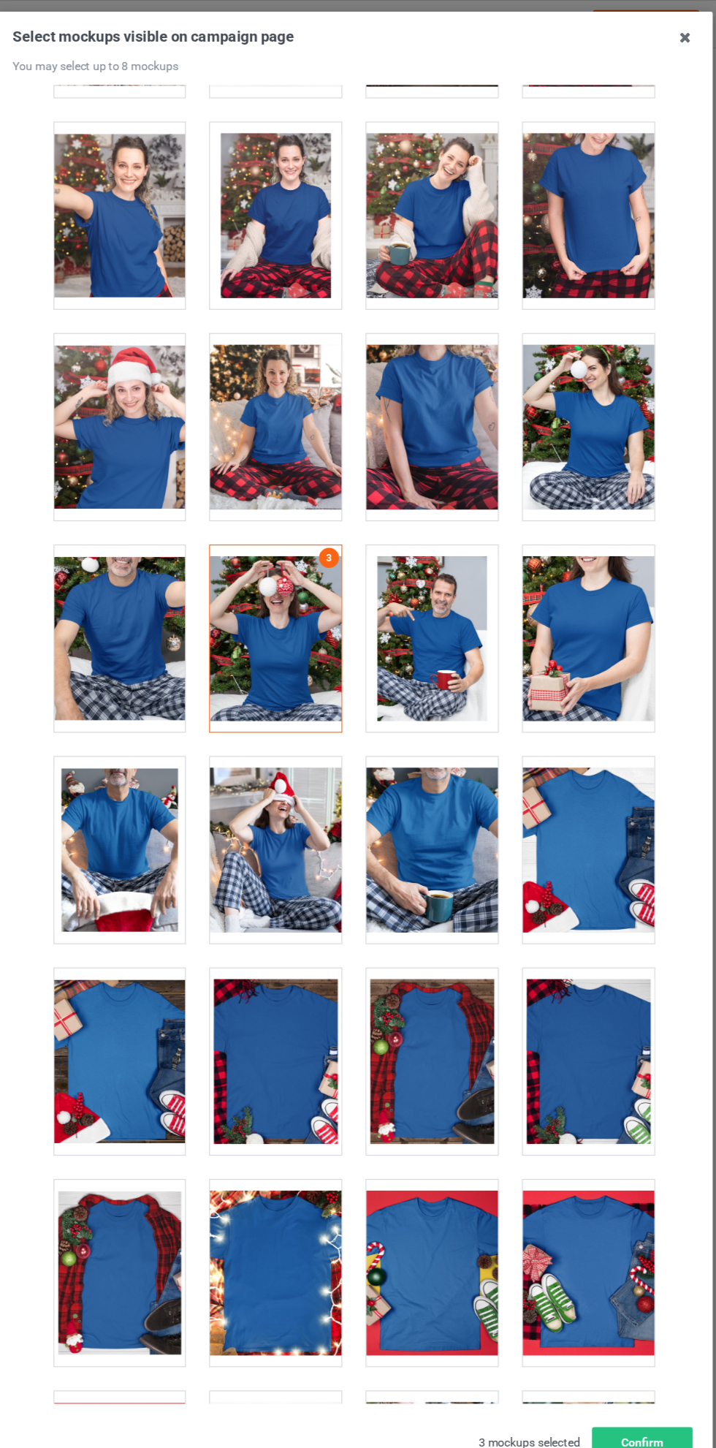
click at [417, 743] on div at bounding box center [426, 746] width 115 height 164
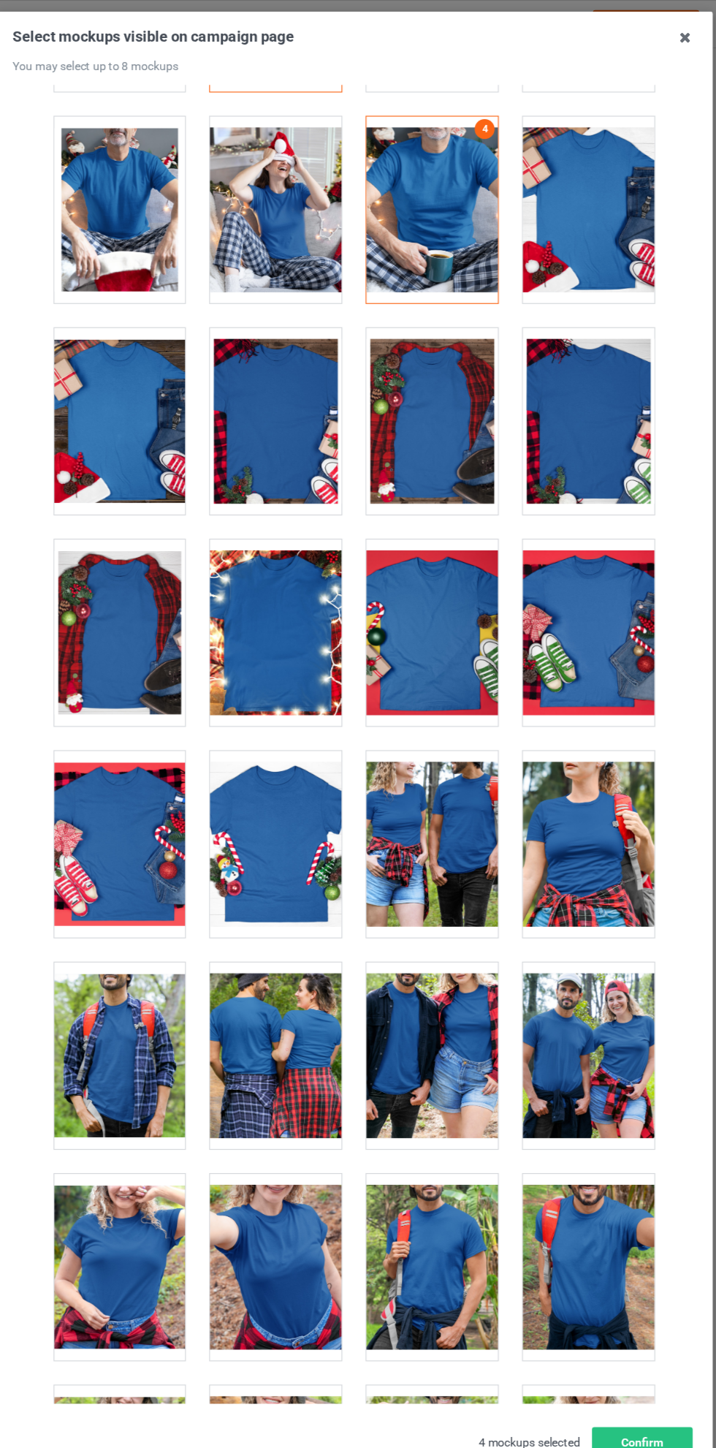
scroll to position [15579, 0]
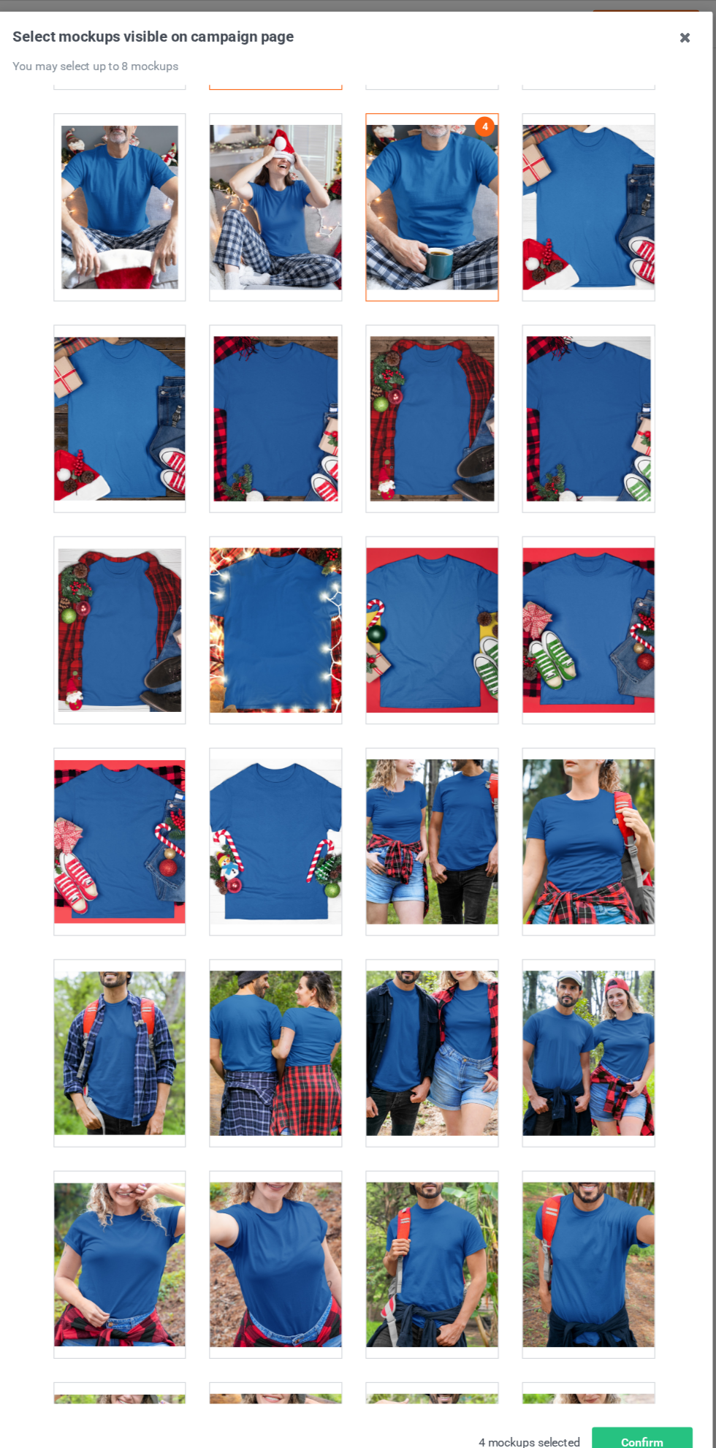
click at [436, 729] on div at bounding box center [426, 739] width 115 height 164
click at [555, 726] on div at bounding box center [563, 739] width 115 height 164
click at [292, 1092] on div at bounding box center [289, 1110] width 115 height 164
click at [653, 37] on icon at bounding box center [648, 32] width 23 height 23
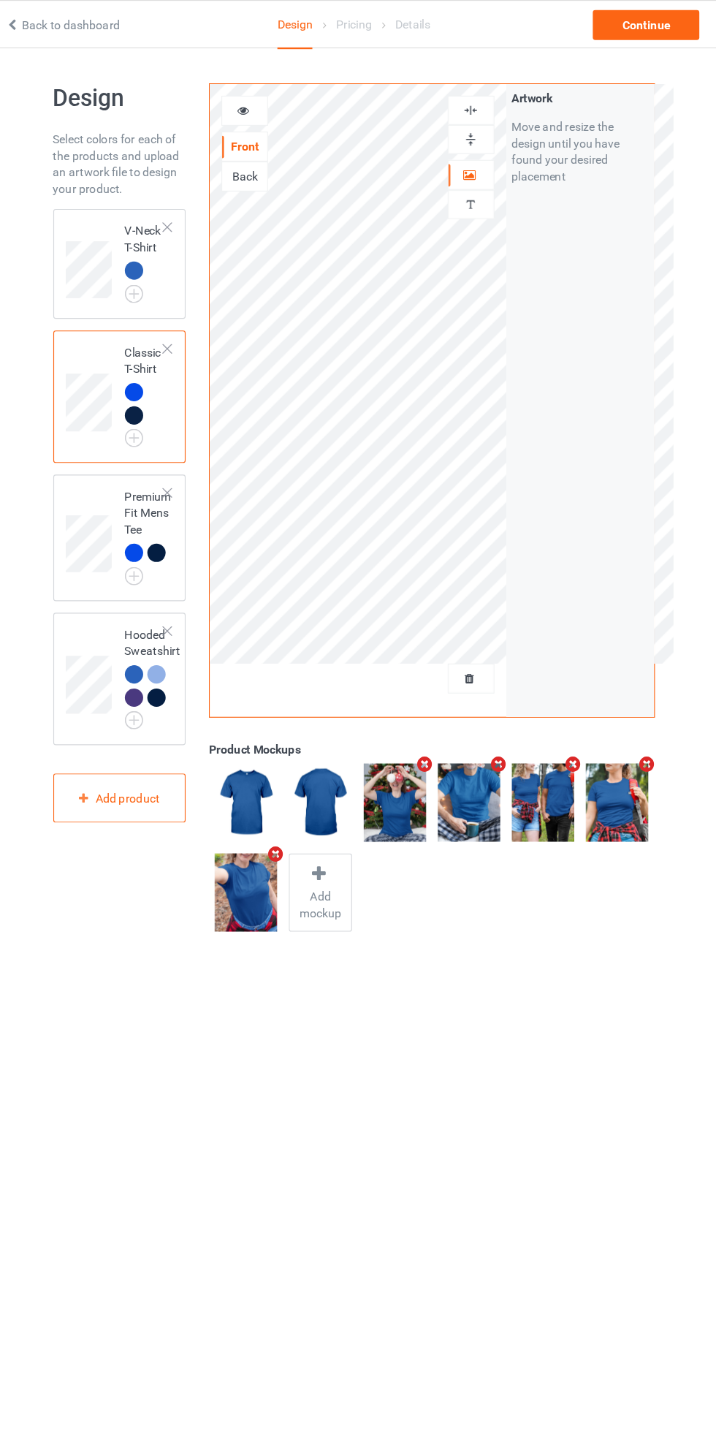
click at [121, 191] on td at bounding box center [127, 231] width 44 height 85
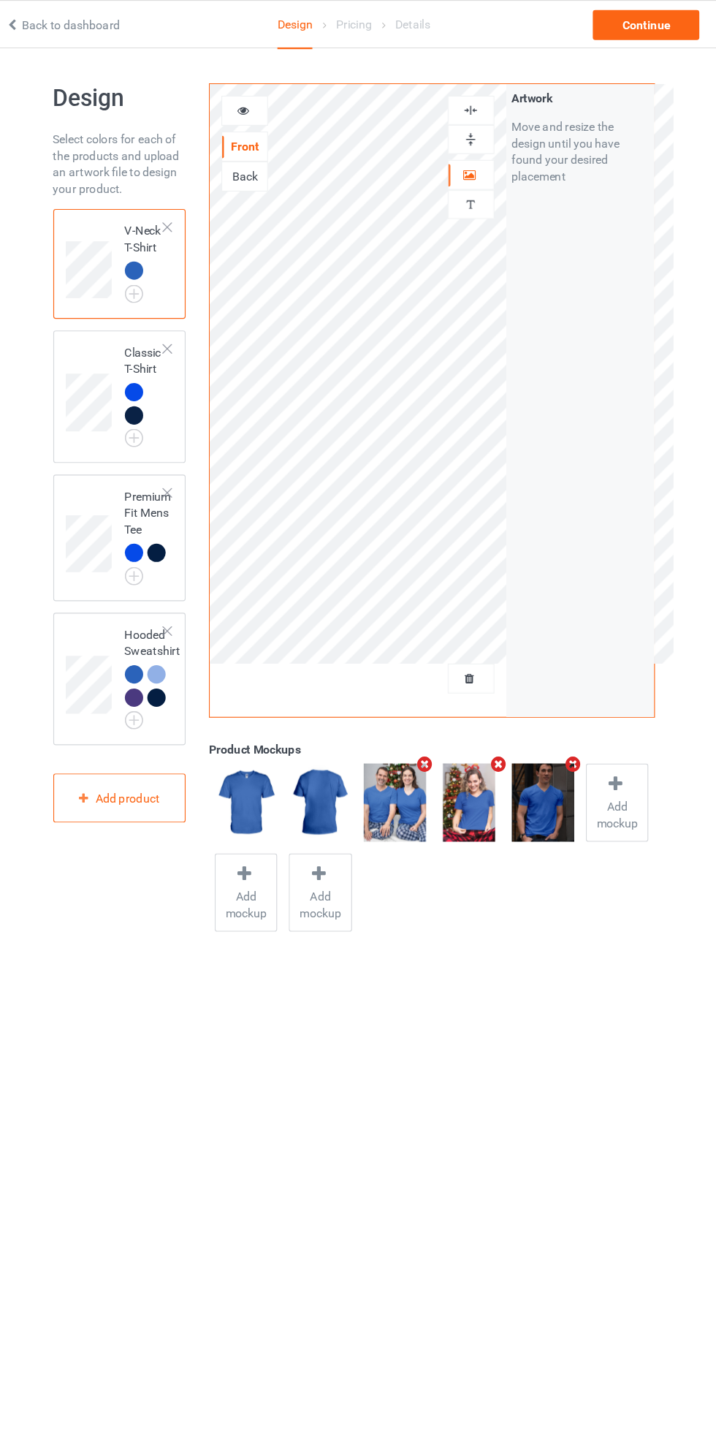
click at [620, 20] on div "Continue" at bounding box center [615, 22] width 94 height 26
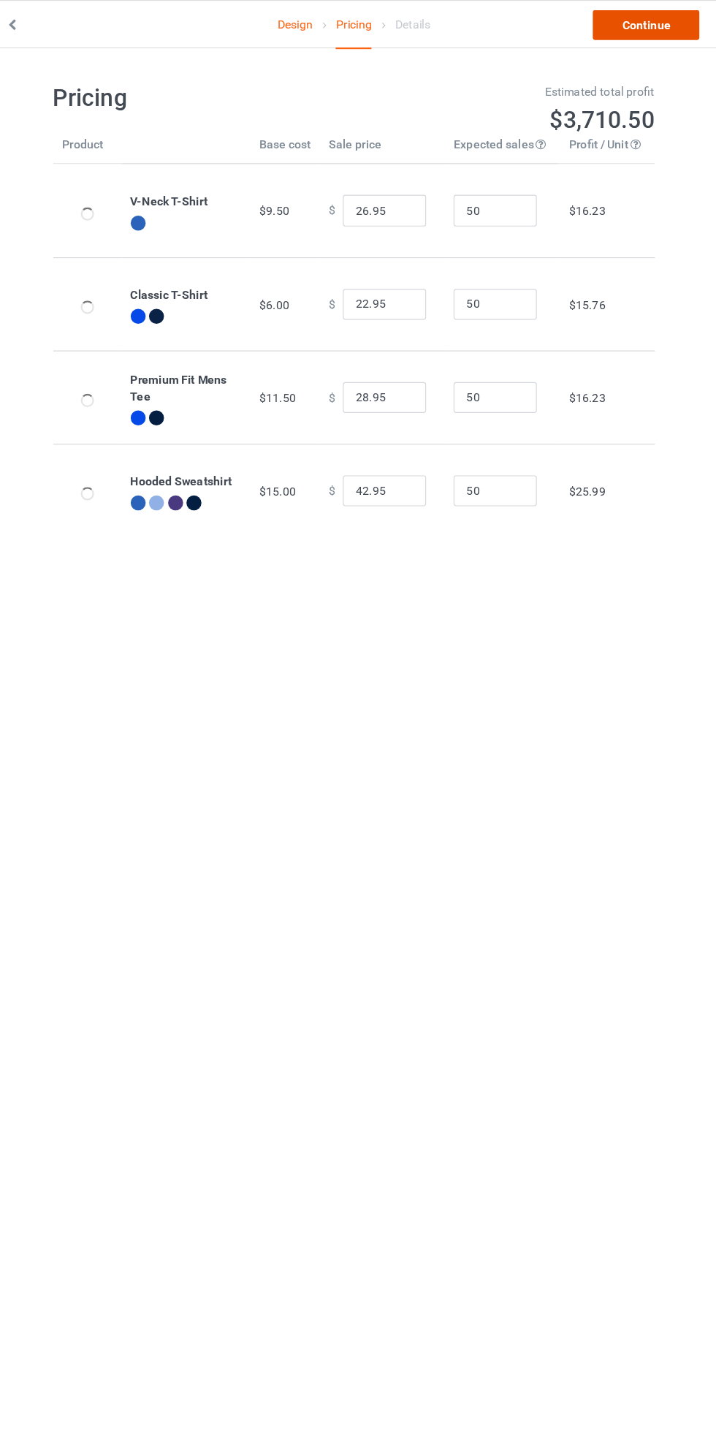
click at [628, 33] on link "Continue" at bounding box center [615, 22] width 94 height 26
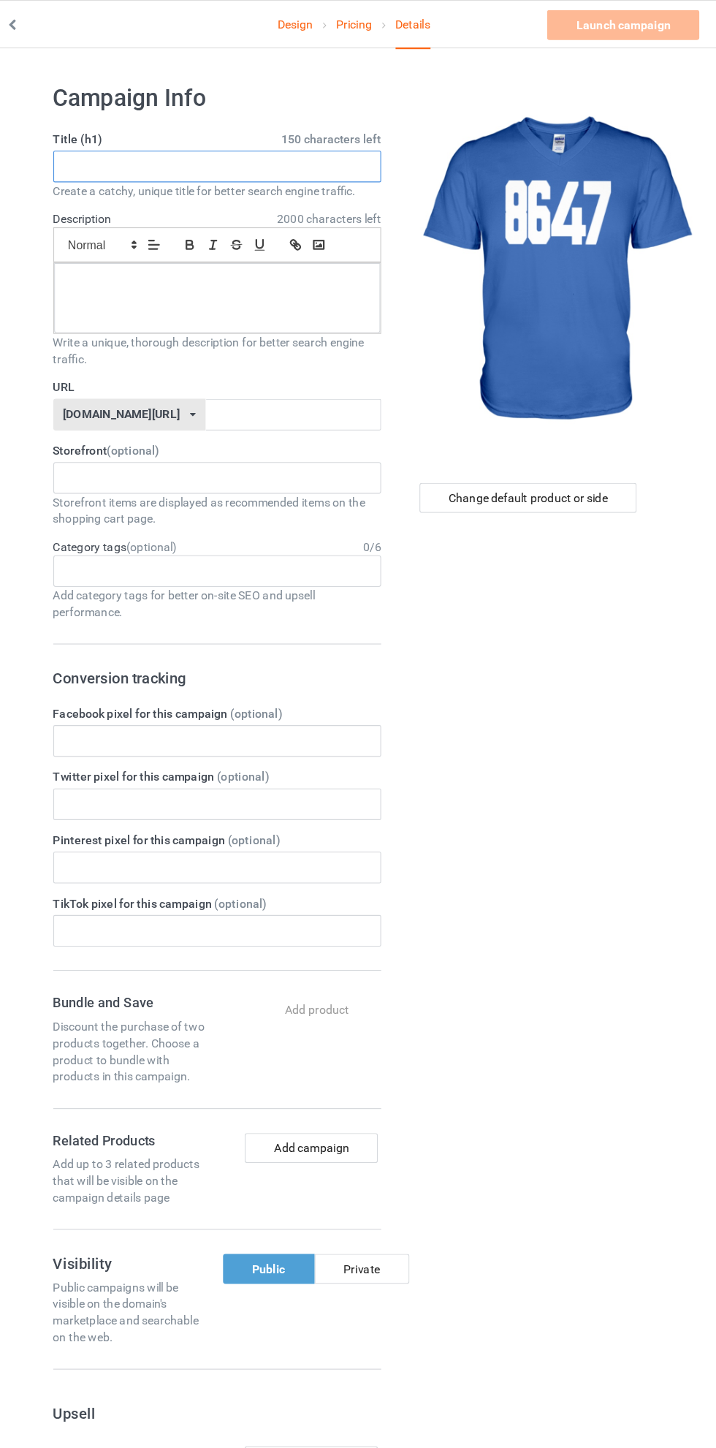
click at [279, 145] on input "text" at bounding box center [238, 146] width 288 height 28
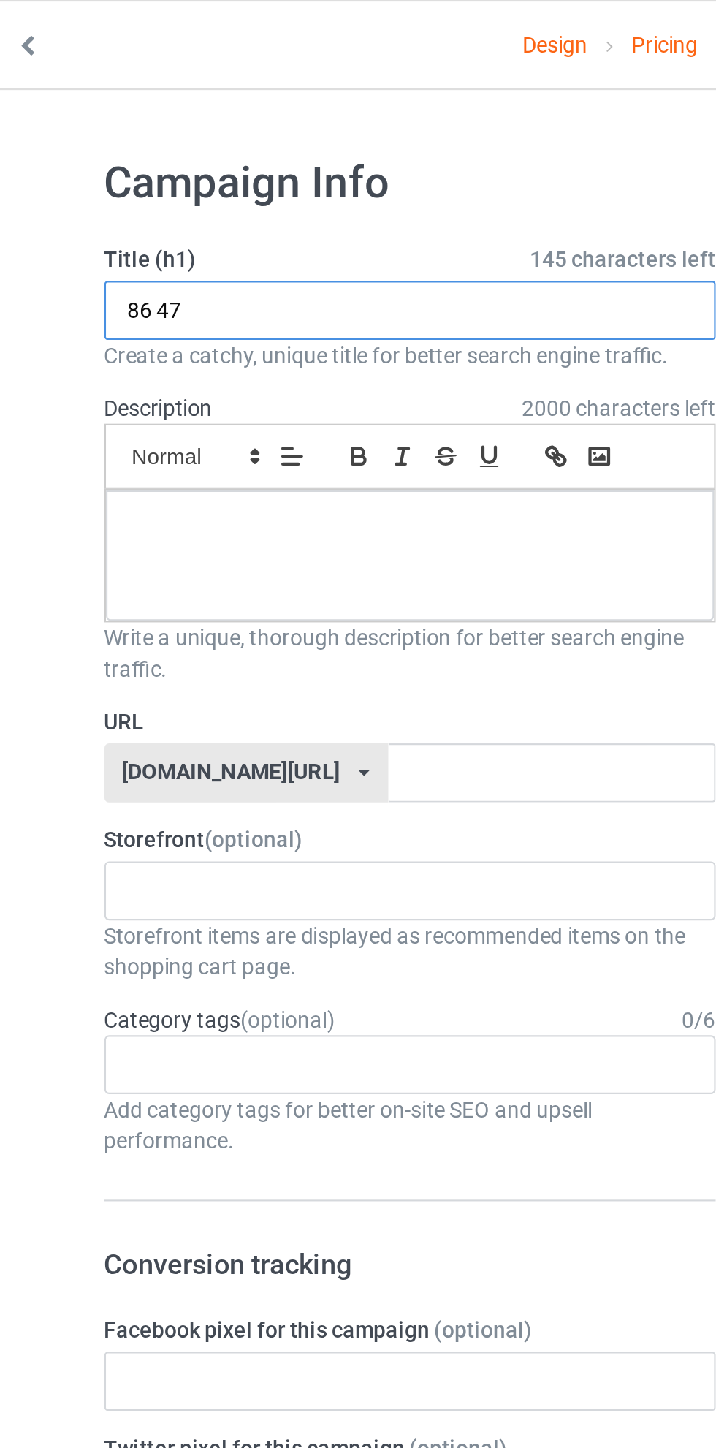
type input "86 47"
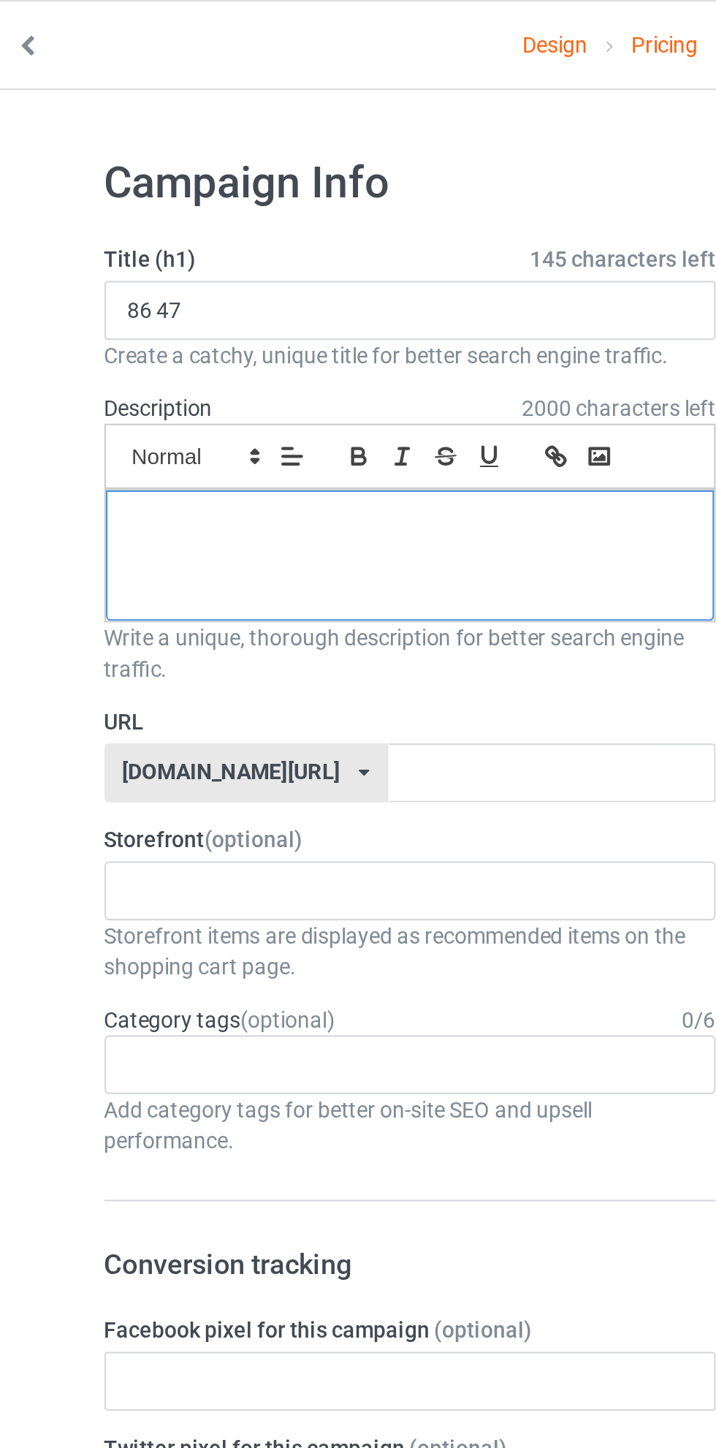
click at [243, 248] on p at bounding box center [238, 247] width 263 height 14
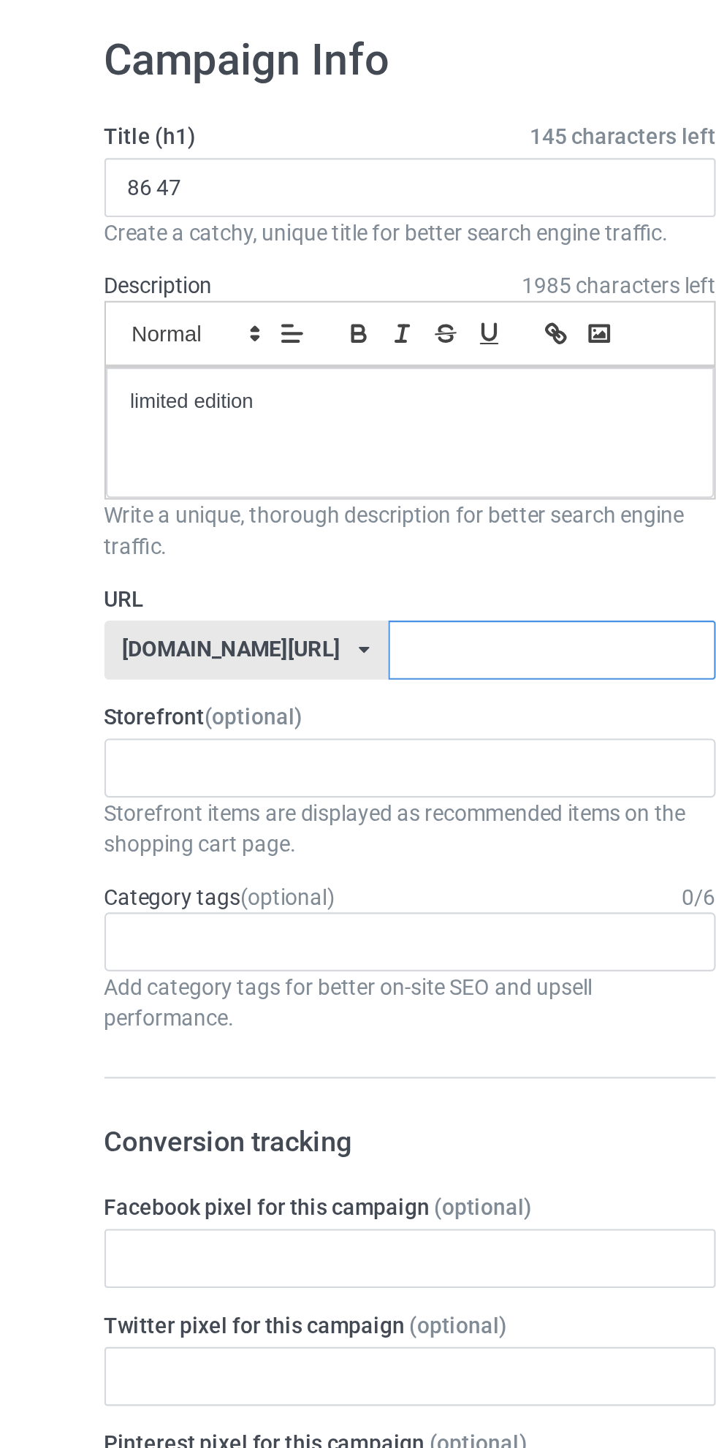
click at [262, 362] on input "text" at bounding box center [305, 364] width 154 height 28
type input "86shirt47-trumpG89nkj06Xg"
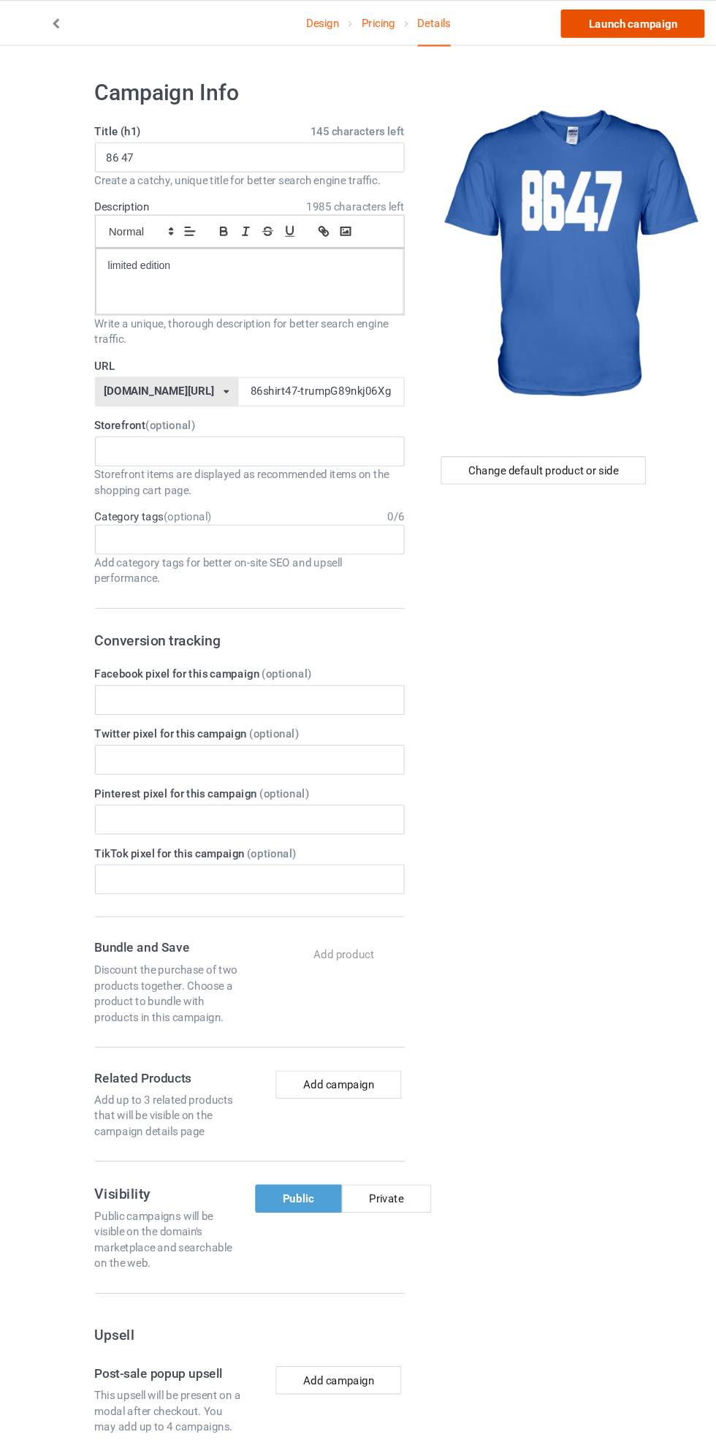
click at [604, 22] on link "Launch campaign" at bounding box center [595, 22] width 134 height 26
